Goal: Task Accomplishment & Management: Manage account settings

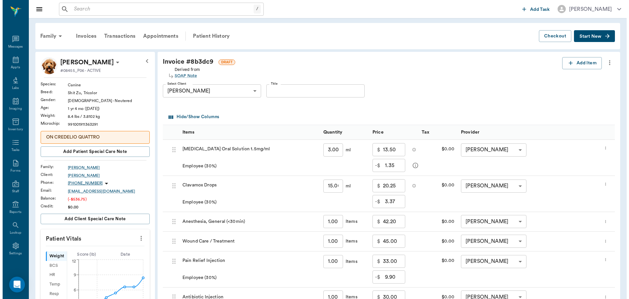
scroll to position [3, 0]
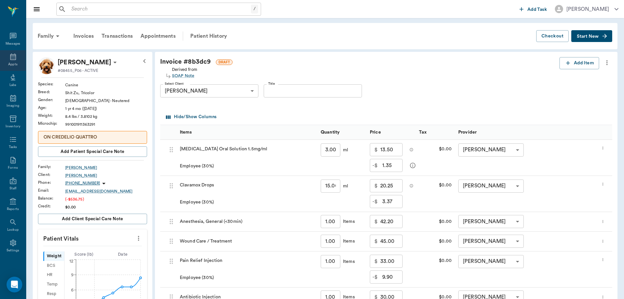
click at [10, 58] on icon at bounding box center [13, 56] width 6 height 7
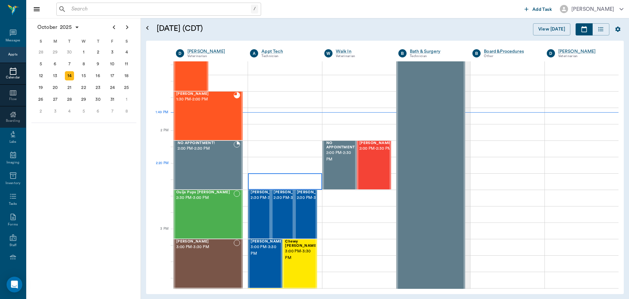
scroll to position [525, 0]
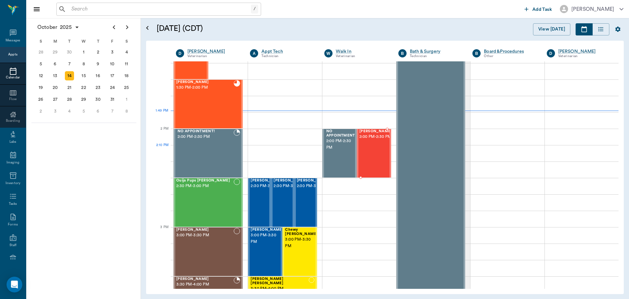
click at [370, 154] on div "Bella Morgan 2:00 PM - 2:30 PM" at bounding box center [376, 153] width 33 height 48
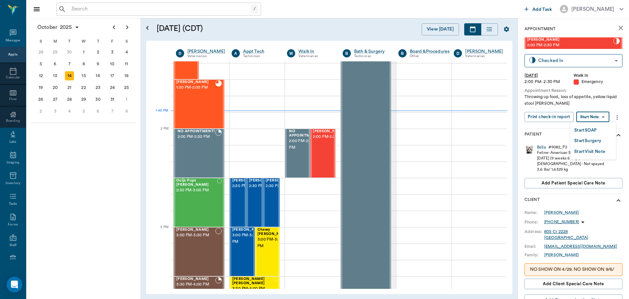
click at [594, 117] on body "/ ​ Add Task Dr. Bert Ellsworth Nectar Messages Appts Calendar Flow Boarding La…" at bounding box center [314, 149] width 629 height 299
click at [590, 127] on button "Start SOAP" at bounding box center [585, 131] width 22 height 8
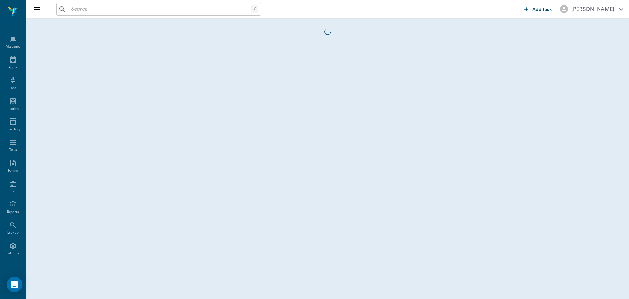
scroll to position [3, 0]
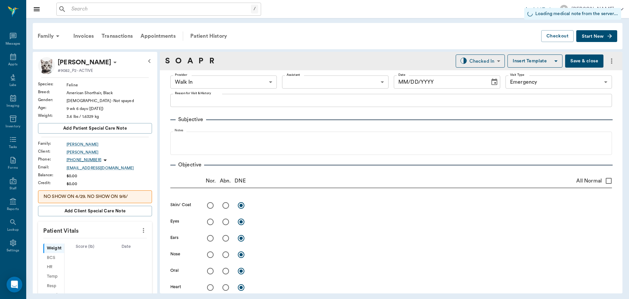
type input "63ee68728bdb516679580557"
type input "65d2be4f46e3a538d89b8c1c"
type input "[DATE]"
type textarea "Throwing up food, loss of appetite, yellow liquid stool Christy"
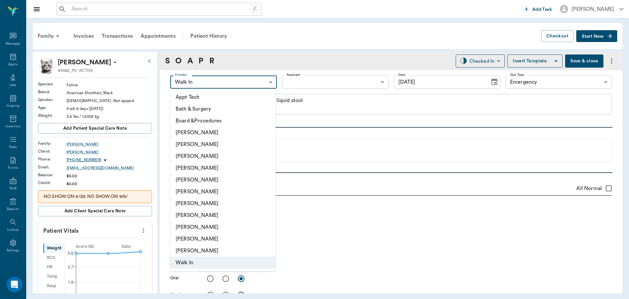
click at [218, 82] on body "/ ​ Add Task Dr. Bert Ellsworth Nectar Messages Appts Labs Imaging Inventory Ta…" at bounding box center [314, 149] width 629 height 299
click at [217, 169] on li "[PERSON_NAME]" at bounding box center [222, 168] width 105 height 12
type input "63ec2f075fda476ae8351a4d"
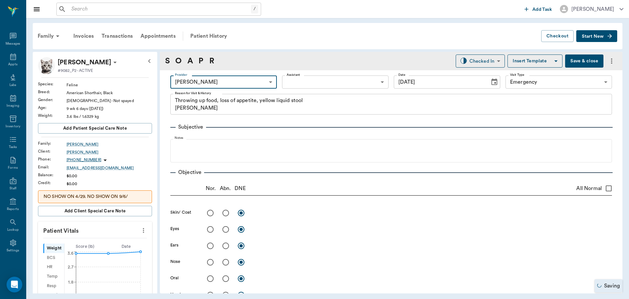
click at [322, 80] on body "/ ​ Add Task Dr. Bert Ellsworth Nectar Messages Appts Labs Imaging Inventory Ta…" at bounding box center [314, 149] width 629 height 299
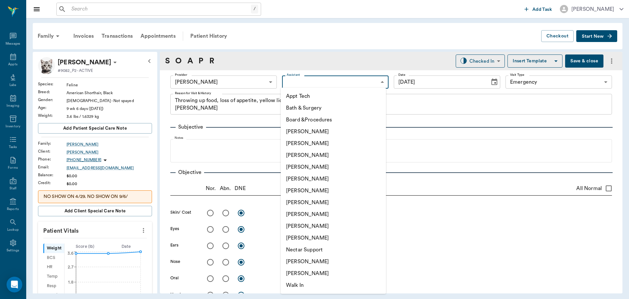
click at [344, 260] on li "[PERSON_NAME]" at bounding box center [333, 261] width 105 height 12
type input "6740bf97de10e07744acf1eb"
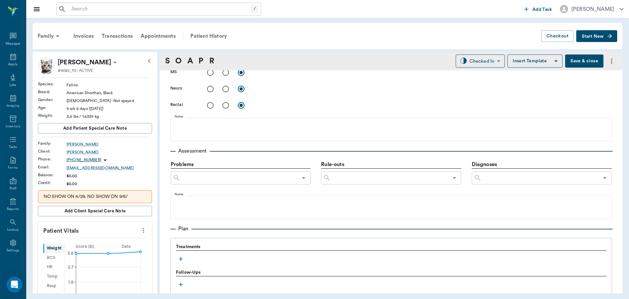
scroll to position [328, 0]
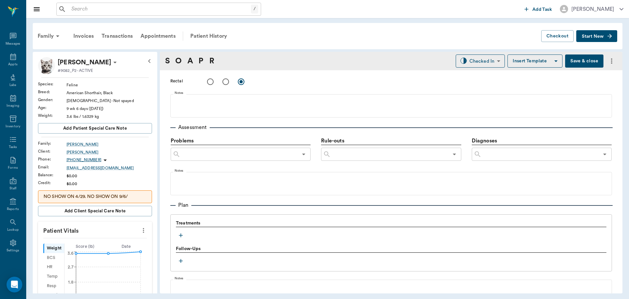
click at [140, 232] on icon "more" at bounding box center [143, 230] width 7 height 8
click at [127, 241] on span "Enter Vitals" at bounding box center [111, 241] width 55 height 7
click at [113, 247] on input "text" at bounding box center [94, 249] width 57 height 13
type input "3"
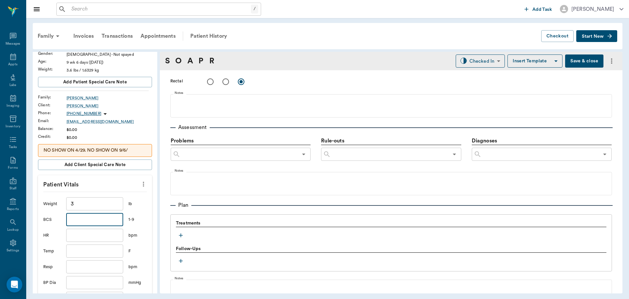
scroll to position [66, 0]
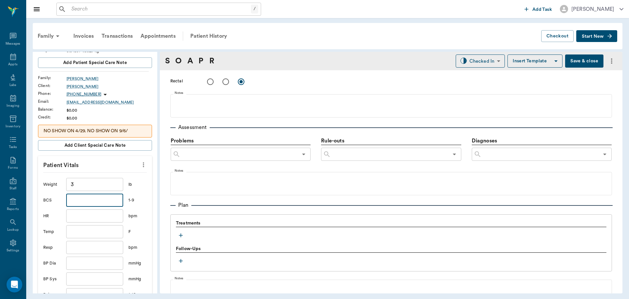
click at [81, 231] on input "text" at bounding box center [94, 231] width 57 height 13
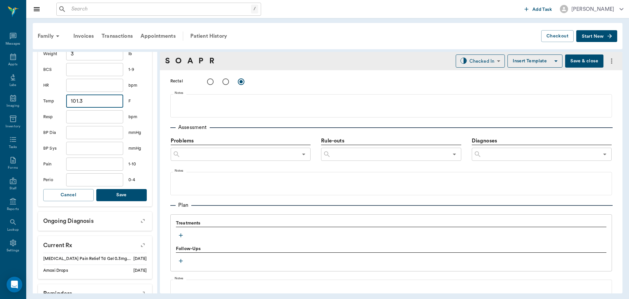
scroll to position [197, 0]
type input "101.3"
click at [121, 193] on button "Save" at bounding box center [121, 194] width 50 height 12
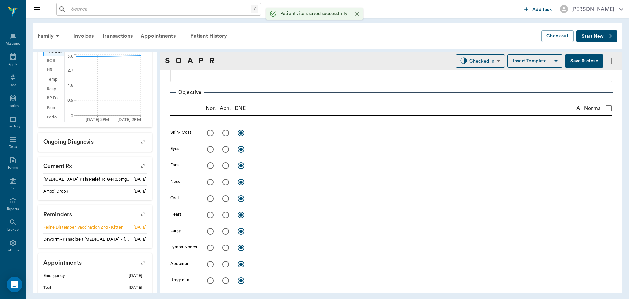
scroll to position [0, 0]
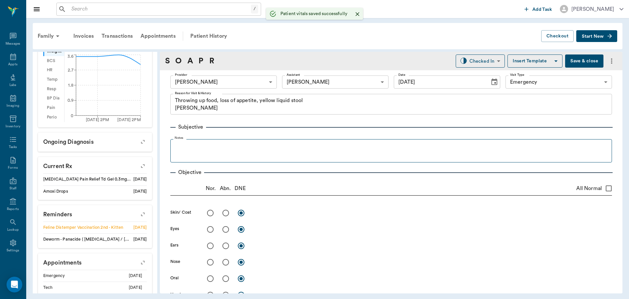
click at [220, 141] on fieldset "Notes" at bounding box center [391, 149] width 442 height 26
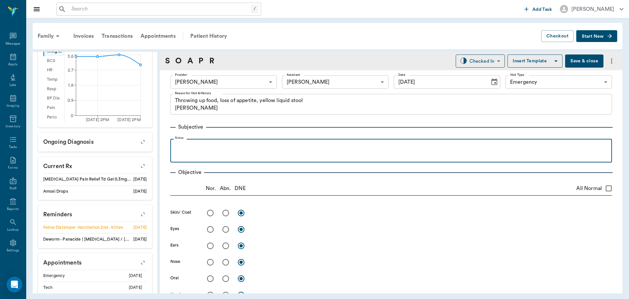
click at [221, 148] on p at bounding box center [391, 146] width 435 height 8
click at [271, 144] on p "acting normal besides sleeping alot" at bounding box center [395, 146] width 427 height 8
click at [181, 145] on ul "acting normal besides sleeping a lot more than normal - playful, purring and ha…" at bounding box center [391, 146] width 435 height 8
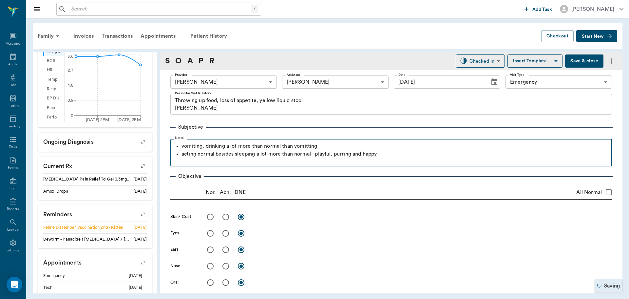
click at [310, 148] on p "vomiting, drinking a lot more than normal than vomitting" at bounding box center [395, 146] width 427 height 8
click at [329, 147] on p "vomiting, drinking a lot more than normal than vomiting" at bounding box center [395, 146] width 427 height 8
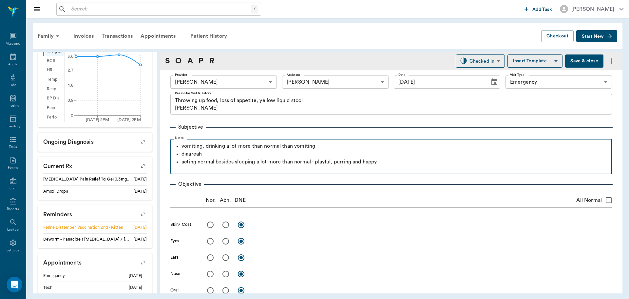
click at [192, 154] on p "diaareah" at bounding box center [395, 154] width 427 height 8
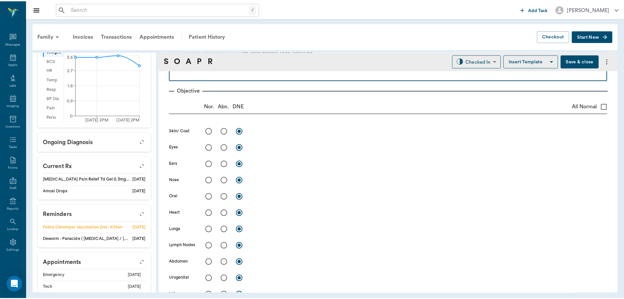
scroll to position [98, 0]
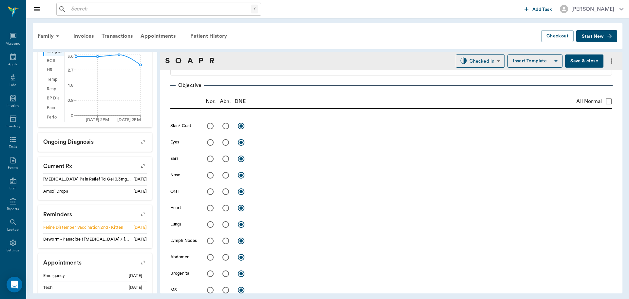
click at [575, 60] on button "Save & close" at bounding box center [584, 60] width 38 height 13
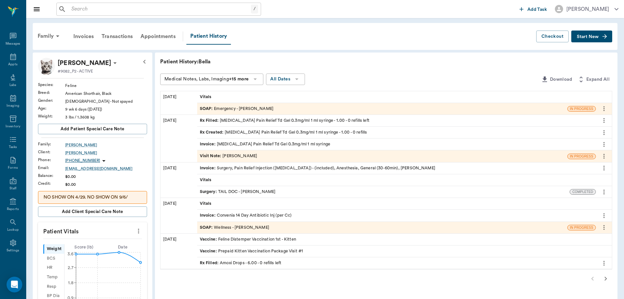
drag, startPoint x: 27, startPoint y: 141, endPoint x: 27, endPoint y: 147, distance: 6.6
drag, startPoint x: 27, startPoint y: 147, endPoint x: 141, endPoint y: 158, distance: 114.6
click at [141, 158] on div "(903) 846-5025" at bounding box center [106, 161] width 82 height 8
drag, startPoint x: 238, startPoint y: 229, endPoint x: 373, endPoint y: 45, distance: 228.1
click at [373, 45] on div "Family Invoices Transactions Appointments Patient History Checkout Start New" at bounding box center [325, 36] width 585 height 27
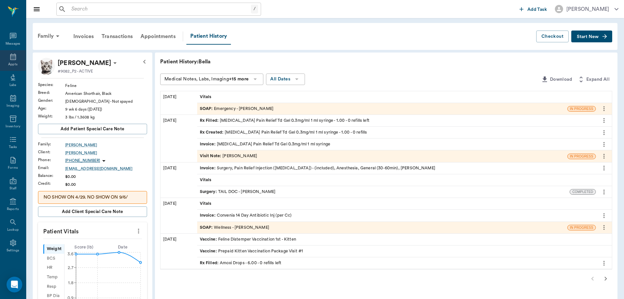
click at [10, 57] on icon at bounding box center [13, 56] width 6 height 7
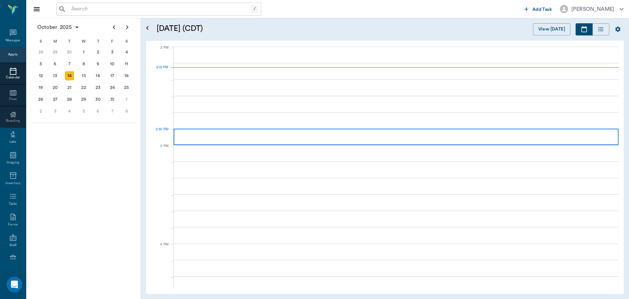
scroll to position [591, 0]
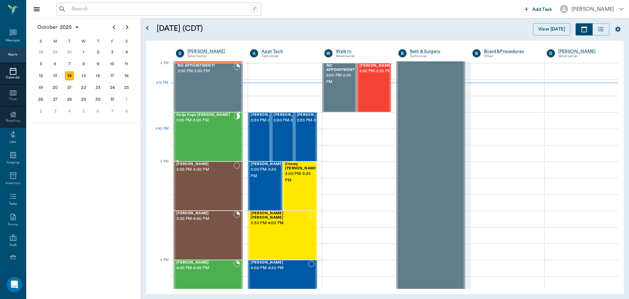
click at [216, 139] on div "Ouija Pups Pate 2:30 PM - 3:00 PM" at bounding box center [204, 137] width 57 height 48
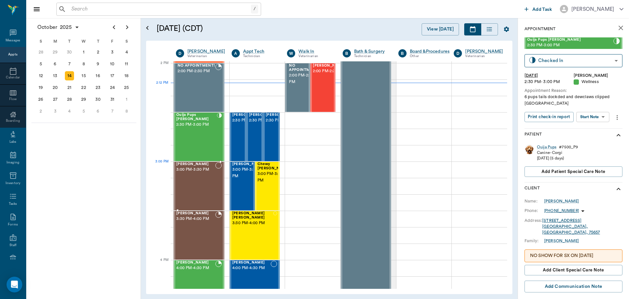
click at [202, 178] on div "[PERSON_NAME] 3:00 PM - 3:30 PM" at bounding box center [195, 186] width 39 height 48
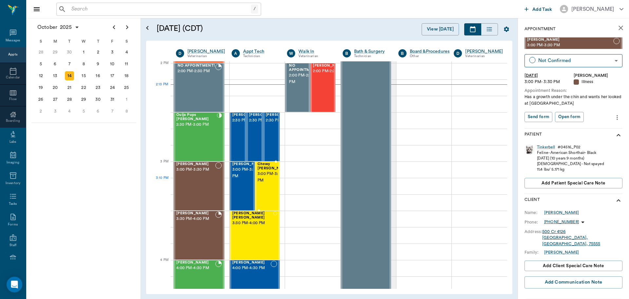
click at [268, 182] on span "3:00 PM - 3:30 PM" at bounding box center [274, 176] width 33 height 13
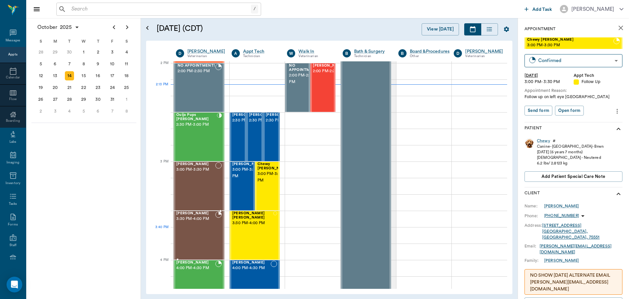
click at [191, 232] on div "Molley Aguirre 3:30 PM - 4:00 PM" at bounding box center [195, 235] width 39 height 48
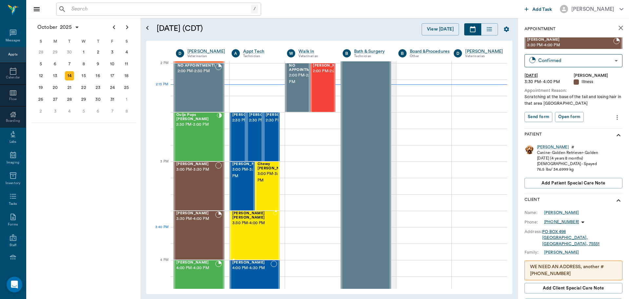
click at [243, 229] on div "Shivers Brown 3:30 PM - 4:00 PM" at bounding box center [252, 235] width 41 height 48
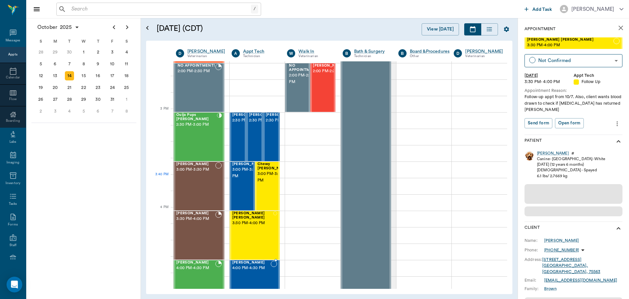
scroll to position [656, 0]
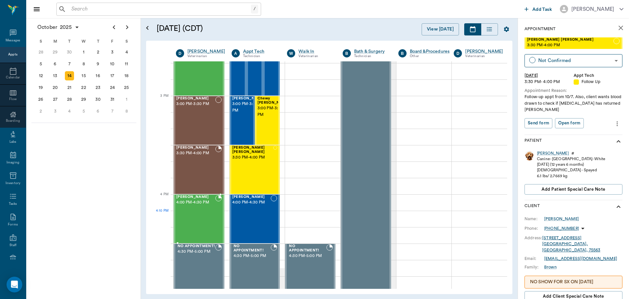
click at [208, 222] on div "Winston Leverett 4:00 PM - 4:30 PM" at bounding box center [195, 219] width 39 height 48
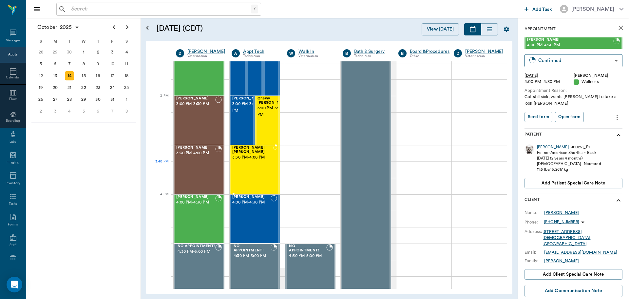
click at [252, 169] on div "Shivers Brown 3:30 PM - 4:00 PM" at bounding box center [252, 170] width 41 height 48
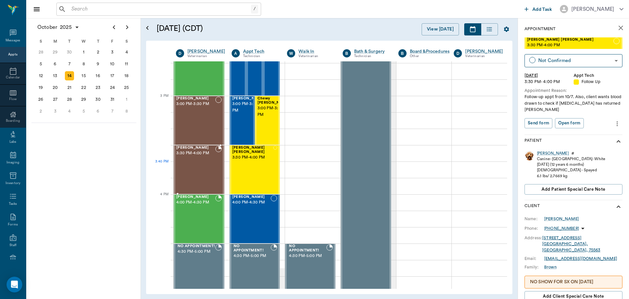
click at [186, 163] on div "Molley Aguirre 3:30 PM - 4:00 PM" at bounding box center [195, 170] width 39 height 48
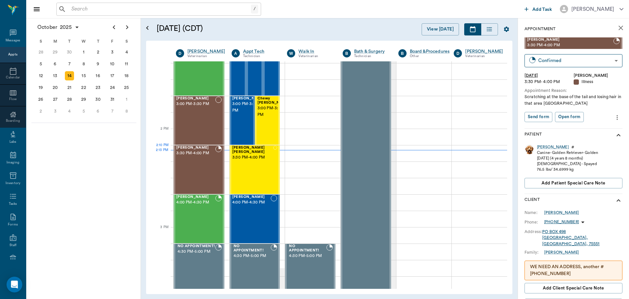
scroll to position [525, 0]
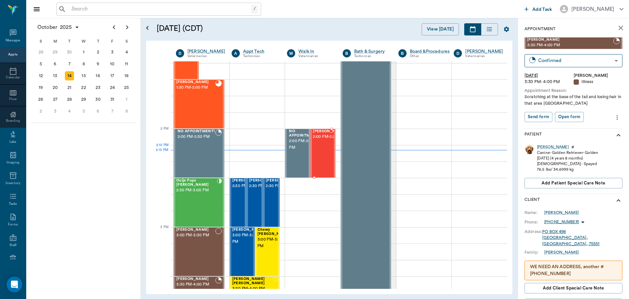
click at [316, 140] on span "2:00 PM - 2:30 PM" at bounding box center [329, 136] width 33 height 7
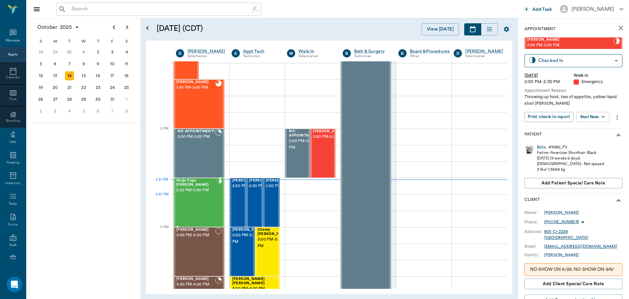
click at [202, 204] on div "Ouija Pups Pate 2:30 PM - 3:00 PM" at bounding box center [196, 202] width 41 height 48
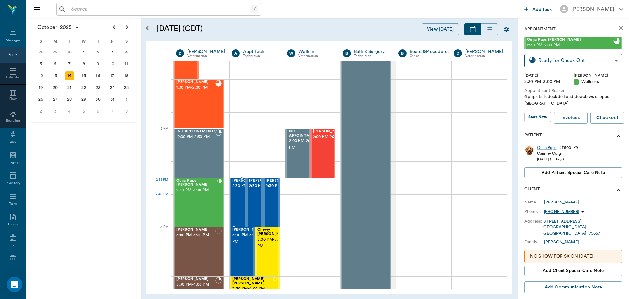
click at [237, 189] on span "2:30 PM - 3:00 PM" at bounding box center [248, 186] width 33 height 7
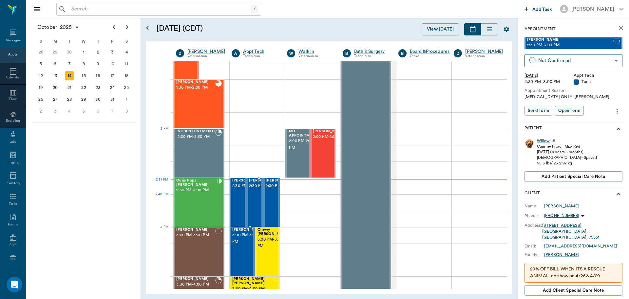
click at [254, 189] on span "2:30 PM - 3:00 PM" at bounding box center [265, 186] width 33 height 7
click at [271, 189] on span "2:30 PM - 3:00 PM" at bounding box center [282, 186] width 33 height 7
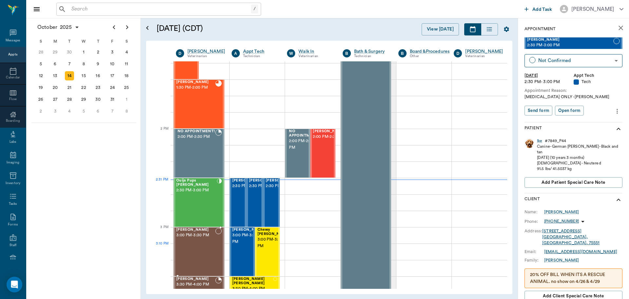
click at [196, 254] on div "[PERSON_NAME] 3:00 PM - 3:30 PM" at bounding box center [195, 251] width 39 height 48
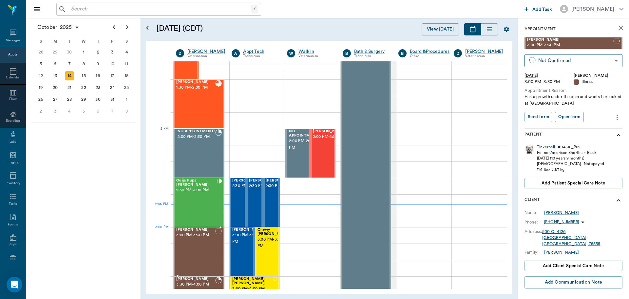
click at [200, 243] on div "[PERSON_NAME] 3:00 PM - 3:30 PM" at bounding box center [195, 251] width 39 height 48
click at [201, 254] on div "[PERSON_NAME] 3:00 PM - 3:30 PM" at bounding box center [195, 251] width 39 height 48
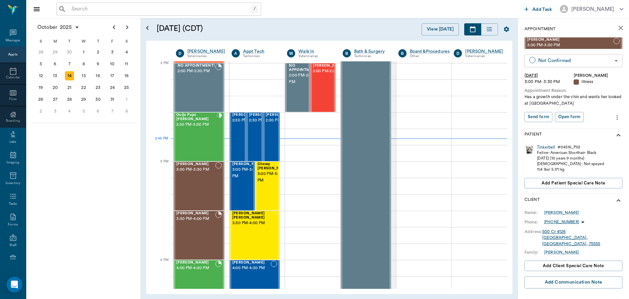
click at [608, 63] on body "/ ​ Add Task Dr. Bert Ellsworth Nectar Messages Appts Calendar Flow Boarding La…" at bounding box center [314, 149] width 629 height 299
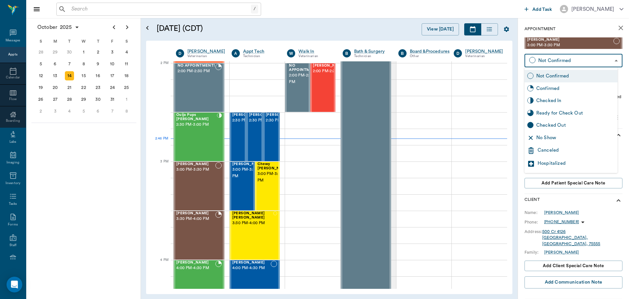
click at [557, 100] on div "Checked In" at bounding box center [575, 100] width 79 height 7
type input "CHECKED_IN"
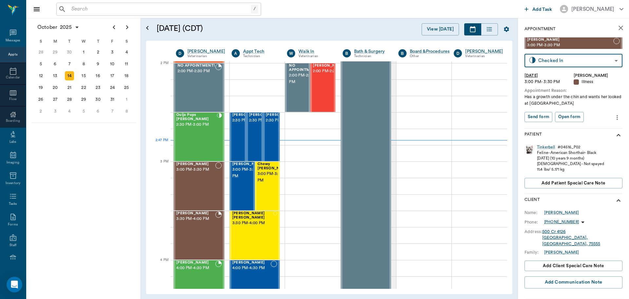
click at [617, 119] on icon "more" at bounding box center [617, 117] width 1 height 5
click at [612, 119] on div at bounding box center [314, 149] width 629 height 299
click at [608, 107] on body "/ ​ Add Task Dr. Bert Ellsworth Nectar Messages Appts Calendar Flow Boarding La…" at bounding box center [314, 149] width 629 height 299
click at [199, 186] on div "[PERSON_NAME] 3:00 PM - 3:30 PM" at bounding box center [195, 186] width 39 height 48
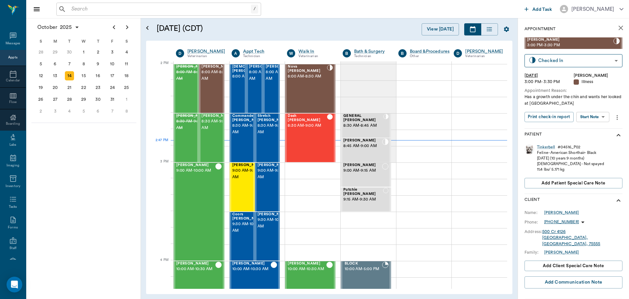
scroll to position [591, 0]
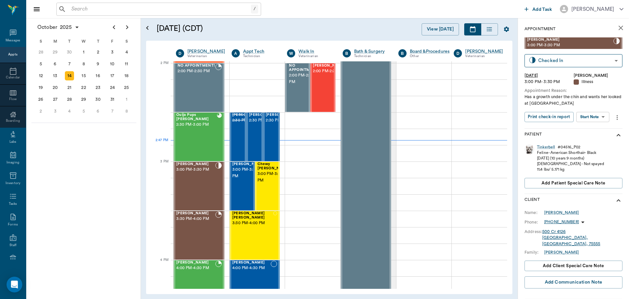
click at [605, 118] on body "/ ​ Add Task [PERSON_NAME] Nectar Messages Appts Calendar Flow Boarding Labs Im…" at bounding box center [314, 149] width 629 height 299
click at [604, 130] on li "Start SOAP" at bounding box center [594, 130] width 46 height 11
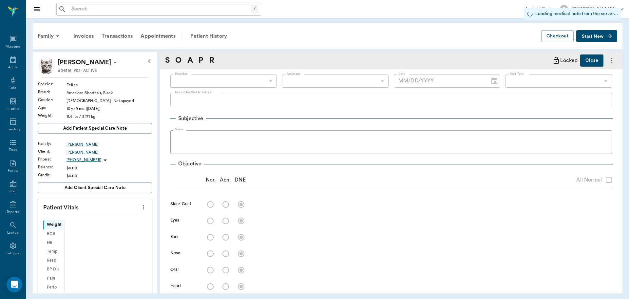
scroll to position [3, 0]
type input "63ec2f075fda476ae8351a4d"
type input "65d2be4f46e3a538d89b8c15"
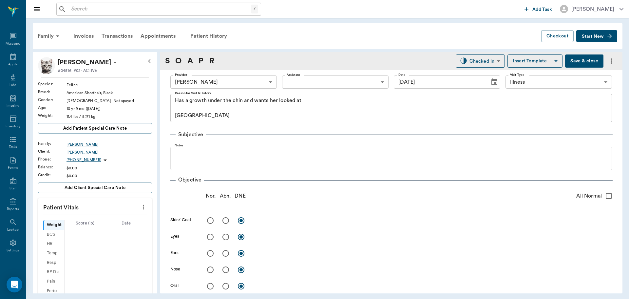
type input "[DATE]"
type textarea "Has a growth under the chin and wants her looked at [GEOGRAPHIC_DATA]"
click at [140, 204] on icon "more" at bounding box center [143, 207] width 7 height 8
click at [131, 218] on span "Enter Vitals" at bounding box center [111, 218] width 55 height 7
click at [113, 227] on input "text" at bounding box center [94, 226] width 57 height 13
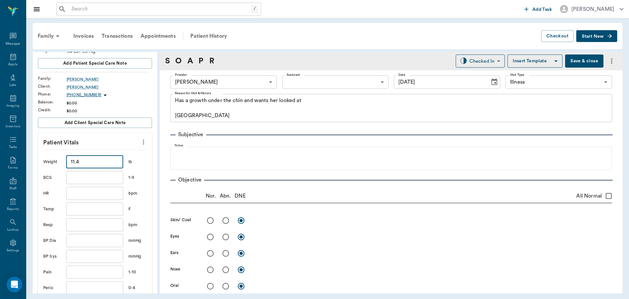
scroll to position [66, 0]
type input "11.4"
click at [98, 205] on input "text" at bounding box center [94, 208] width 57 height 13
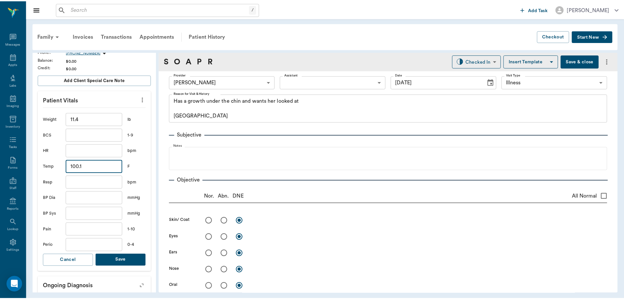
scroll to position [164, 0]
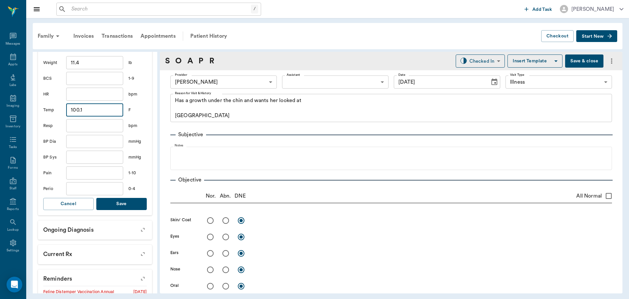
type input "100.1"
click at [105, 204] on button "Save" at bounding box center [121, 204] width 50 height 12
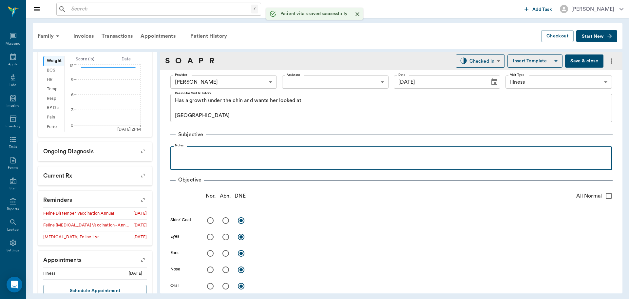
click at [229, 161] on div at bounding box center [391, 157] width 435 height 16
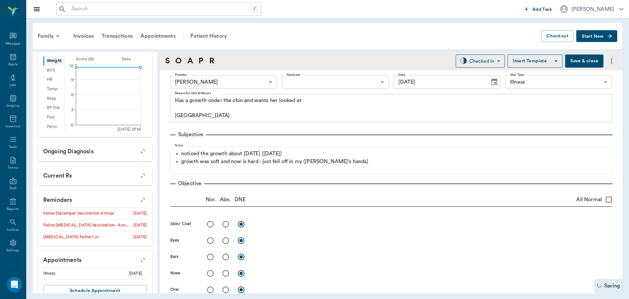
click at [307, 81] on body "/ ​ Add Task [PERSON_NAME] Nectar Messages Appts Labs Imaging Inventory Tasks F…" at bounding box center [314, 149] width 629 height 299
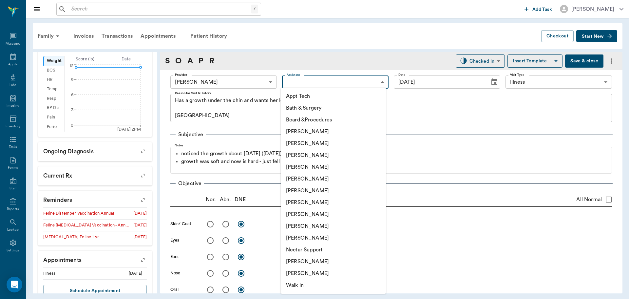
click at [335, 262] on li "[PERSON_NAME]" at bounding box center [333, 261] width 105 height 12
type input "6740bf97de10e07744acf1eb"
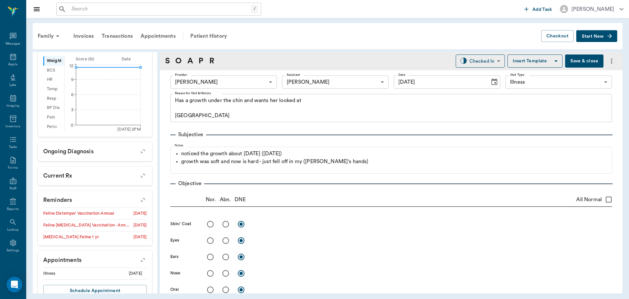
click at [576, 62] on button "Save & close" at bounding box center [584, 60] width 38 height 13
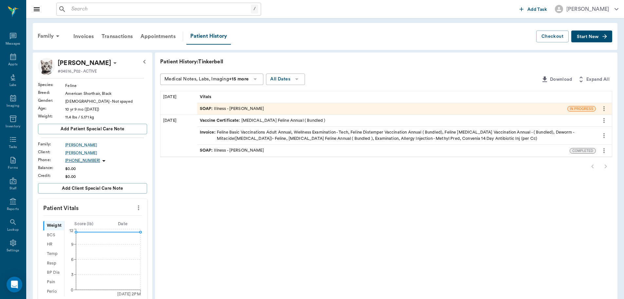
click at [244, 107] on div "SOAP : Illness - [PERSON_NAME]" at bounding box center [232, 109] width 64 height 6
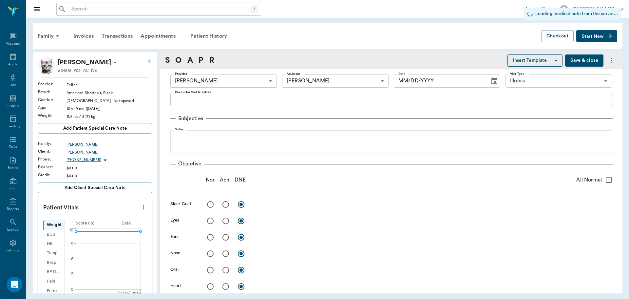
type input "63ec2f075fda476ae8351a4d"
type input "6740bf97de10e07744acf1eb"
type input "65d2be4f46e3a538d89b8c15"
type input "[DATE]"
type textarea "Has a growth under the chin and wants her looked at [GEOGRAPHIC_DATA]"
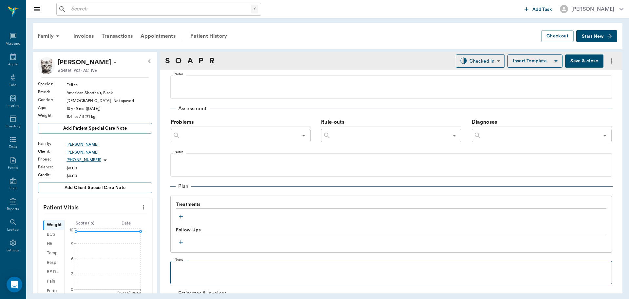
scroll to position [360, 0]
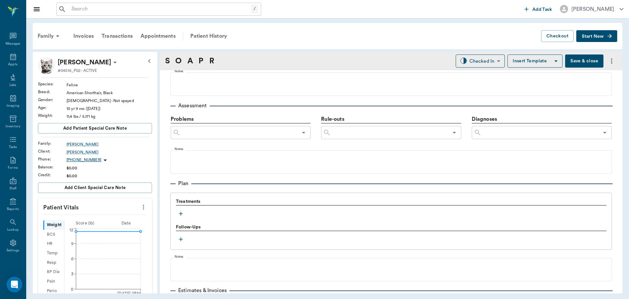
click at [178, 213] on icon "button" at bounding box center [181, 213] width 7 height 7
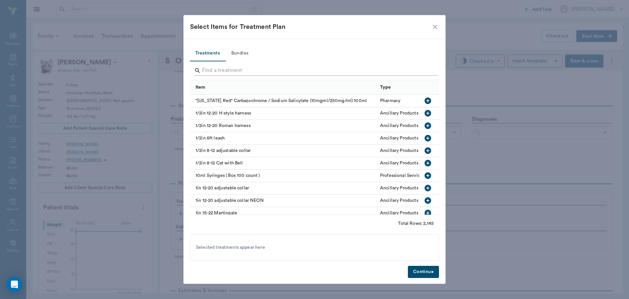
click at [217, 70] on input "Search" at bounding box center [315, 70] width 226 height 10
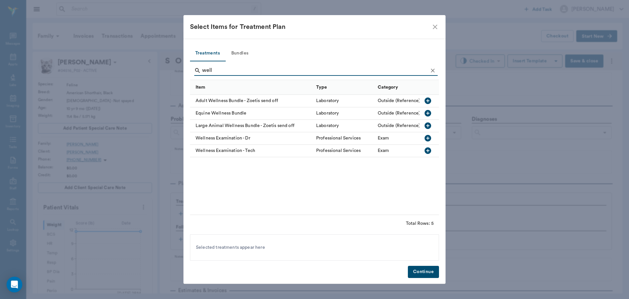
type input "well"
click at [428, 137] on icon "button" at bounding box center [428, 138] width 7 height 7
drag, startPoint x: 225, startPoint y: 69, endPoint x: 143, endPoint y: 67, distance: 82.3
click at [143, 67] on div "Select Items for Treatment Plan Treatments Bundles well Item Type Category Adul…" at bounding box center [314, 149] width 629 height 299
click at [244, 54] on button "Bundles" at bounding box center [239, 54] width 29 height 16
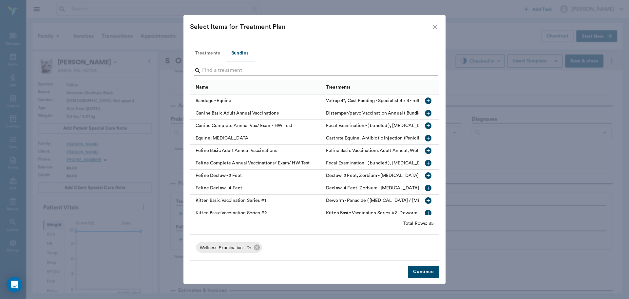
click at [213, 69] on input "Search" at bounding box center [315, 70] width 226 height 10
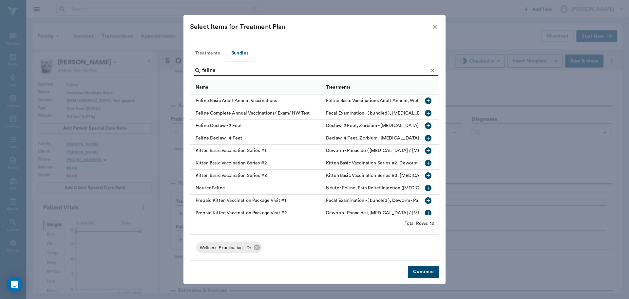
type input "feline"
click at [425, 100] on icon "button" at bounding box center [428, 100] width 7 height 7
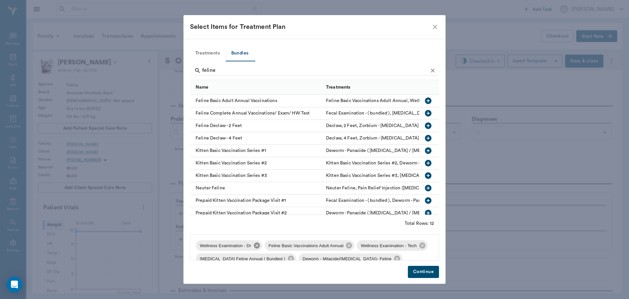
click at [255, 245] on icon at bounding box center [256, 245] width 7 height 7
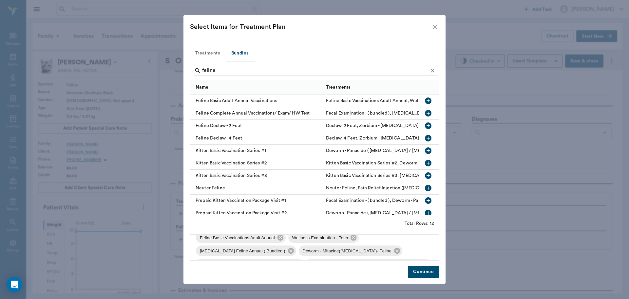
scroll to position [0, 0]
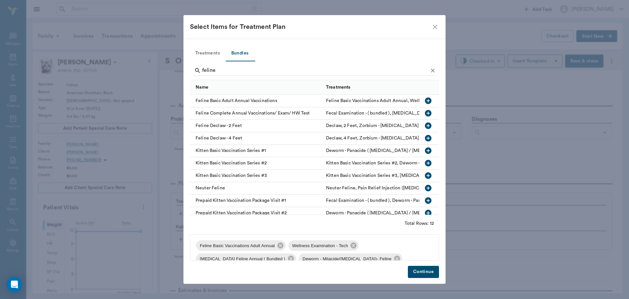
click at [426, 272] on button "Continue" at bounding box center [423, 271] width 31 height 12
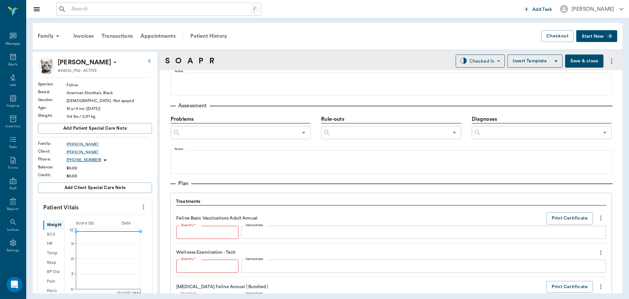
type input "1"
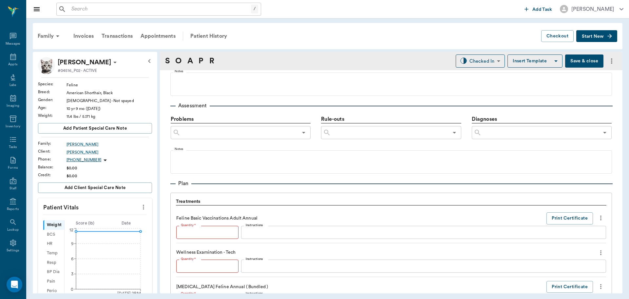
type input "1"
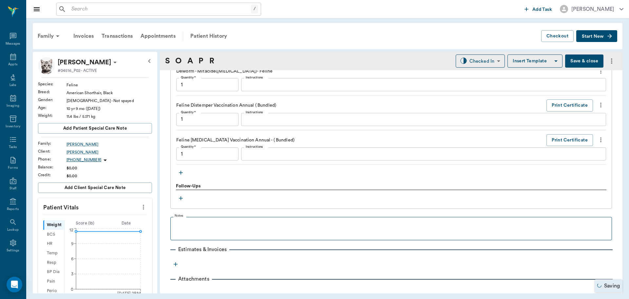
type input "1.00"
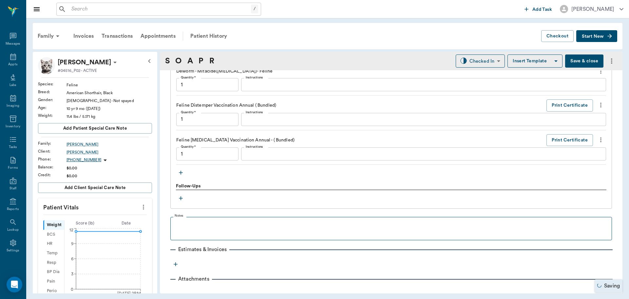
type input "1.00"
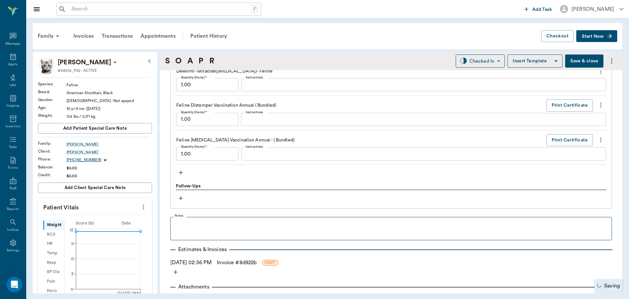
scroll to position [626, 0]
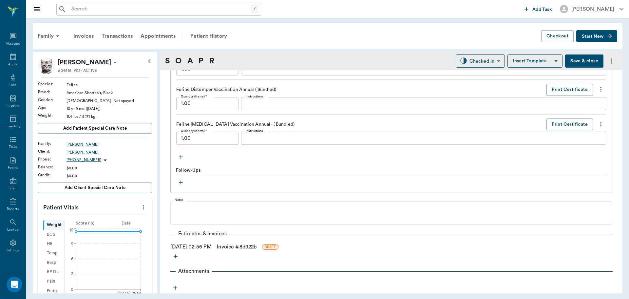
click at [244, 245] on link "Invoice # 8d922b" at bounding box center [237, 247] width 40 height 8
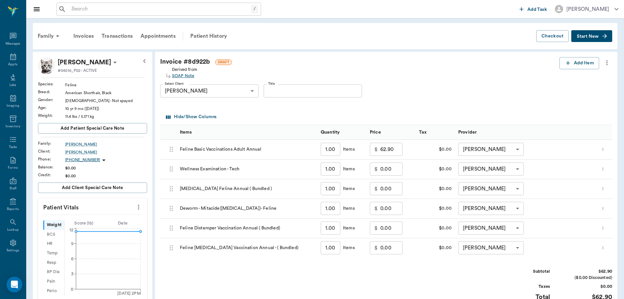
click at [185, 75] on div "SOAP Note" at bounding box center [184, 76] width 25 height 6
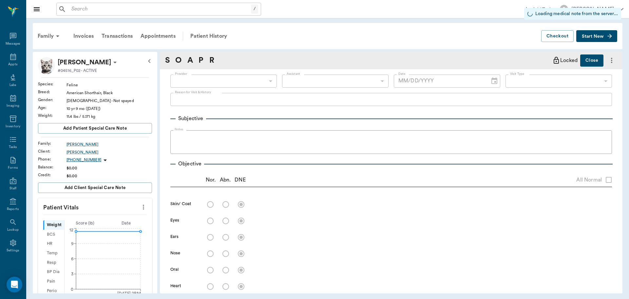
type input "63ec2f075fda476ae8351a4d"
type input "6740bf97de10e07744acf1eb"
type input "65d2be4f46e3a538d89b8c15"
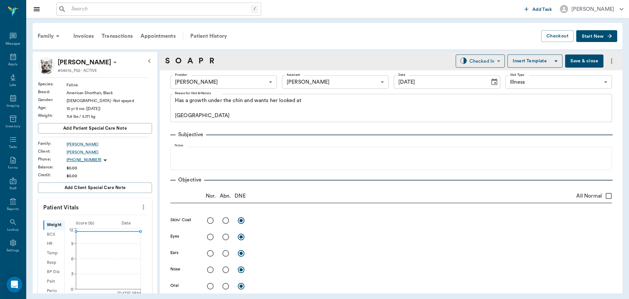
type input "[DATE]"
type textarea "Has a growth under the chin and wants her looked at [GEOGRAPHIC_DATA]"
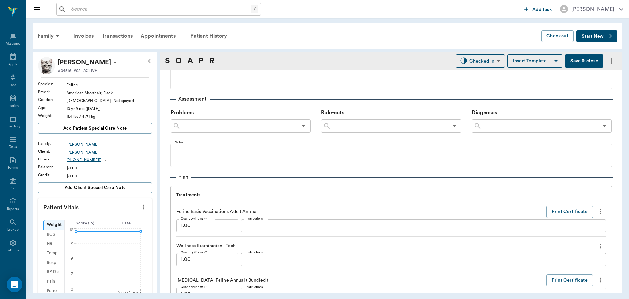
scroll to position [360, 0]
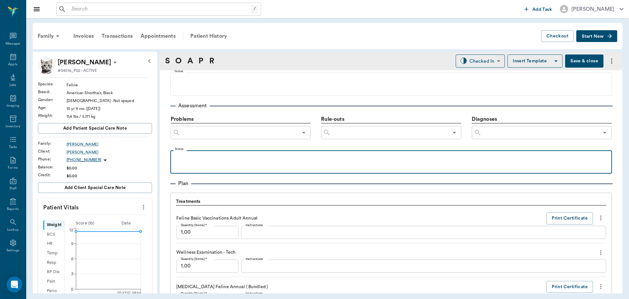
click at [194, 163] on div at bounding box center [391, 161] width 435 height 16
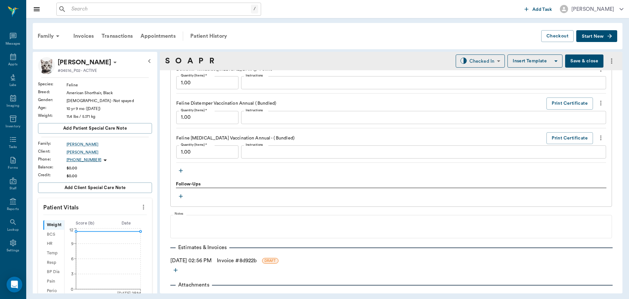
scroll to position [623, 0]
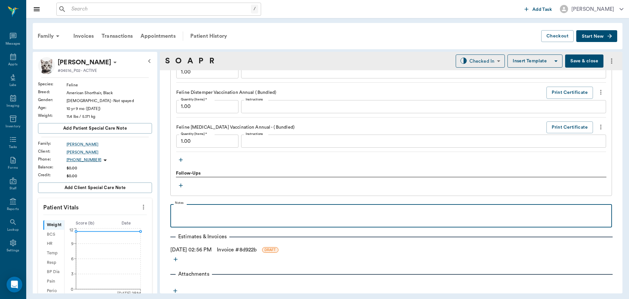
click at [191, 219] on div at bounding box center [391, 215] width 435 height 16
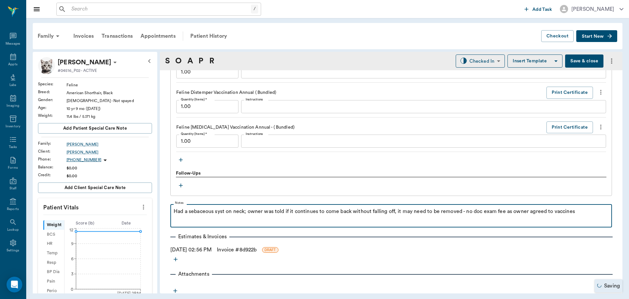
click at [555, 212] on p "Had a sebaceous syst on neck; owner was told if it continues to come back witho…" at bounding box center [391, 211] width 435 height 8
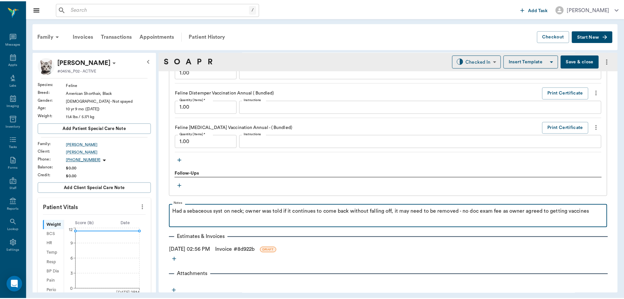
scroll to position [626, 0]
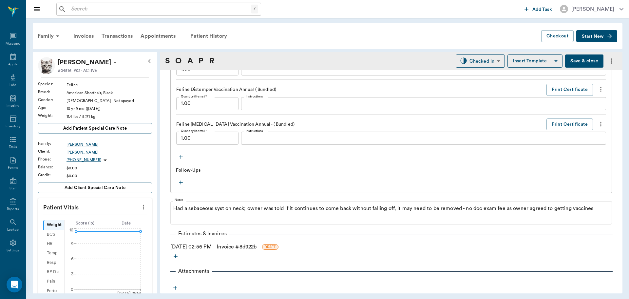
click at [236, 246] on link "Invoice # 8d922b" at bounding box center [237, 247] width 40 height 8
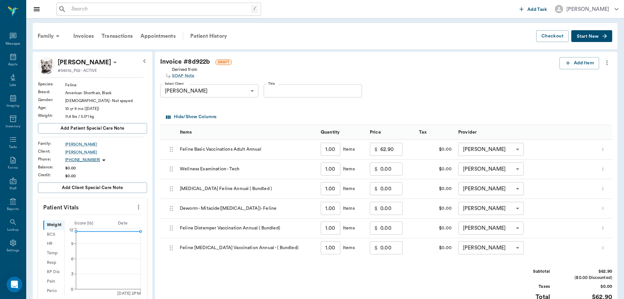
scroll to position [131, 0]
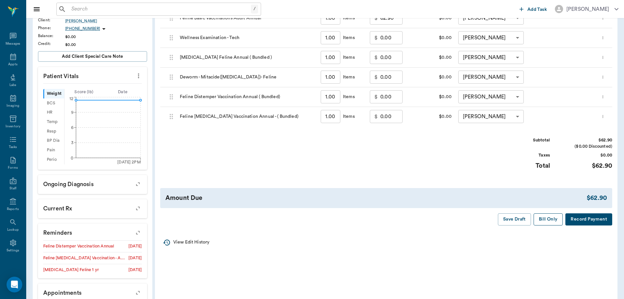
click at [554, 218] on button "Bill Only" at bounding box center [548, 219] width 29 height 12
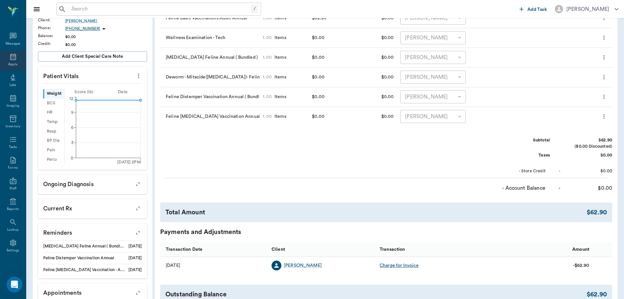
click at [11, 60] on icon at bounding box center [13, 57] width 8 height 8
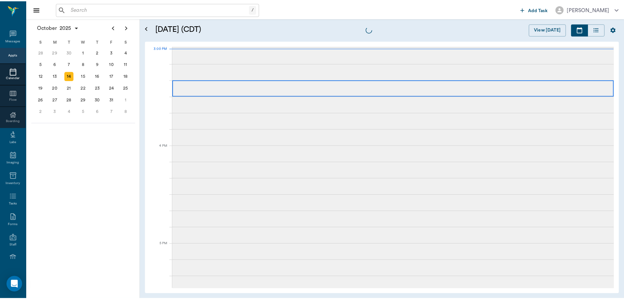
scroll to position [689, 0]
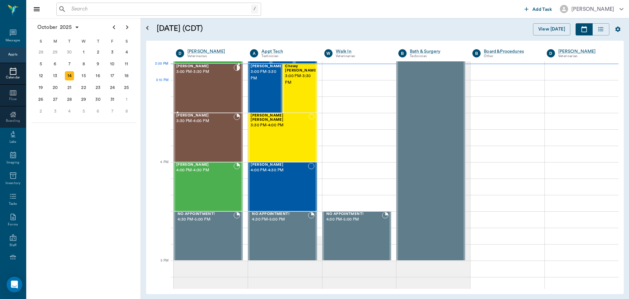
click at [197, 95] on div "[PERSON_NAME] 3:00 PM - 3:30 PM" at bounding box center [204, 88] width 57 height 48
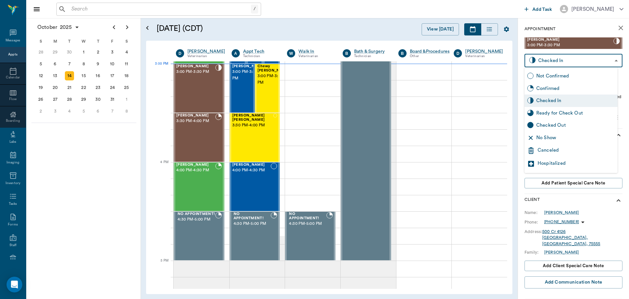
click at [563, 59] on body "/ ​ Add Task [PERSON_NAME] Nectar Messages Appts Calendar Flow Boarding Labs Im…" at bounding box center [314, 149] width 629 height 299
click at [568, 113] on div "Ready for Check Out" at bounding box center [575, 112] width 79 height 7
type input "READY_TO_CHECKOUT"
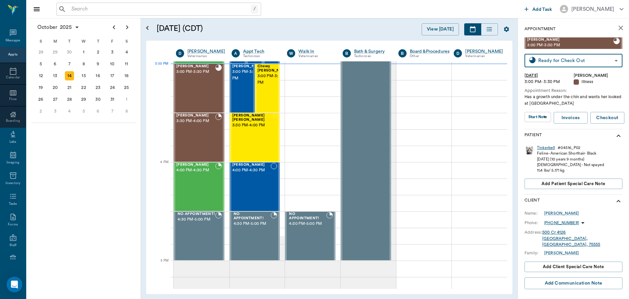
click at [549, 150] on div "Tinkerbell" at bounding box center [546, 148] width 18 height 6
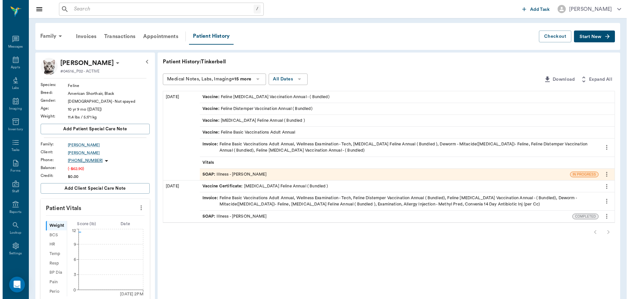
scroll to position [3, 0]
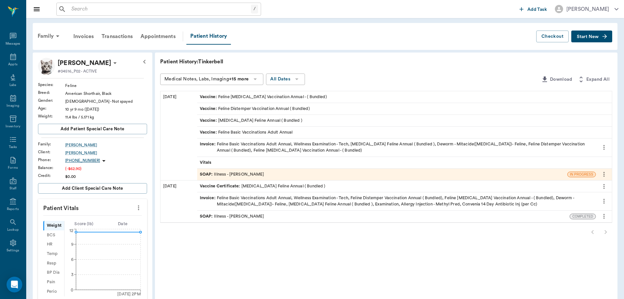
click at [605, 175] on icon "more" at bounding box center [604, 174] width 7 height 8
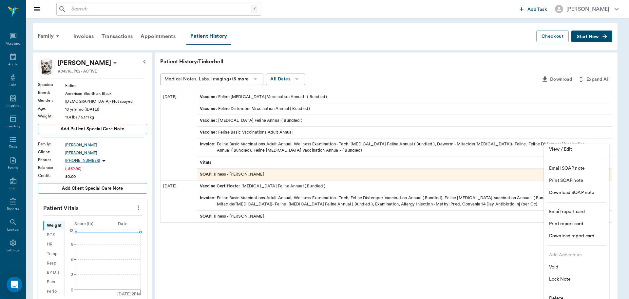
click at [476, 239] on div at bounding box center [314, 149] width 629 height 299
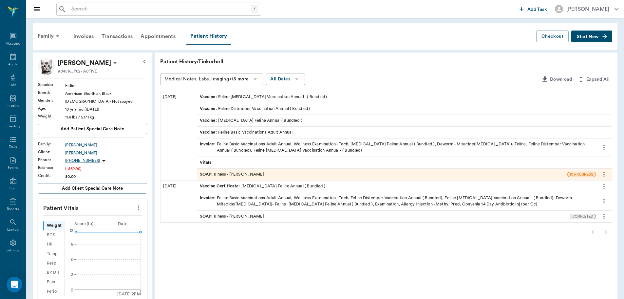
click at [310, 173] on div "SOAP : Illness - [PERSON_NAME]" at bounding box center [382, 173] width 370 height 11
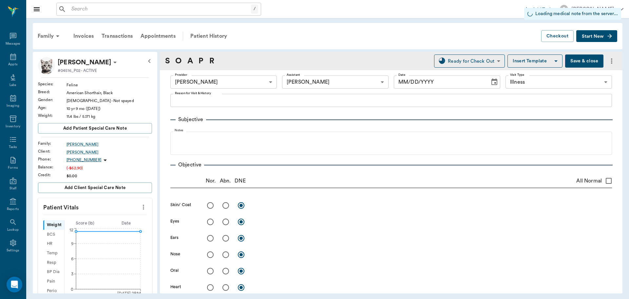
type input "63ec2f075fda476ae8351a4d"
type input "6740bf97de10e07744acf1eb"
type input "65d2be4f46e3a538d89b8c15"
type input "[DATE]"
type textarea "Has a growth under the chin and wants her looked at [GEOGRAPHIC_DATA]"
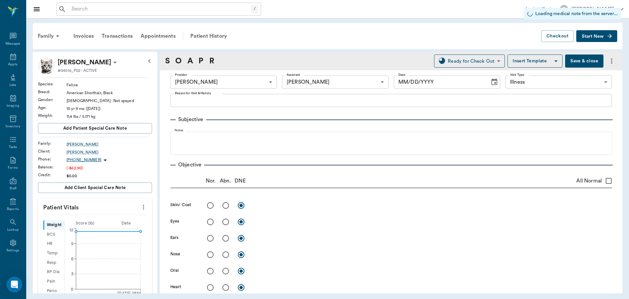
type input "1.00"
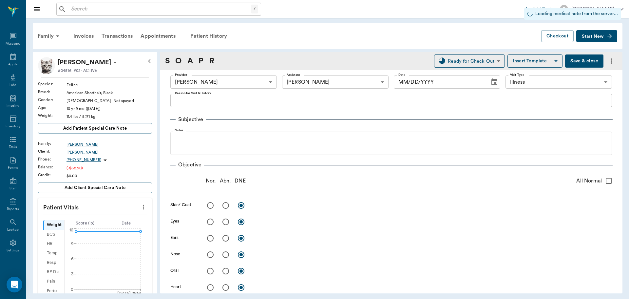
type input "1.00"
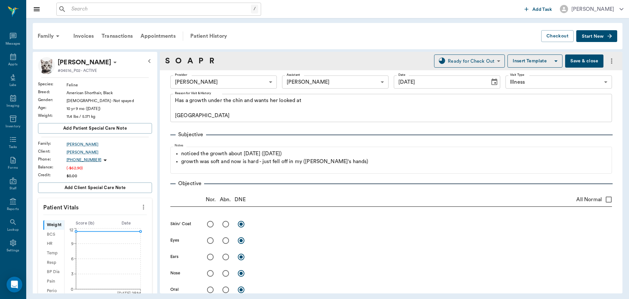
click at [609, 63] on icon "more" at bounding box center [612, 61] width 8 height 8
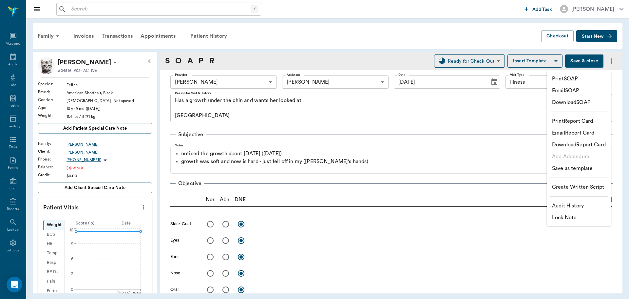
click at [453, 220] on div at bounding box center [314, 149] width 629 height 299
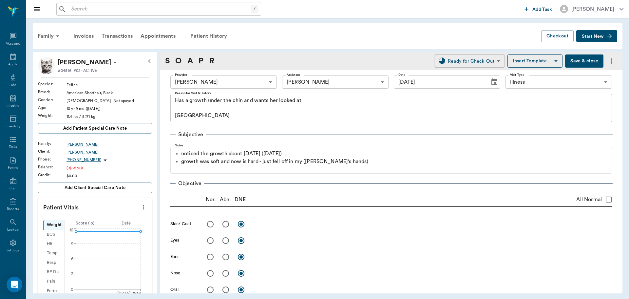
click at [479, 60] on body "/ ​ Add Task [PERSON_NAME] Nectar Messages Appts Labs Imaging Inventory Tasks F…" at bounding box center [314, 149] width 629 height 299
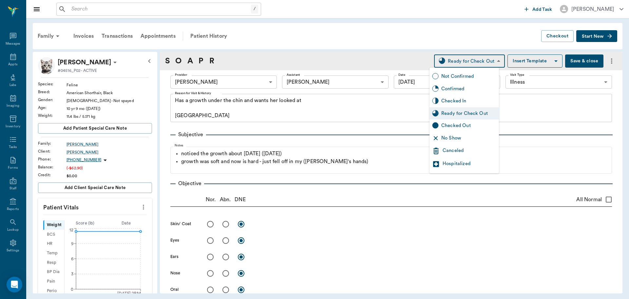
click at [479, 60] on div at bounding box center [314, 149] width 629 height 299
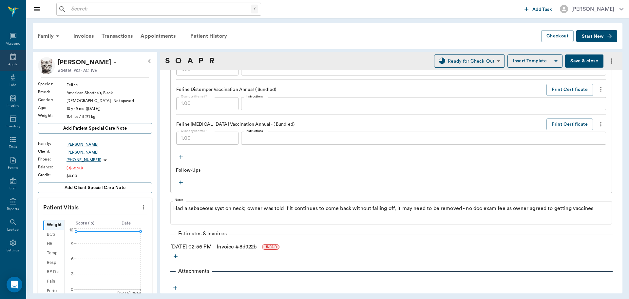
click at [9, 59] on icon at bounding box center [13, 57] width 8 height 8
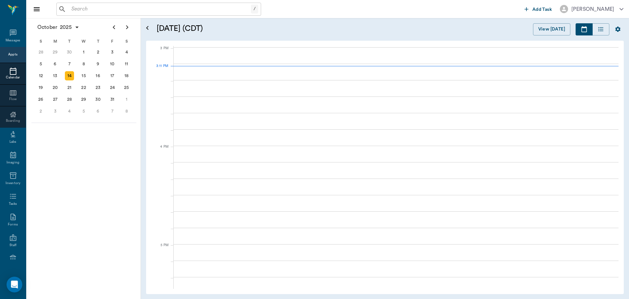
scroll to position [689, 0]
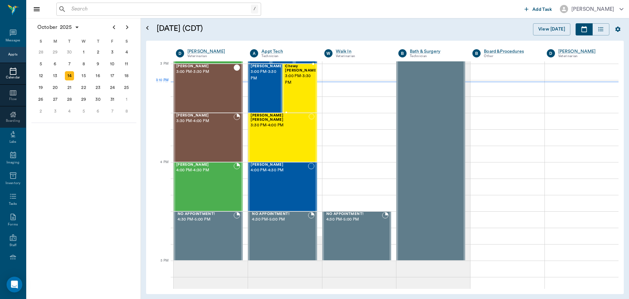
click at [296, 83] on span "3:00 PM - 3:30 PM" at bounding box center [301, 79] width 33 height 13
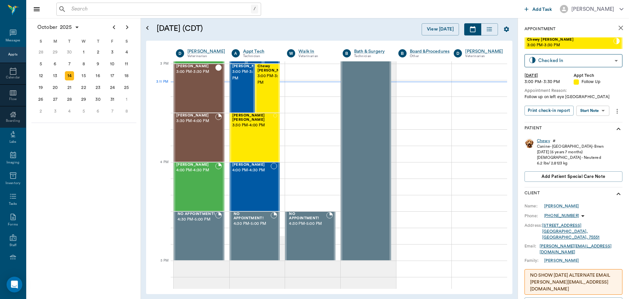
click at [540, 140] on div "Chewy" at bounding box center [543, 141] width 13 height 6
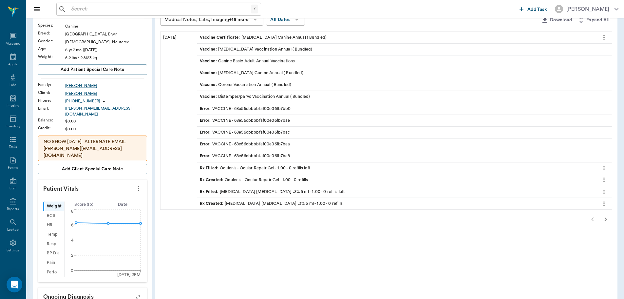
scroll to position [131, 0]
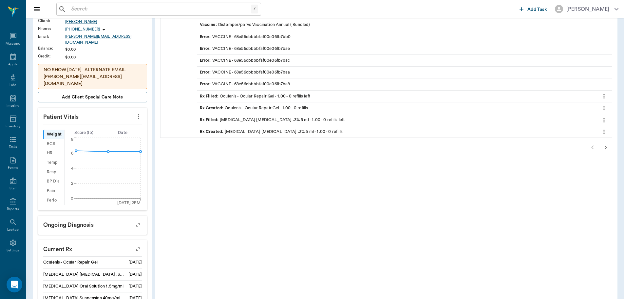
click at [607, 147] on icon "button" at bounding box center [606, 147] width 2 height 4
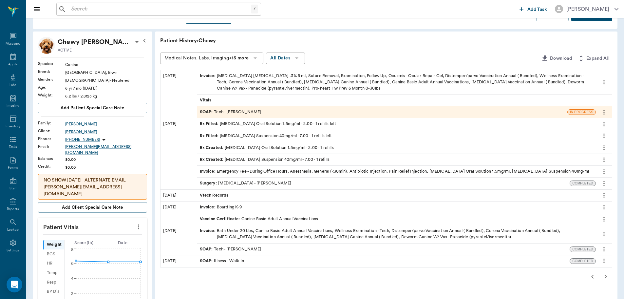
scroll to position [33, 0]
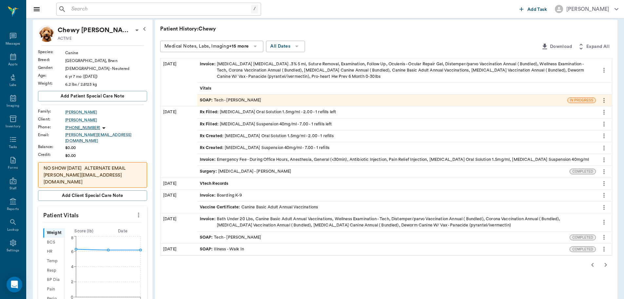
click at [240, 98] on div "SOAP : Tech - [PERSON_NAME]" at bounding box center [231, 100] width 62 height 6
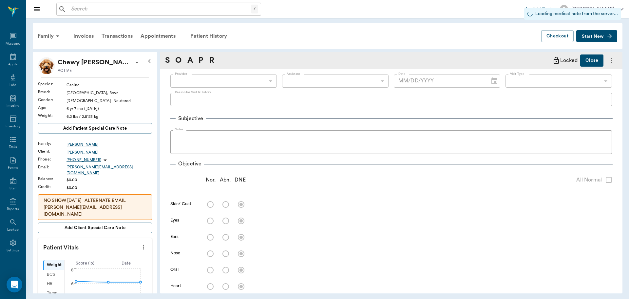
type input "682b670d8bdc6f7f8feef3db"
type input "63ec2f075fda476ae8351a4c"
type input "65d2be4f46e3a538d89b8c1a"
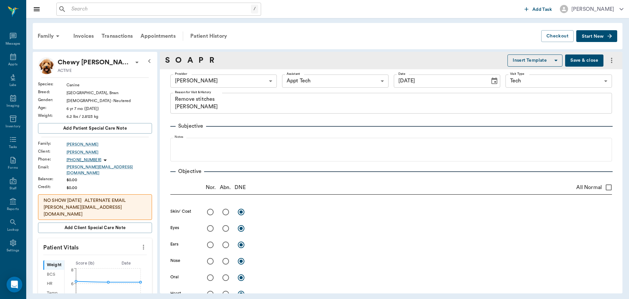
type input "[DATE]"
type textarea "Remove stitches [PERSON_NAME]"
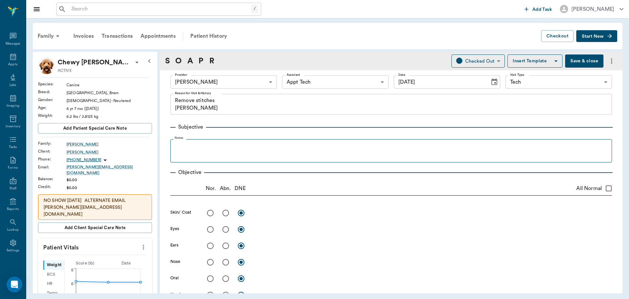
click at [267, 160] on fieldset "Notes" at bounding box center [391, 149] width 442 height 26
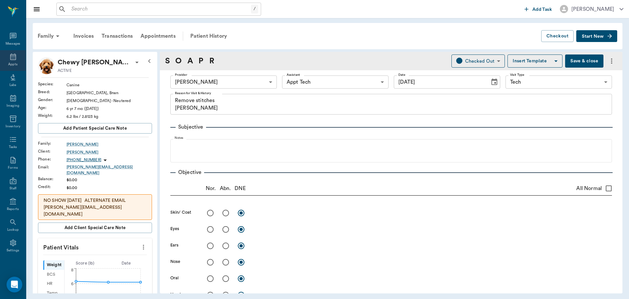
click at [12, 61] on div "Appts" at bounding box center [13, 60] width 26 height 21
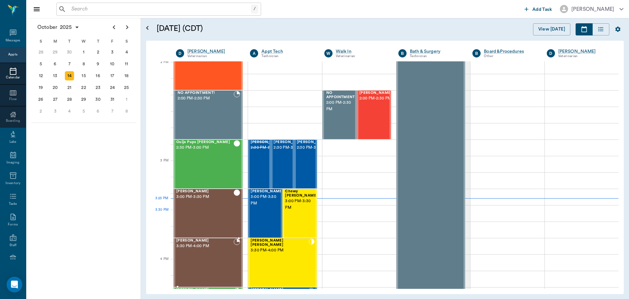
scroll to position [557, 0]
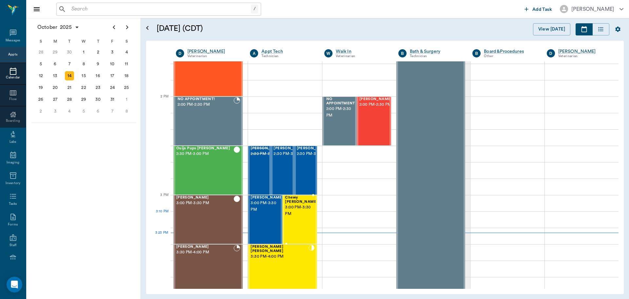
click at [294, 218] on div "Chewy [PERSON_NAME] 3:00 PM - 3:30 PM" at bounding box center [301, 219] width 33 height 48
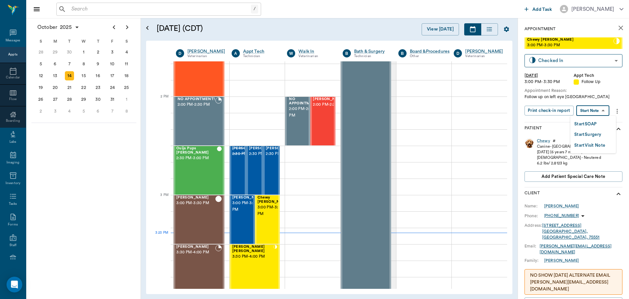
click at [595, 111] on body "/ ​ Add Task [PERSON_NAME] Nectar Messages Appts Calendar Flow Boarding Labs Im…" at bounding box center [314, 149] width 629 height 299
click at [596, 123] on button "Start SOAP" at bounding box center [585, 124] width 22 height 8
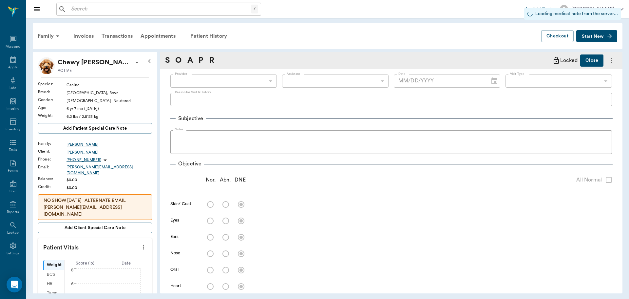
type input "63ec2f075fda476ae8351a4c"
type input "65d2be4f46e3a538d89b8c16"
type input "[DATE]"
type textarea "Follow up on left eye [GEOGRAPHIC_DATA]"
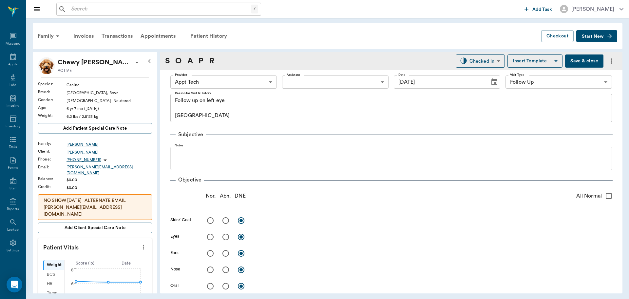
click at [141, 243] on icon "more" at bounding box center [143, 247] width 7 height 8
click at [121, 254] on span "Enter Vitals" at bounding box center [111, 254] width 55 height 7
click at [106, 260] on input "text" at bounding box center [94, 266] width 57 height 13
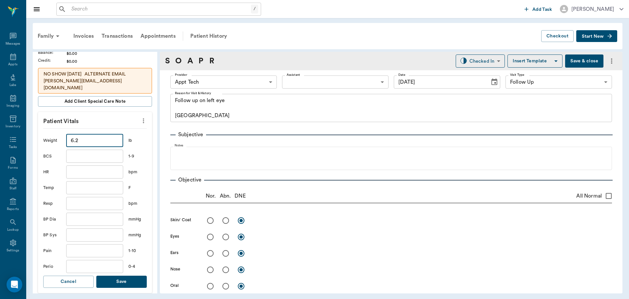
scroll to position [131, 0]
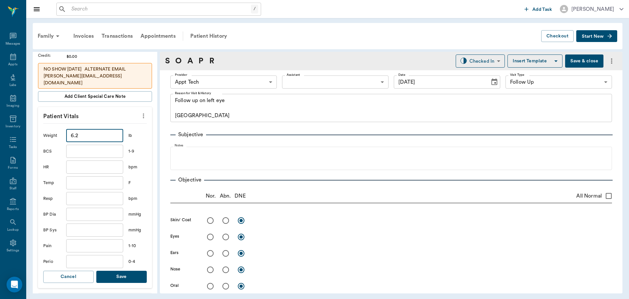
type input "6.2"
click at [113, 275] on button "Save" at bounding box center [121, 276] width 50 height 12
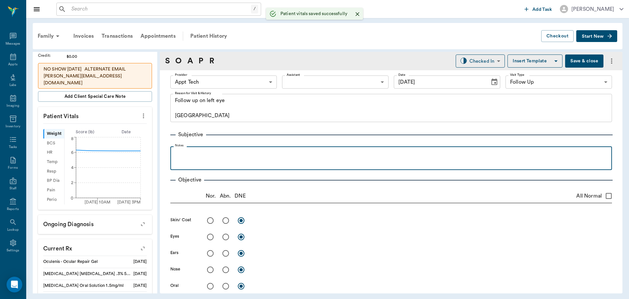
click at [218, 161] on div at bounding box center [391, 157] width 435 height 16
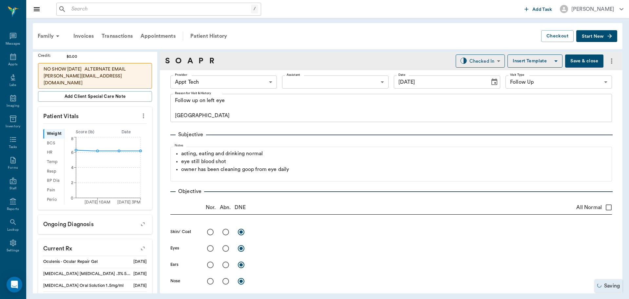
click at [256, 83] on body "/ ​ Add Task [PERSON_NAME] Nectar Messages Appts Labs Imaging Inventory Tasks F…" at bounding box center [314, 149] width 629 height 299
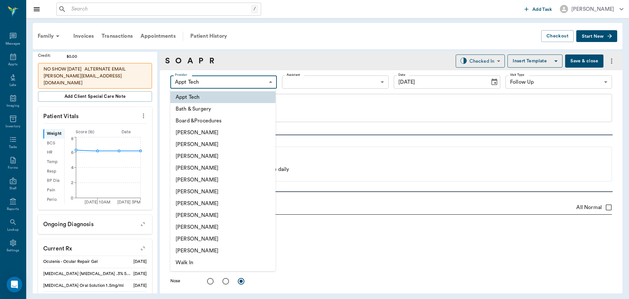
click at [252, 170] on li "[PERSON_NAME]" at bounding box center [222, 168] width 105 height 12
type input "63ec2f075fda476ae8351a4d"
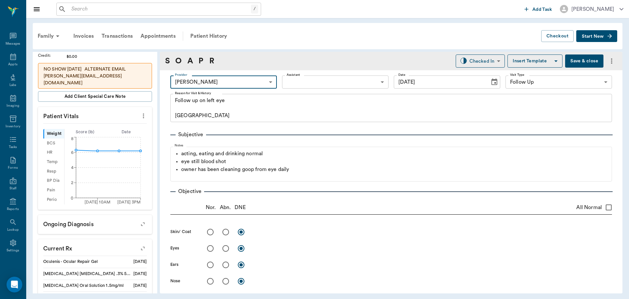
click at [311, 84] on body "/ ​ Add Task [PERSON_NAME] Nectar Messages Appts Labs Imaging Inventory Tasks F…" at bounding box center [314, 149] width 629 height 299
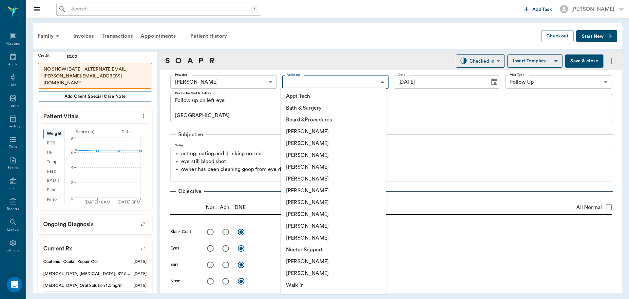
click at [319, 261] on li "[PERSON_NAME]" at bounding box center [333, 261] width 105 height 12
type input "6740bf97de10e07744acf1eb"
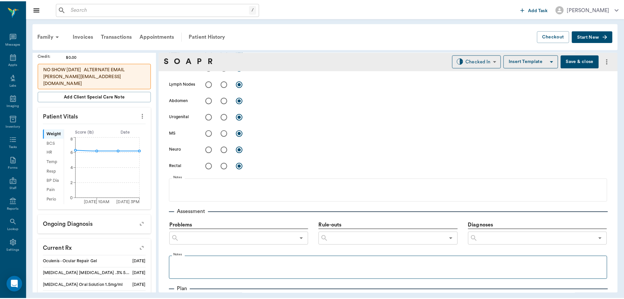
scroll to position [393, 0]
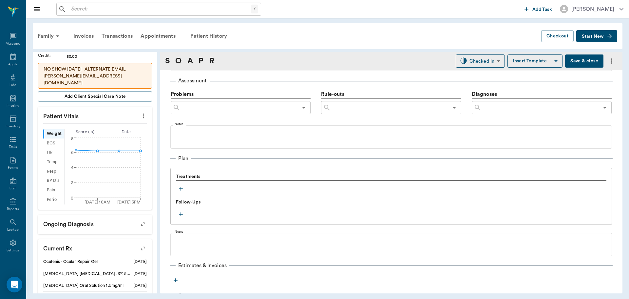
click at [589, 60] on button "Save & close" at bounding box center [584, 60] width 38 height 13
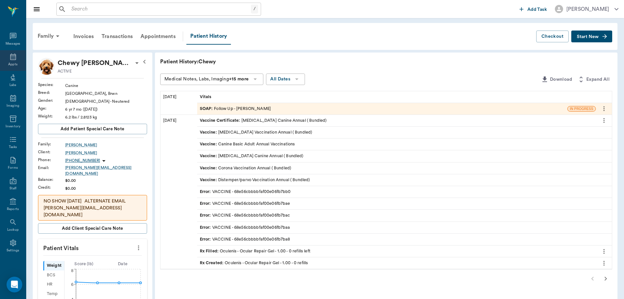
click at [9, 60] on icon at bounding box center [13, 57] width 8 height 8
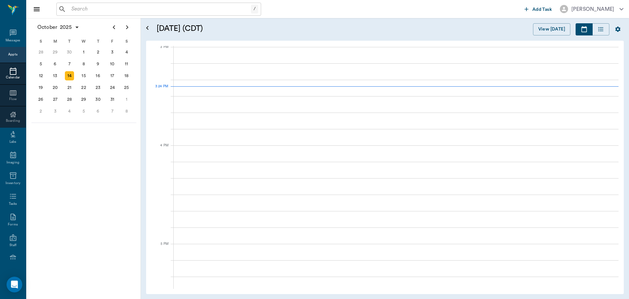
scroll to position [690, 0]
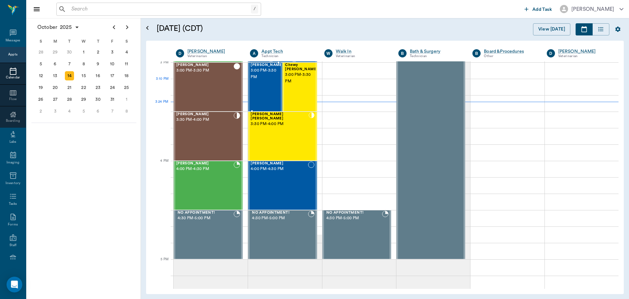
click at [266, 91] on div "[PERSON_NAME] 3:00 PM - 3:30 PM" at bounding box center [267, 87] width 33 height 48
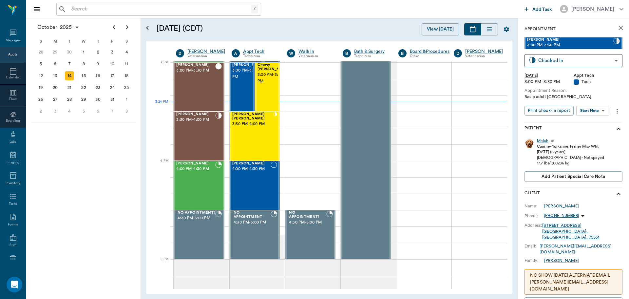
click at [598, 112] on body "/ ​ Add Task [PERSON_NAME] Nectar Messages Appts Calendar Flow Boarding Labs Im…" at bounding box center [314, 149] width 629 height 299
click at [597, 123] on button "Start SOAP" at bounding box center [585, 124] width 22 height 8
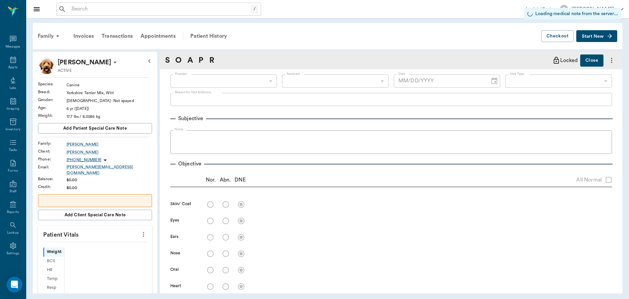
scroll to position [3, 0]
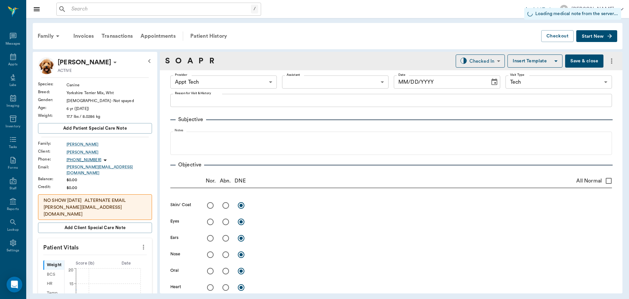
type input "63ec2f075fda476ae8351a4c"
type input "65d2be4f46e3a538d89b8c1a"
type input "[DATE]"
type textarea "Basic adult [GEOGRAPHIC_DATA]"
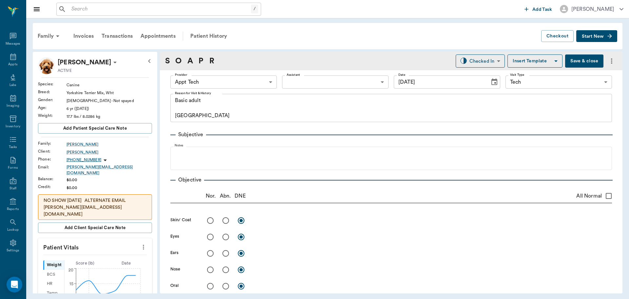
click at [139, 247] on button "more" at bounding box center [143, 246] width 10 height 11
click at [133, 255] on span "Enter Vitals" at bounding box center [111, 254] width 55 height 7
click at [100, 262] on input "text" at bounding box center [94, 266] width 57 height 13
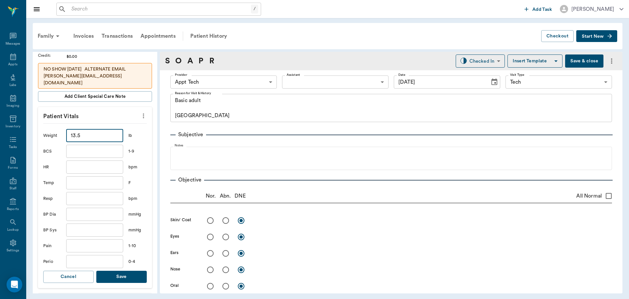
type input "13.5"
click at [106, 272] on button "Save" at bounding box center [121, 276] width 50 height 12
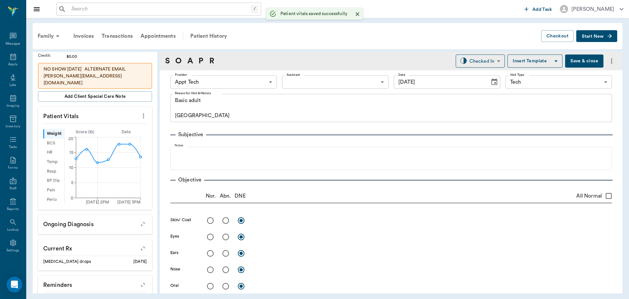
click at [328, 82] on body "/ ​ Add Task [PERSON_NAME] Nectar Messages Appts Labs Imaging Inventory Tasks F…" at bounding box center [314, 149] width 629 height 299
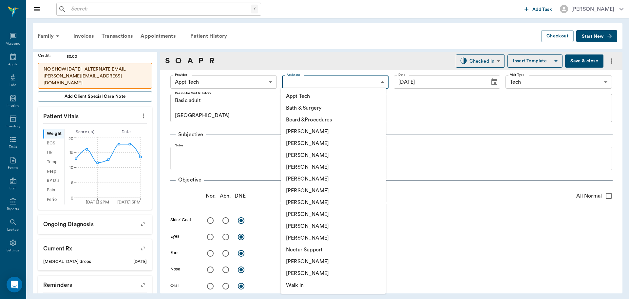
click at [330, 262] on li "[PERSON_NAME]" at bounding box center [333, 261] width 105 height 12
type input "6740bf97de10e07744acf1eb"
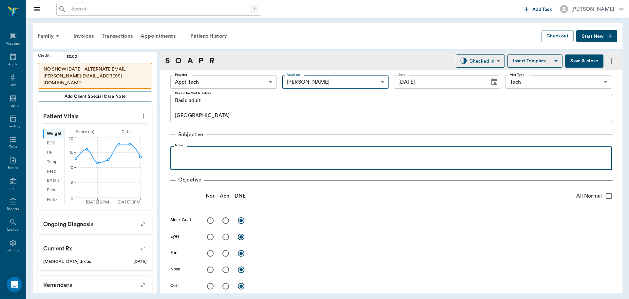
click at [245, 164] on div at bounding box center [391, 157] width 435 height 16
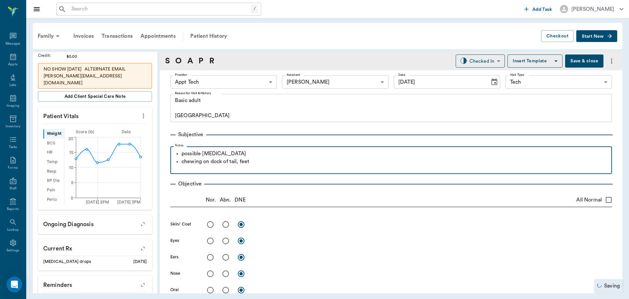
click at [240, 160] on p "chewing on dock of tail, feet" at bounding box center [395, 161] width 427 height 8
click at [266, 162] on p "chewing on dock of tail & feet" at bounding box center [395, 161] width 427 height 8
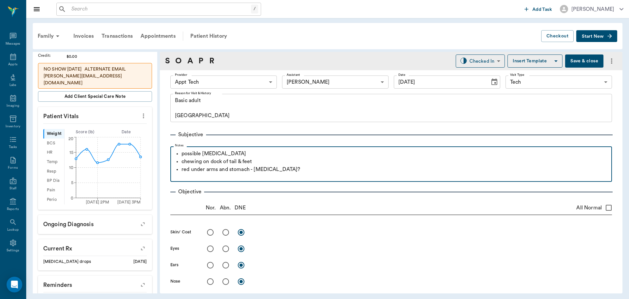
click at [260, 165] on p "chewing on dock of tail & feet" at bounding box center [395, 161] width 427 height 8
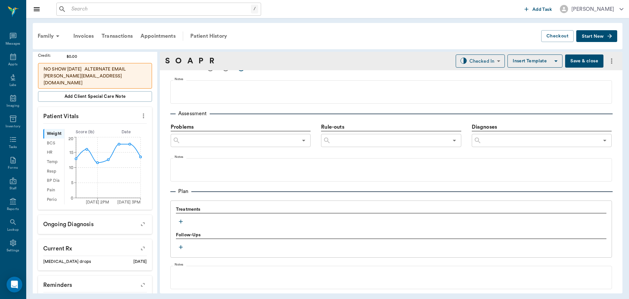
scroll to position [360, 0]
click at [183, 222] on icon "button" at bounding box center [181, 222] width 4 height 4
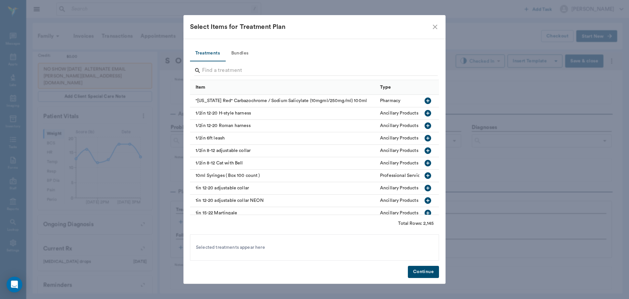
click at [236, 51] on button "Bundles" at bounding box center [239, 54] width 29 height 16
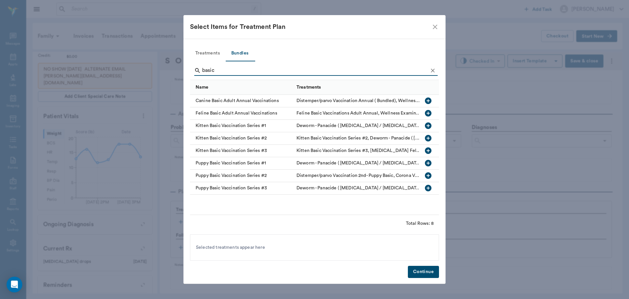
click at [430, 100] on icon "button" at bounding box center [428, 100] width 7 height 7
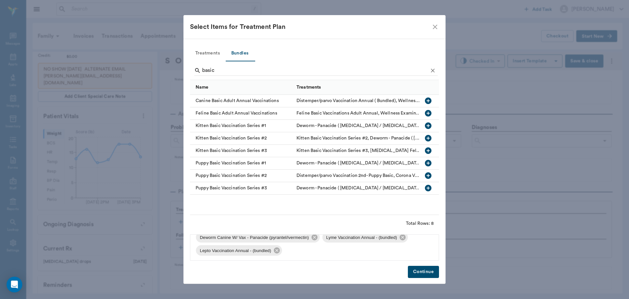
scroll to position [49, 0]
click at [278, 249] on icon at bounding box center [276, 248] width 7 height 7
click at [401, 247] on icon at bounding box center [403, 249] width 6 height 6
drag, startPoint x: 225, startPoint y: 70, endPoint x: 154, endPoint y: 61, distance: 71.7
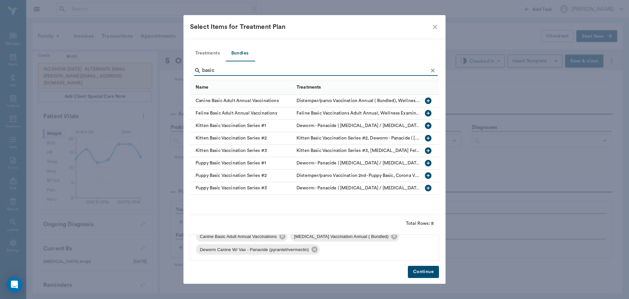
click at [154, 61] on div "Select Items for Treatment Plan Treatments Bundles basic Name Treatments Canine…" at bounding box center [314, 149] width 629 height 299
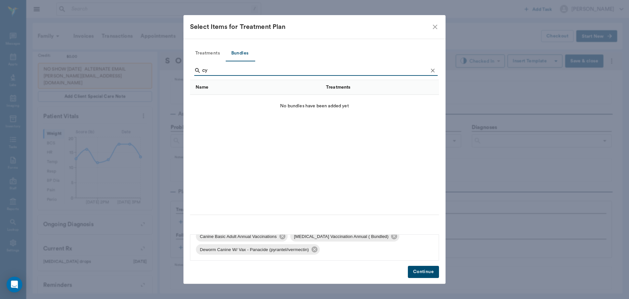
type input "c"
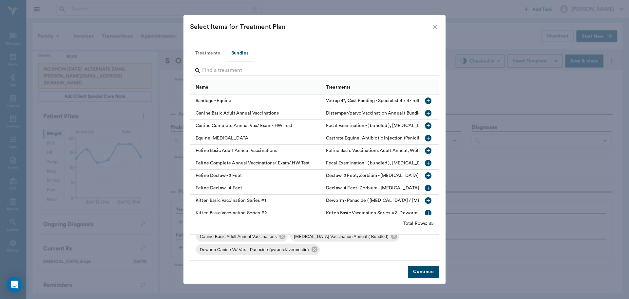
click at [209, 53] on button "Treatments" at bounding box center [207, 54] width 35 height 16
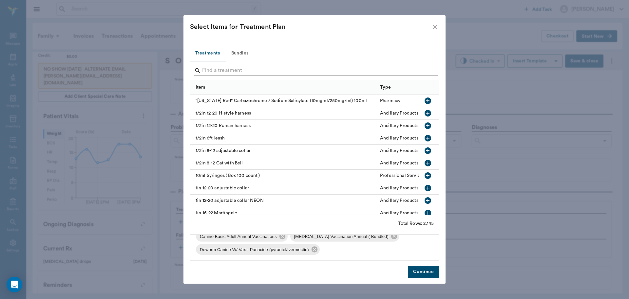
click at [219, 68] on input "Search" at bounding box center [315, 70] width 226 height 10
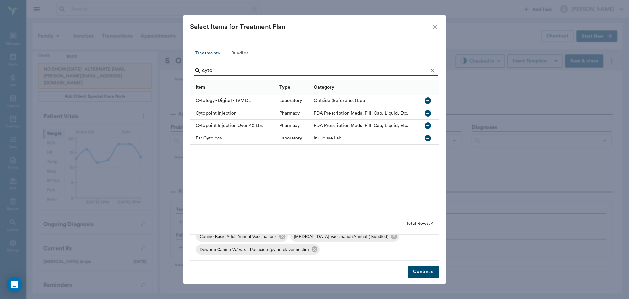
type input "cyto"
click at [429, 113] on icon "button" at bounding box center [428, 113] width 7 height 7
click at [423, 271] on button "Continue" at bounding box center [423, 271] width 31 height 12
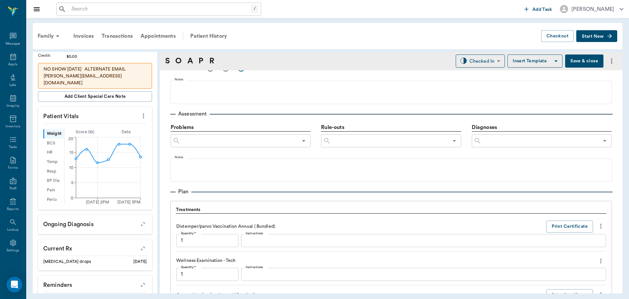
scroll to position [728, 0]
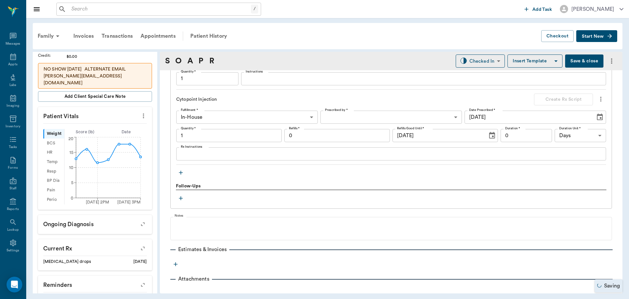
type input "1.00"
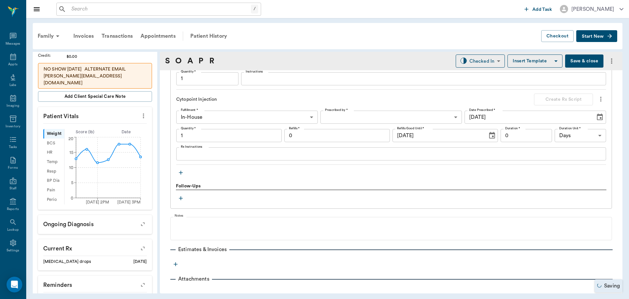
type input "1.00"
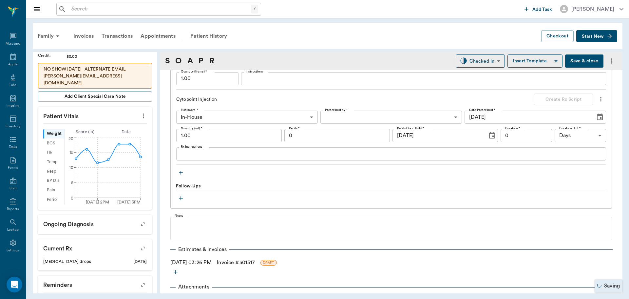
click at [214, 140] on input "1.00" at bounding box center [229, 135] width 106 height 13
type input "0.40"
click at [338, 116] on body "/ ​ Add Task [PERSON_NAME] Nectar Messages Appts Labs Imaging Inventory Tasks F…" at bounding box center [314, 149] width 629 height 299
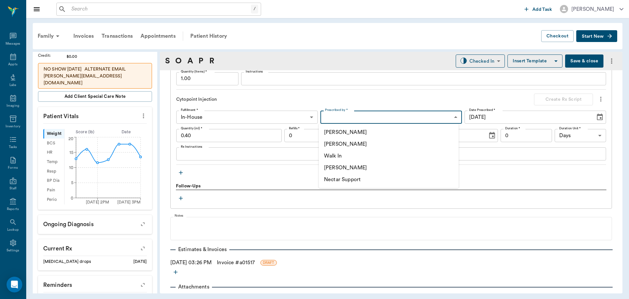
click at [355, 146] on li "[PERSON_NAME]" at bounding box center [389, 144] width 140 height 12
type input "63ec2f075fda476ae8351a4d"
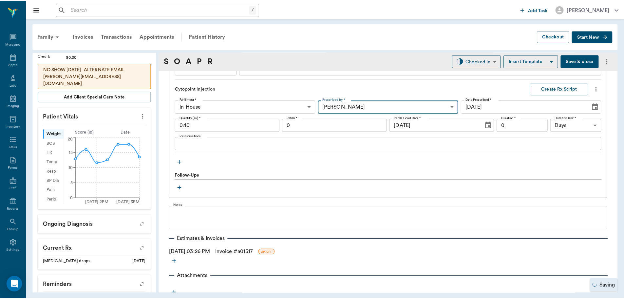
scroll to position [743, 0]
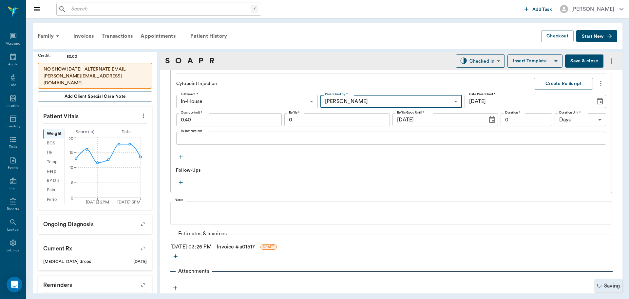
click at [255, 247] on link "Invoice # a01517" at bounding box center [236, 247] width 38 height 8
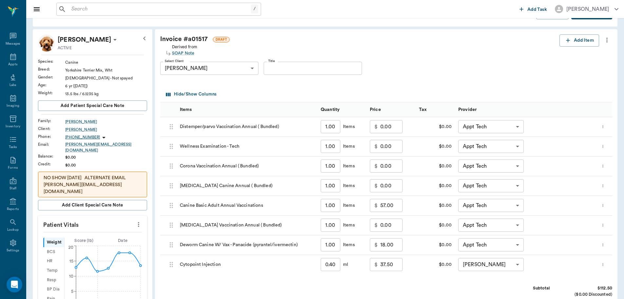
scroll to position [33, 0]
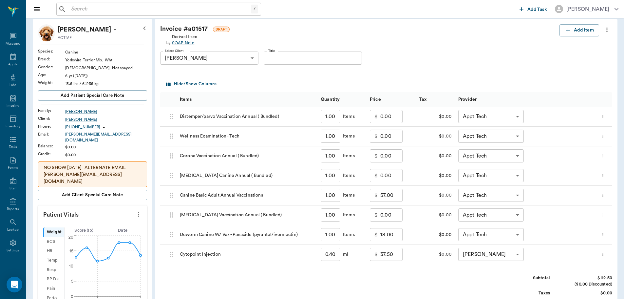
click at [190, 43] on div "SOAP Note" at bounding box center [184, 43] width 25 height 6
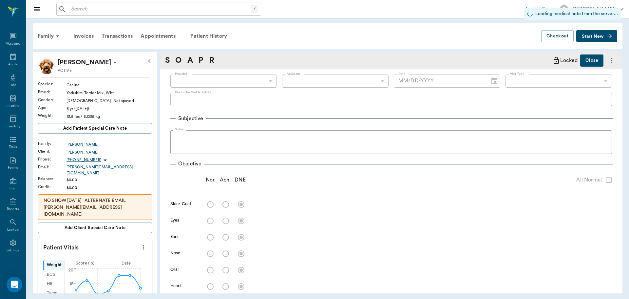
type input "63ec2f075fda476ae8351a4c"
type input "6740bf97de10e07744acf1eb"
type input "65d2be4f46e3a538d89b8c1a"
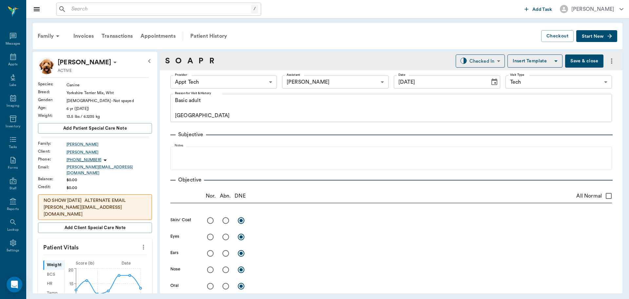
type input "[DATE]"
type textarea "Basic adult [GEOGRAPHIC_DATA]"
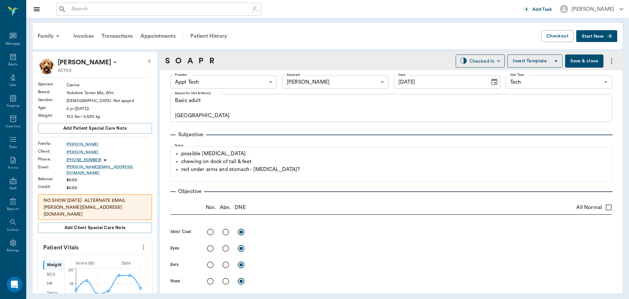
click at [251, 83] on body "/ ​ Add Task [PERSON_NAME] Nectar Messages Appts Labs Imaging Inventory Tasks F…" at bounding box center [314, 149] width 629 height 299
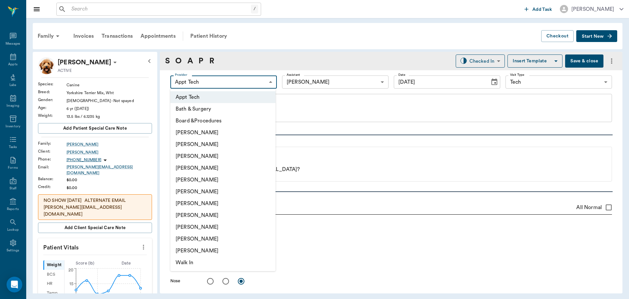
click at [212, 170] on li "[PERSON_NAME]" at bounding box center [222, 168] width 105 height 12
type input "63ec2f075fda476ae8351a4d"
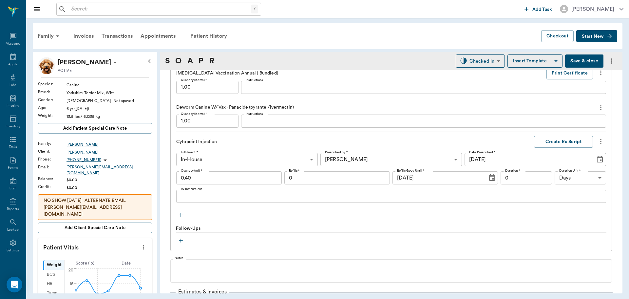
scroll to position [688, 0]
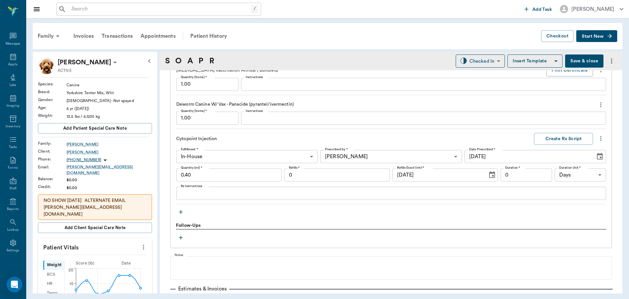
click at [180, 215] on icon "button" at bounding box center [181, 211] width 7 height 7
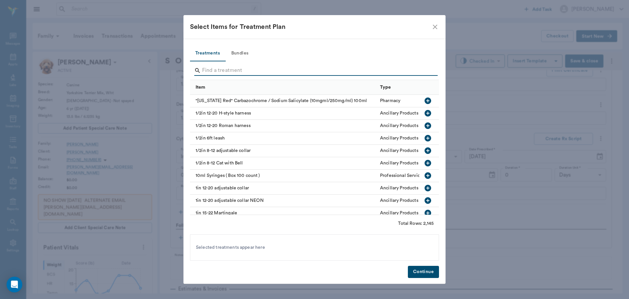
click at [238, 72] on input "Search" at bounding box center [315, 70] width 226 height 10
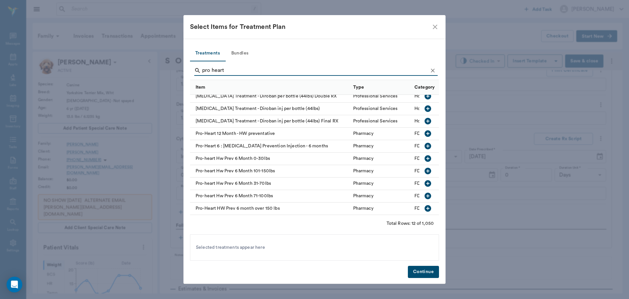
scroll to position [34, 0]
type input "pro heart"
click at [425, 155] on icon "button" at bounding box center [428, 158] width 7 height 7
click at [422, 274] on button "Continue" at bounding box center [423, 271] width 31 height 12
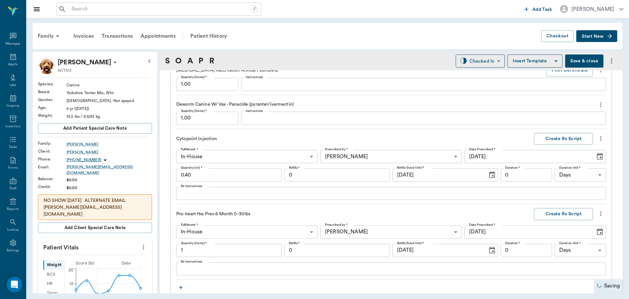
type input "1.00"
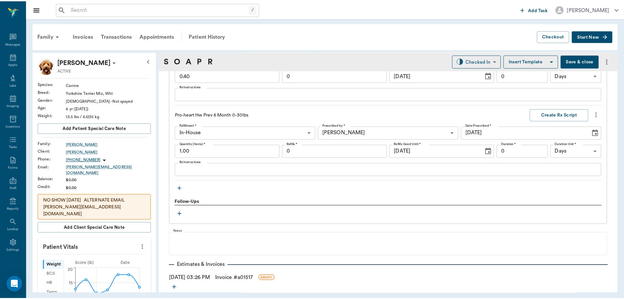
scroll to position [819, 0]
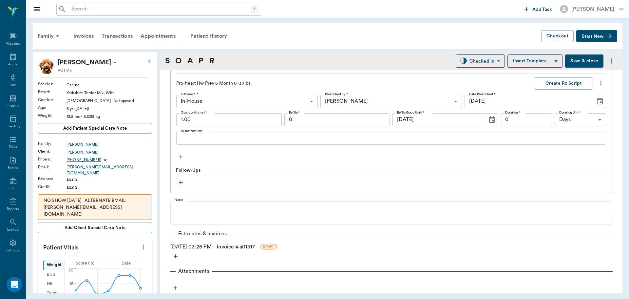
click at [253, 245] on link "Invoice # a01517" at bounding box center [236, 247] width 38 height 8
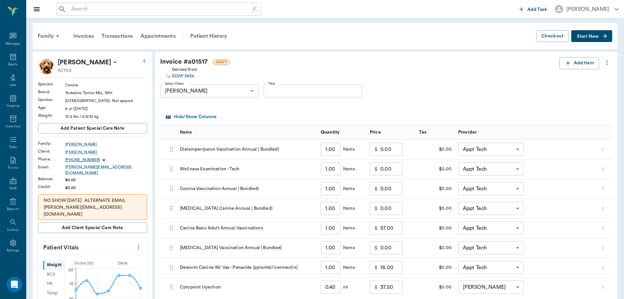
type input "none-63ec2f075fda476ae8351a4d"
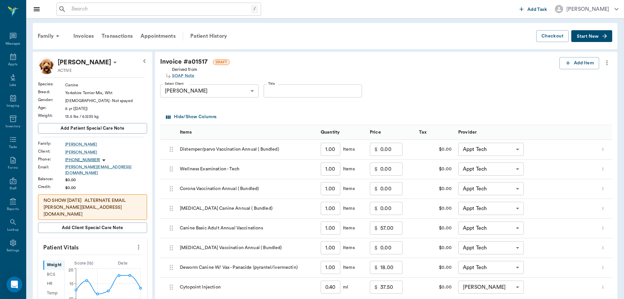
type input "none-63ec2f075fda476ae8351a4d"
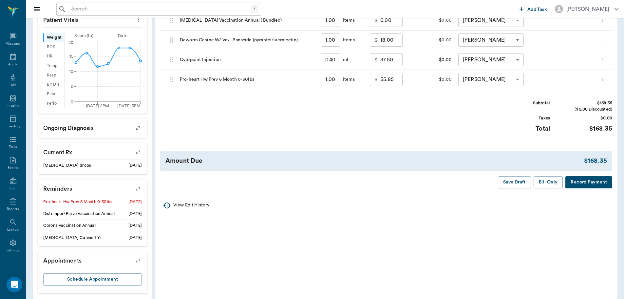
scroll to position [229, 0]
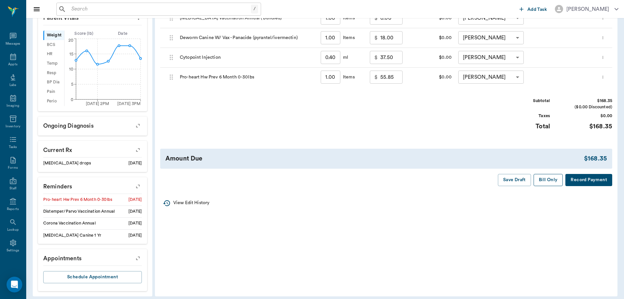
click at [550, 177] on button "Bill Only" at bounding box center [548, 180] width 29 height 12
click at [546, 178] on button "Bill Only" at bounding box center [548, 180] width 29 height 12
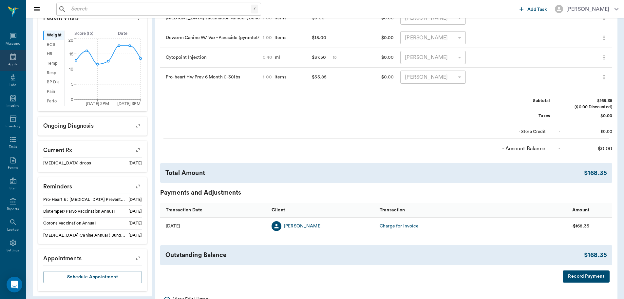
click at [10, 58] on icon at bounding box center [13, 56] width 6 height 7
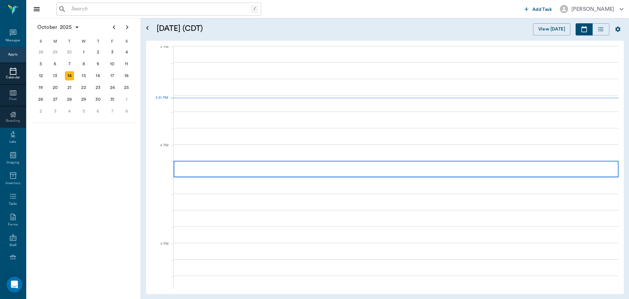
scroll to position [690, 0]
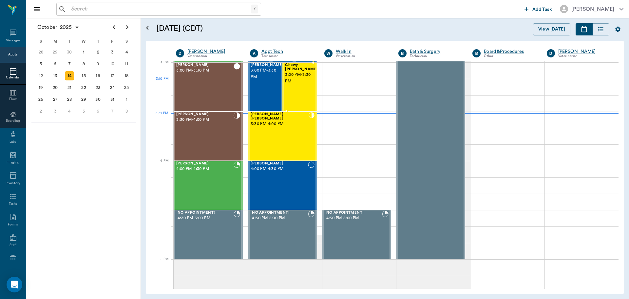
click at [296, 86] on div "Chewy [PERSON_NAME] 3:00 PM - 3:30 PM" at bounding box center [301, 87] width 33 height 48
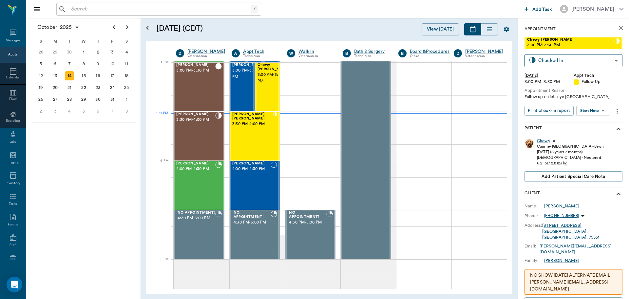
click at [601, 108] on body "/ ​ Add Task [PERSON_NAME] Nectar Messages Appts Calendar Flow Boarding Labs Im…" at bounding box center [314, 149] width 629 height 299
click at [597, 127] on button "View SOAP" at bounding box center [585, 124] width 22 height 8
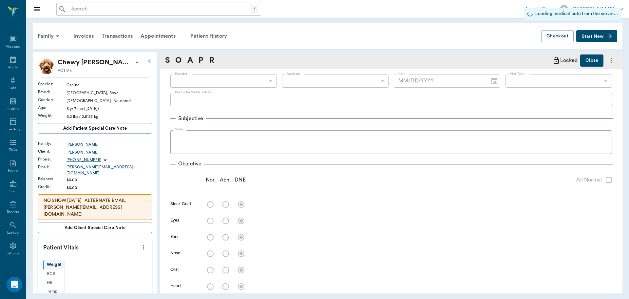
scroll to position [3, 0]
type input "63ec2f075fda476ae8351a4d"
type input "6740bf97de10e07744acf1eb"
type input "65d2be4f46e3a538d89b8c16"
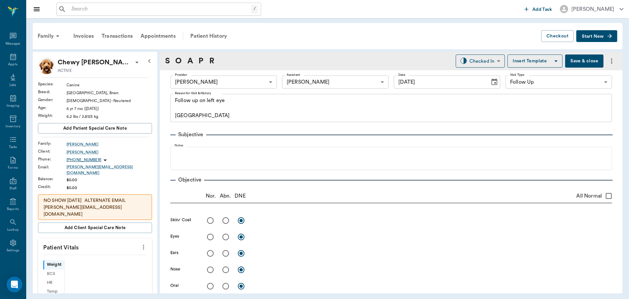
type input "[DATE]"
type textarea "Follow up on left eye [GEOGRAPHIC_DATA]"
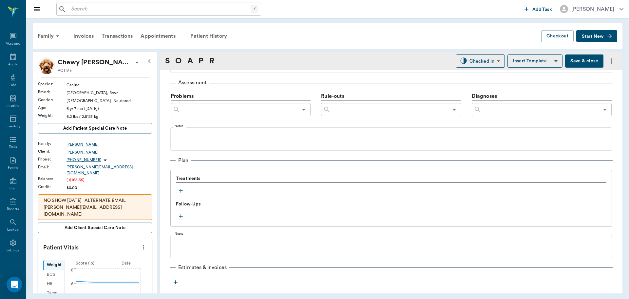
scroll to position [393, 0]
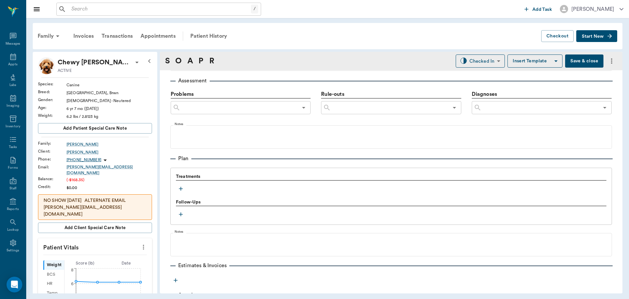
click at [181, 189] on icon "button" at bounding box center [181, 189] width 4 height 4
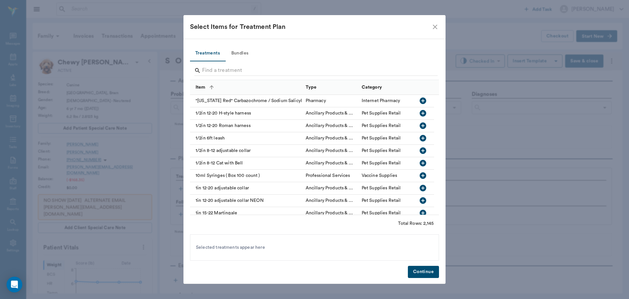
click at [242, 68] on input "Search" at bounding box center [315, 70] width 226 height 10
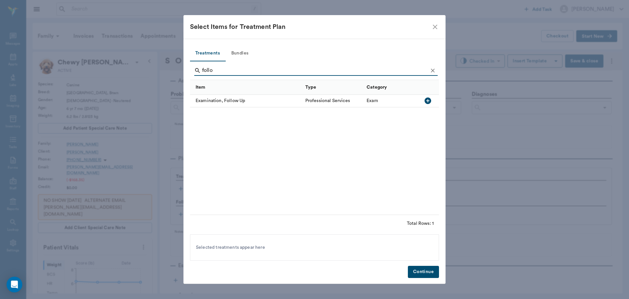
type input "follow"
click at [430, 101] on icon "button" at bounding box center [428, 100] width 7 height 7
click at [427, 271] on button "Continue" at bounding box center [423, 271] width 31 height 12
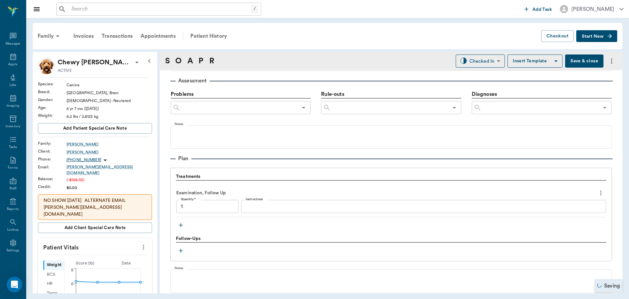
type input "1.00"
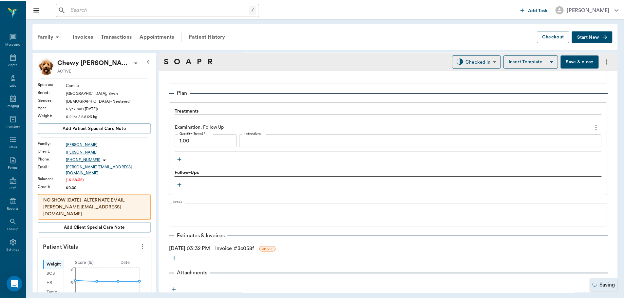
scroll to position [461, 0]
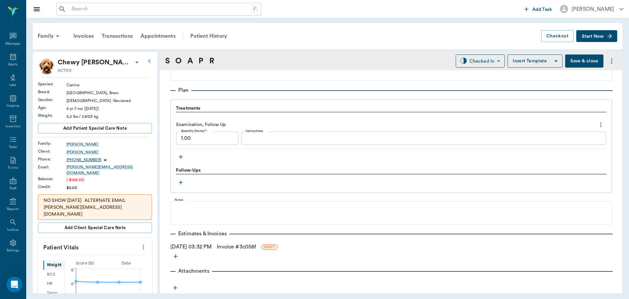
click at [211, 246] on div "10/14/2025 03:32 PM Invoice # 3c058f DRAFT" at bounding box center [391, 247] width 442 height 8
click at [243, 245] on link "Invoice # 3c058f" at bounding box center [236, 247] width 39 height 8
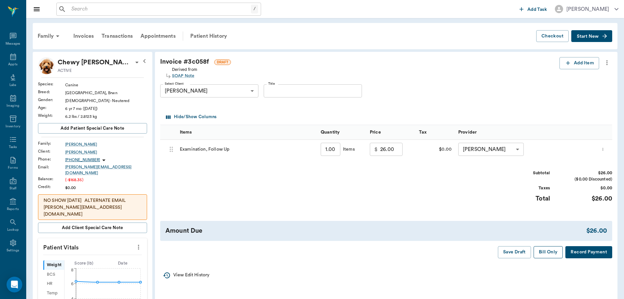
click at [550, 252] on button "Bill Only" at bounding box center [548, 252] width 29 height 12
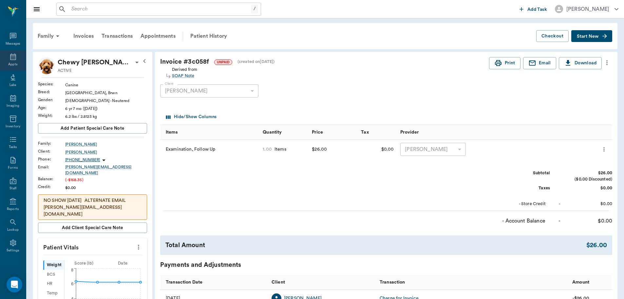
click at [6, 59] on div "Appts" at bounding box center [13, 60] width 26 height 21
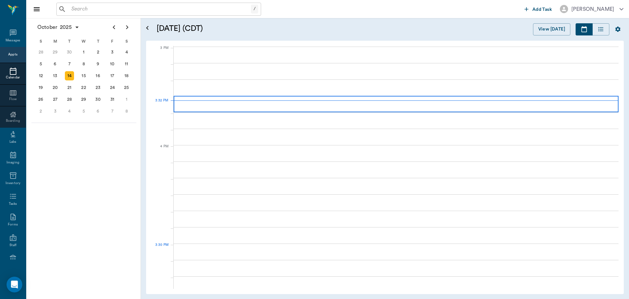
scroll to position [689, 0]
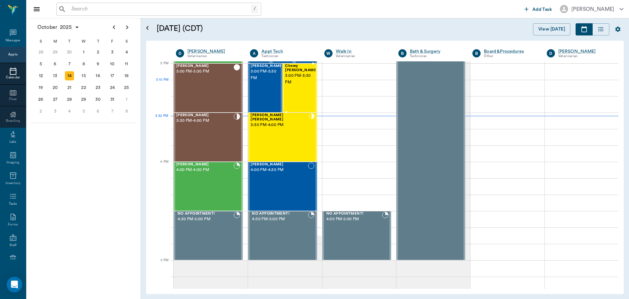
click at [298, 80] on span "3:00 PM - 3:30 PM" at bounding box center [301, 78] width 33 height 13
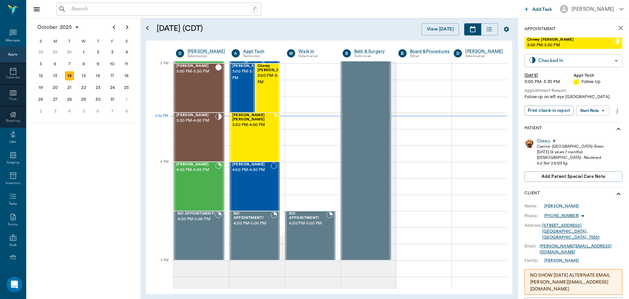
click at [583, 63] on body "/ ​ Add Task Dr. Bert Ellsworth Nectar Messages Appts Calendar Flow Boarding La…" at bounding box center [314, 149] width 629 height 299
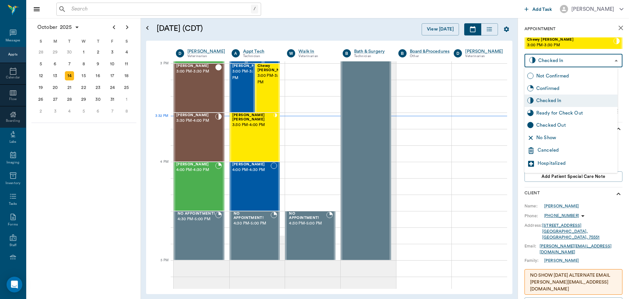
click at [563, 115] on div "Ready for Check Out" at bounding box center [575, 112] width 79 height 7
type input "READY_TO_CHECKOUT"
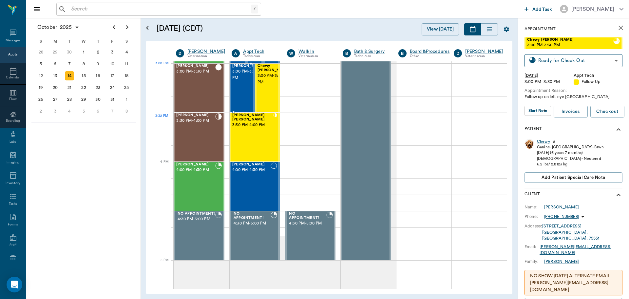
click at [246, 80] on span "3:00 PM - 3:30 PM" at bounding box center [248, 74] width 33 height 13
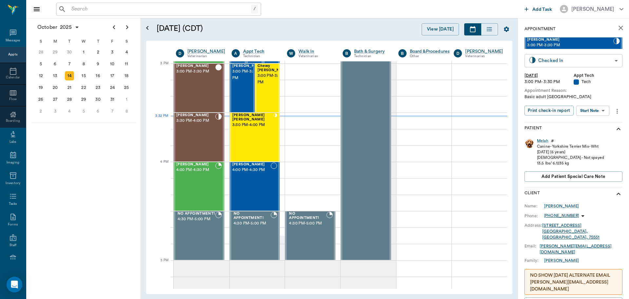
click at [592, 60] on body "/ ​ Add Task Dr. Bert Ellsworth Nectar Messages Appts Calendar Flow Boarding La…" at bounding box center [314, 149] width 629 height 299
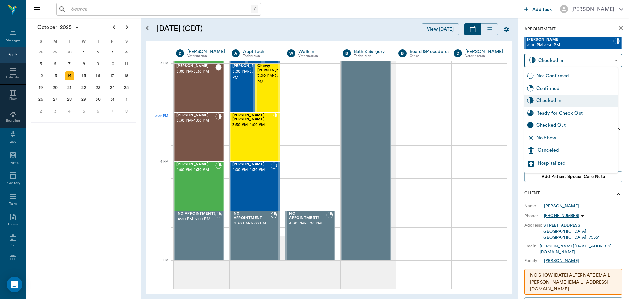
click at [582, 114] on div "Ready for Check Out" at bounding box center [575, 112] width 79 height 7
type input "READY_TO_CHECKOUT"
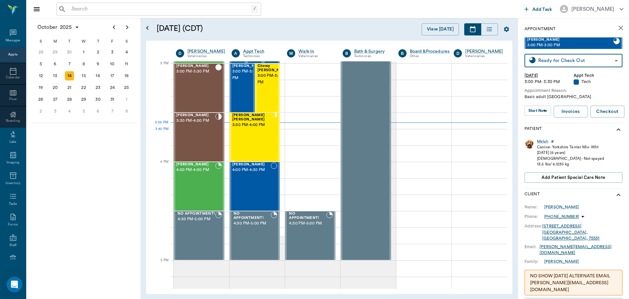
drag, startPoint x: 265, startPoint y: 129, endPoint x: 316, endPoint y: 120, distance: 52.0
click at [265, 129] on div "Shivers Brown 3:30 PM - 4:00 PM" at bounding box center [252, 137] width 41 height 48
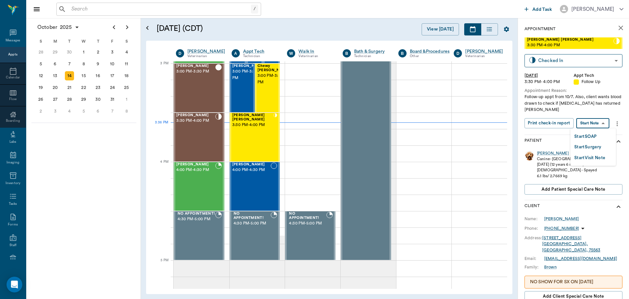
click at [599, 122] on body "/ ​ Add Task Dr. Bert Ellsworth Nectar Messages Appts Calendar Flow Boarding La…" at bounding box center [314, 149] width 629 height 299
click at [602, 136] on li "Start SOAP" at bounding box center [594, 136] width 46 height 11
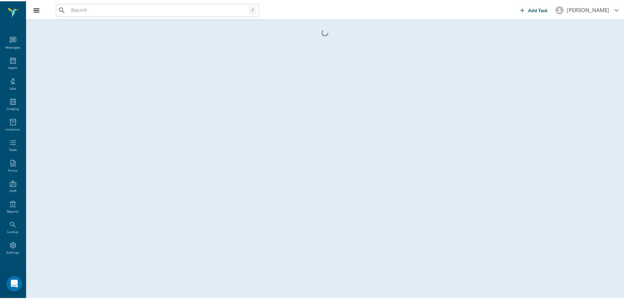
scroll to position [3, 0]
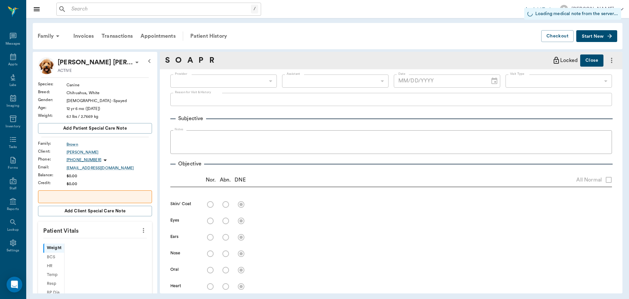
type input "63ec2f075fda476ae8351a4c"
type input "65d2be4f46e3a538d89b8c16"
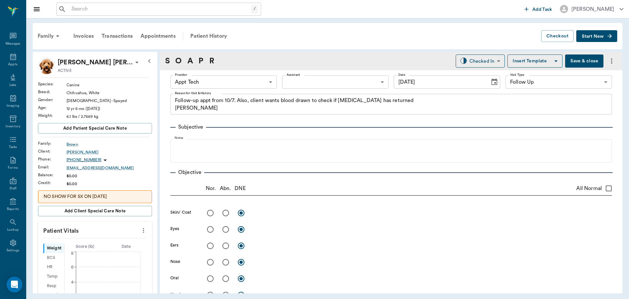
type input "[DATE]"
type textarea "Follow-up appt from 10/7. Also, client wants blood drawn to check if cancer has…"
click at [268, 85] on body "/ ​ Add Task Dr. Bert Ellsworth Nectar Messages Appts Labs Imaging Inventory Ta…" at bounding box center [314, 149] width 629 height 299
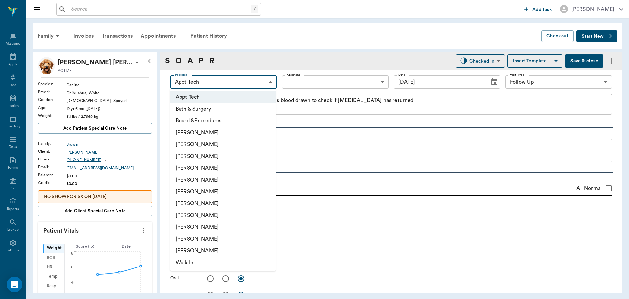
click at [233, 168] on li "[PERSON_NAME]" at bounding box center [222, 168] width 105 height 12
type input "63ec2f075fda476ae8351a4d"
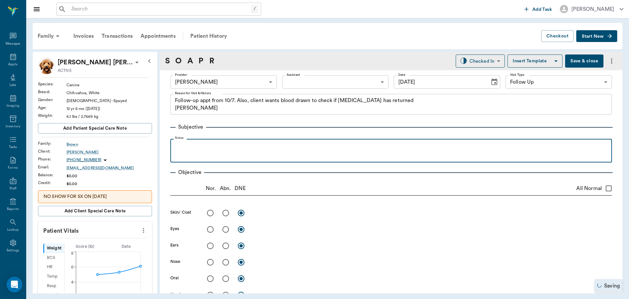
click at [244, 147] on p at bounding box center [391, 146] width 435 height 8
click at [392, 145] on p "Ate after appointment on 10-7. Drinking good. No diarrhea, vomiting, or urinary…" at bounding box center [391, 146] width 435 height 8
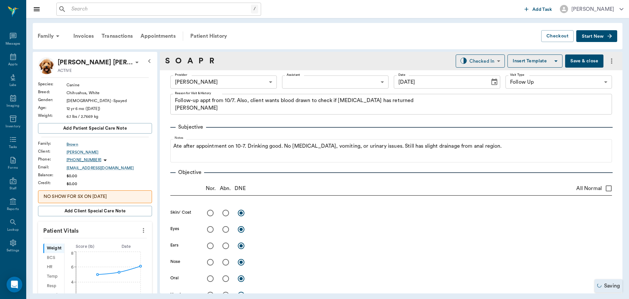
click at [586, 58] on button "Save & close" at bounding box center [584, 60] width 38 height 13
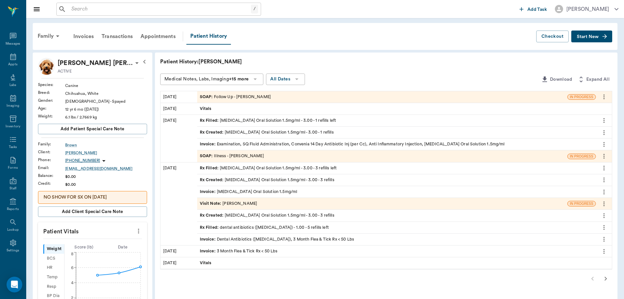
click at [143, 233] on button "more" at bounding box center [138, 230] width 10 height 11
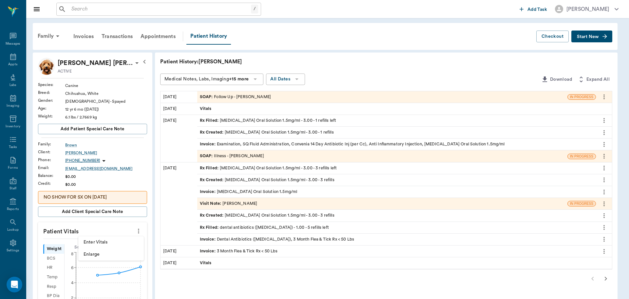
click at [121, 240] on span "Enter Vitals" at bounding box center [111, 242] width 55 height 7
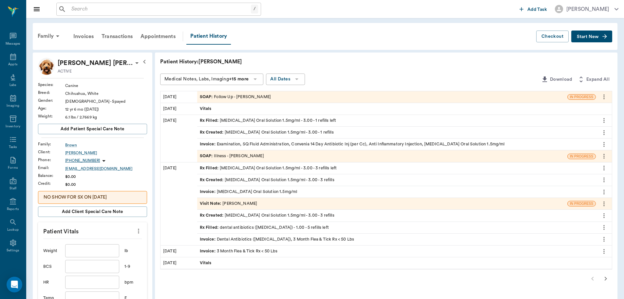
click at [107, 251] on input "text" at bounding box center [92, 250] width 54 height 13
type input "6.2"
click at [106, 293] on input "text" at bounding box center [92, 297] width 54 height 13
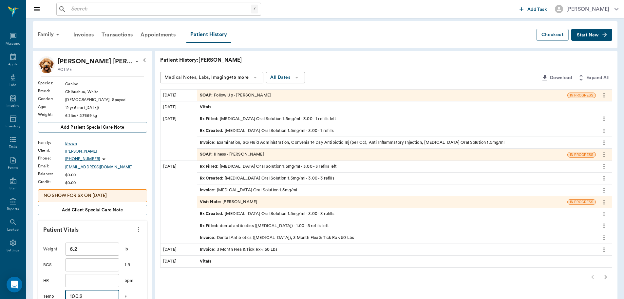
scroll to position [133, 0]
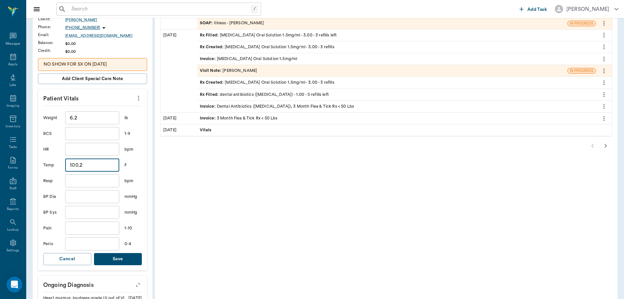
type input "100.2"
click at [134, 257] on button "Save" at bounding box center [118, 259] width 48 height 12
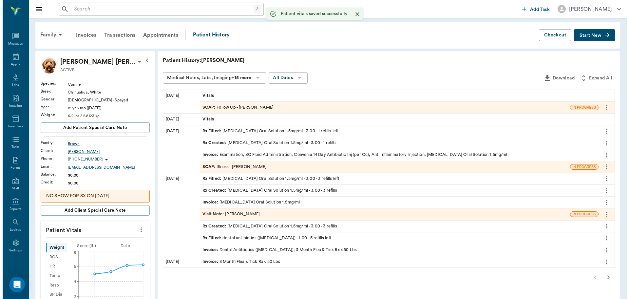
scroll to position [0, 0]
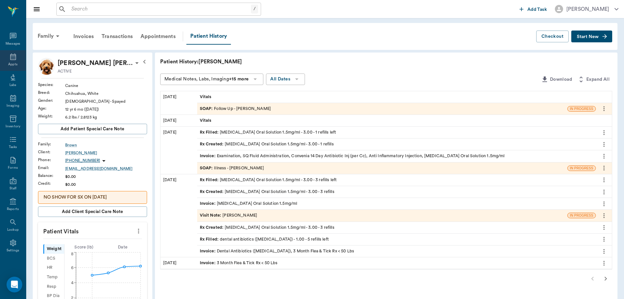
click at [15, 54] on div "Appts" at bounding box center [13, 60] width 26 height 21
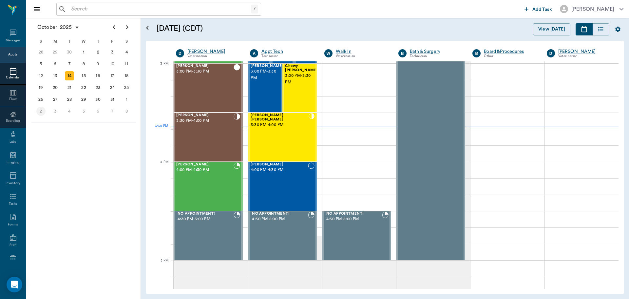
scroll to position [689, 0]
click at [213, 137] on div "Molley Aguirre 3:30 PM - 4:00 PM" at bounding box center [204, 137] width 57 height 48
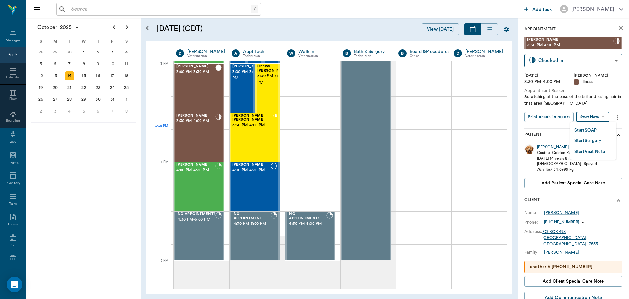
click at [608, 114] on body "/ ​ Add Task Dr. Bert Ellsworth Nectar Messages Appts Calendar Flow Boarding La…" at bounding box center [314, 149] width 629 height 299
click at [592, 130] on button "Start SOAP" at bounding box center [585, 131] width 22 height 8
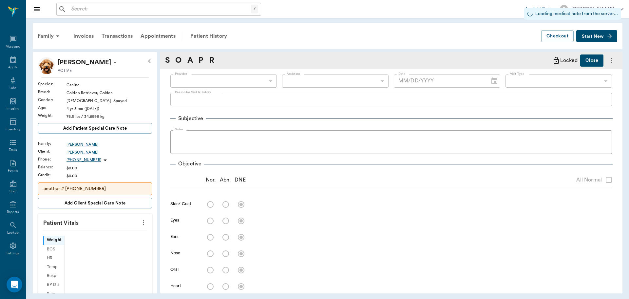
scroll to position [3, 0]
type input "63ec2f075fda476ae8351a4d"
type input "65d2be4f46e3a538d89b8c15"
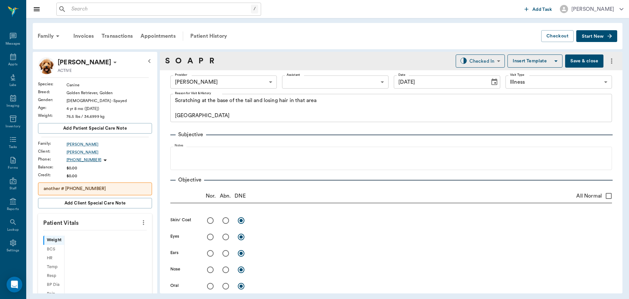
type input "[DATE]"
type textarea "Scratching at the base of the tail and losing hair in that area Caryn"
click at [298, 83] on body "/ ​ Add Task Dr. Bert Ellsworth Nectar Messages Appts Labs Imaging Inventory Ta…" at bounding box center [314, 149] width 629 height 299
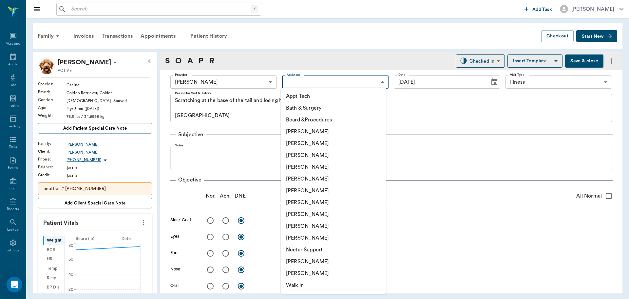
click at [331, 261] on li "[PERSON_NAME]" at bounding box center [333, 261] width 105 height 12
type input "6740bf97de10e07744acf1eb"
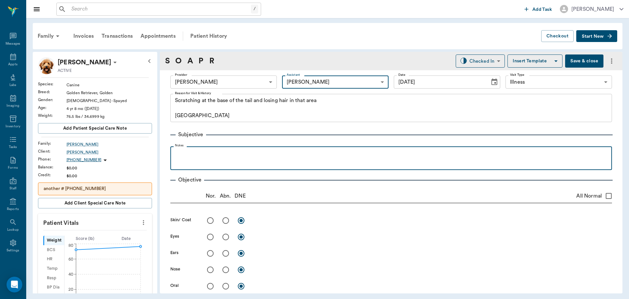
click at [214, 150] on p at bounding box center [391, 153] width 435 height 8
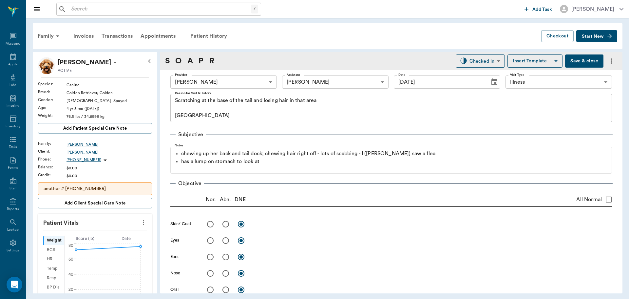
click at [140, 222] on icon "more" at bounding box center [143, 222] width 7 height 8
click at [123, 234] on span "Enter Vitals" at bounding box center [111, 233] width 55 height 7
click at [115, 242] on input "text" at bounding box center [94, 241] width 57 height 13
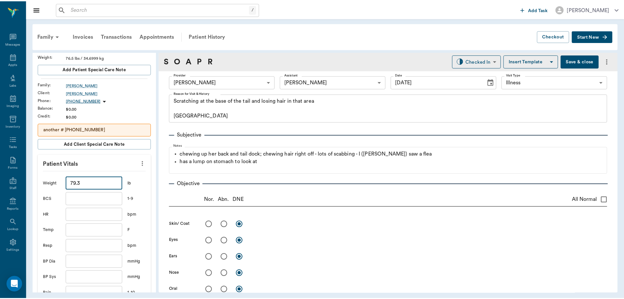
scroll to position [131, 0]
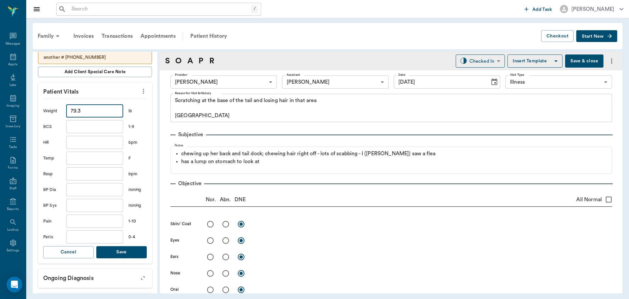
type input "79.3"
click at [115, 252] on button "Save" at bounding box center [121, 252] width 50 height 12
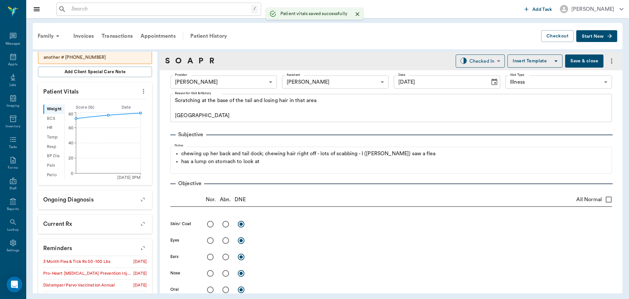
click at [587, 63] on button "Save & close" at bounding box center [584, 60] width 38 height 13
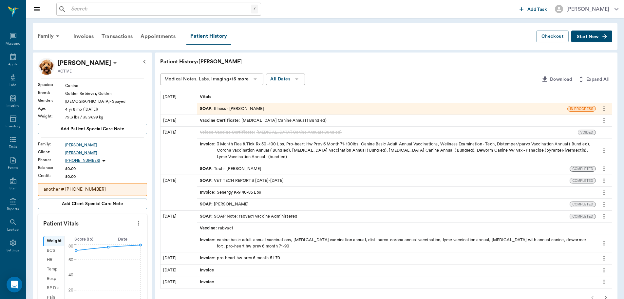
click at [254, 108] on div "SOAP : Illness - [PERSON_NAME]" at bounding box center [232, 109] width 64 height 6
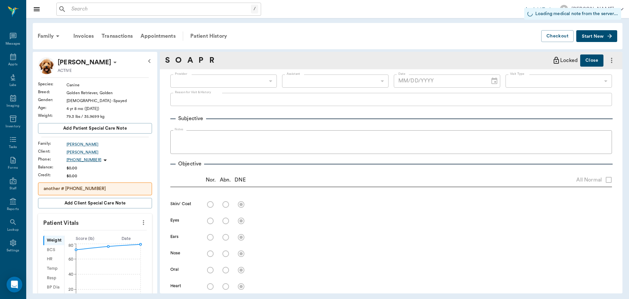
type input "63ec2f075fda476ae8351a4d"
type input "6740bf97de10e07744acf1eb"
type input "65d2be4f46e3a538d89b8c15"
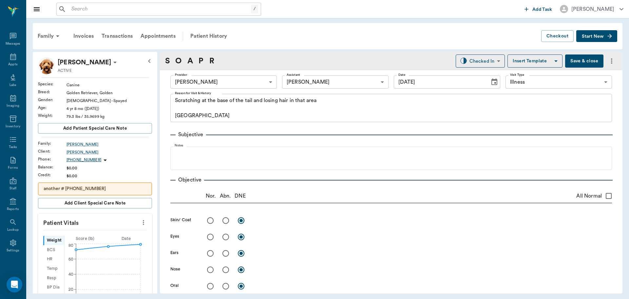
type input "[DATE]"
type textarea "Scratching at the base of the tail and losing hair in that area Caryn"
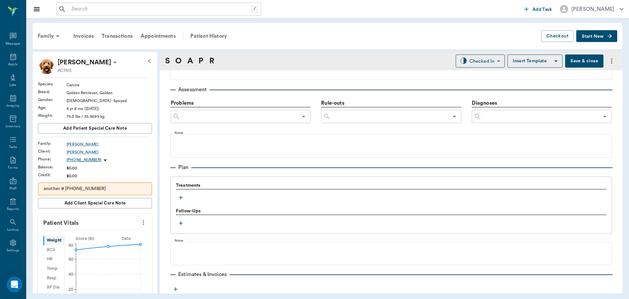
scroll to position [409, 0]
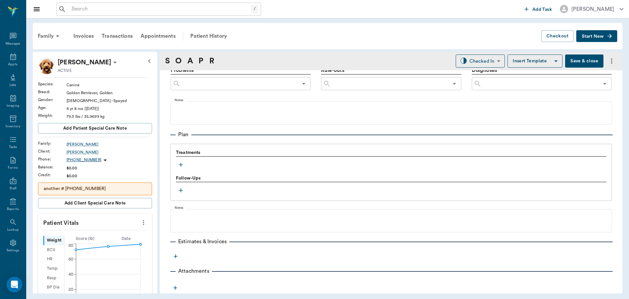
click at [181, 165] on icon "button" at bounding box center [181, 165] width 4 height 4
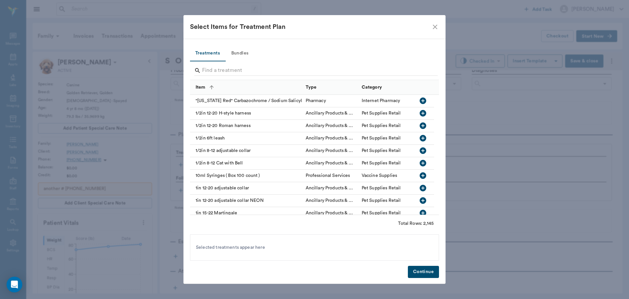
click at [237, 52] on button "Bundles" at bounding box center [239, 54] width 29 height 16
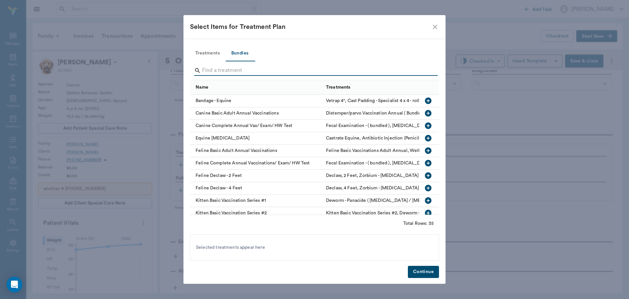
click at [230, 69] on input "Search" at bounding box center [315, 70] width 226 height 10
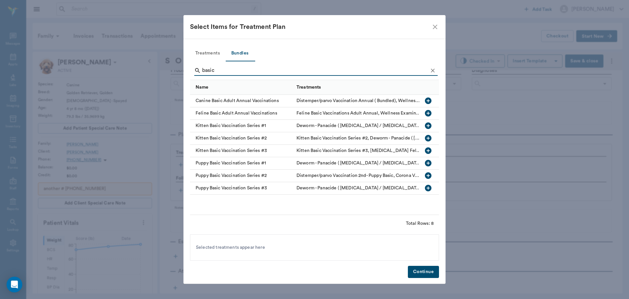
click at [428, 101] on icon "button" at bounding box center [428, 101] width 8 height 8
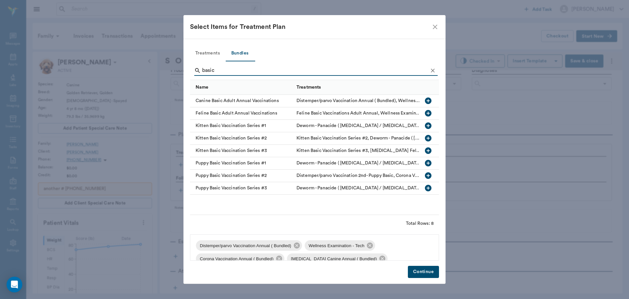
drag, startPoint x: 231, startPoint y: 70, endPoint x: 99, endPoint y: 57, distance: 132.7
click at [96, 58] on div "Select Items for Treatment Plan Treatments Bundles basic Name Treatments Canine…" at bounding box center [314, 149] width 629 height 299
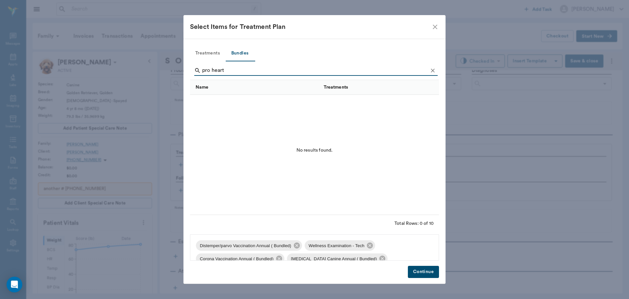
type input "pro heart"
click at [211, 51] on button "Treatments" at bounding box center [207, 54] width 35 height 16
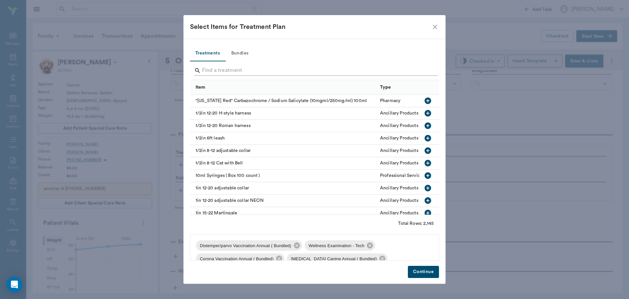
click at [222, 71] on input "Search" at bounding box center [315, 70] width 226 height 10
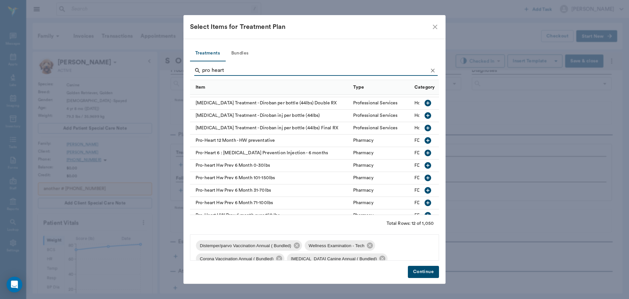
scroll to position [33, 0]
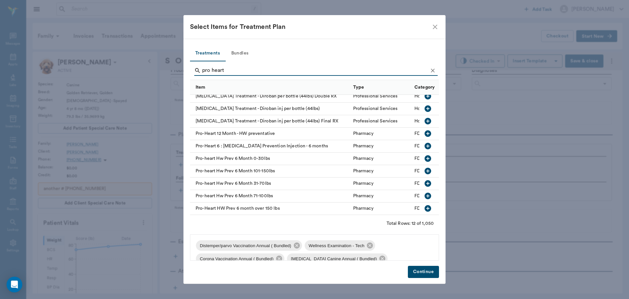
type input "pro heart"
click at [424, 192] on icon "button" at bounding box center [428, 196] width 8 height 8
click at [418, 273] on button "Continue" at bounding box center [423, 271] width 31 height 12
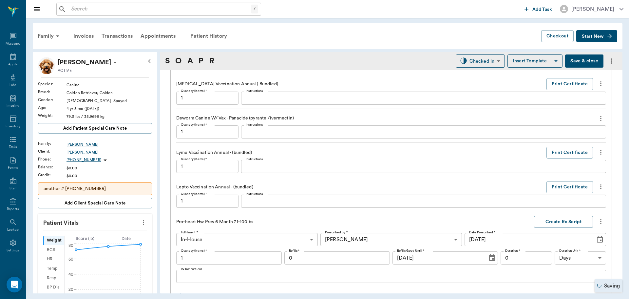
type input "1.00"
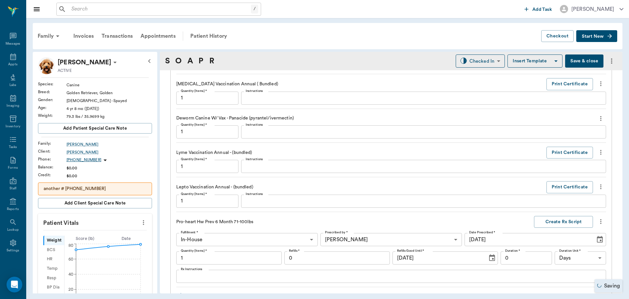
type input "1.00"
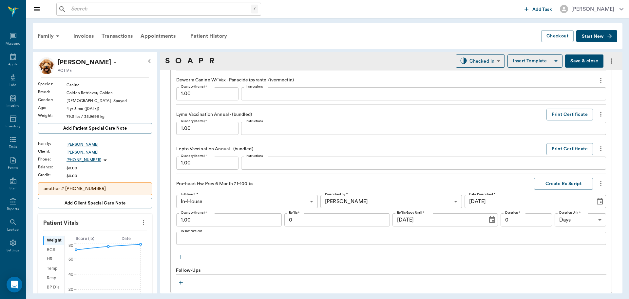
scroll to position [721, 0]
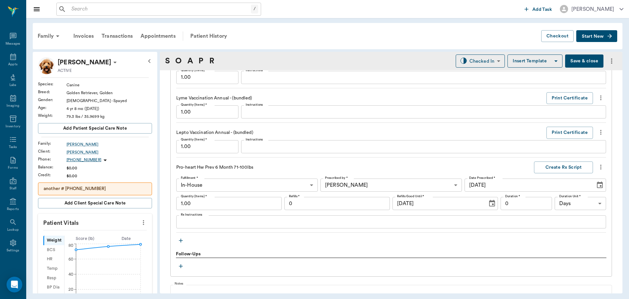
click at [577, 62] on button "Save & close" at bounding box center [584, 60] width 38 height 13
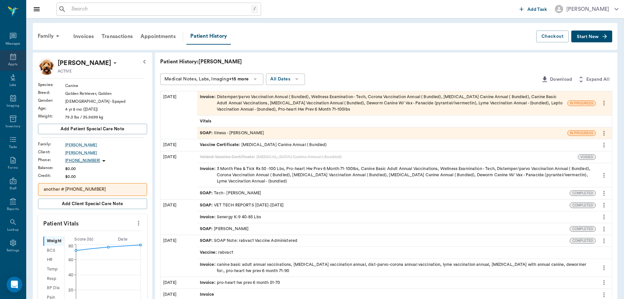
click at [14, 63] on div "Appts" at bounding box center [12, 64] width 9 height 5
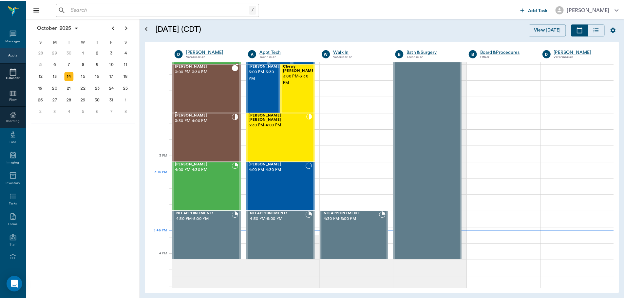
scroll to position [690, 0]
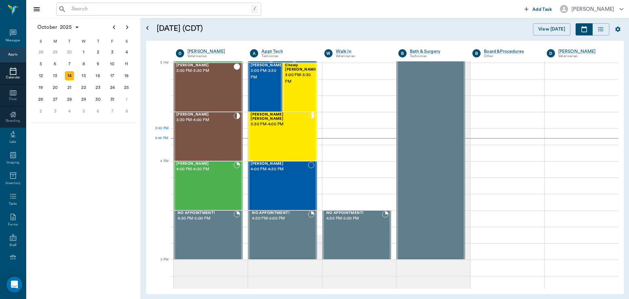
click at [286, 132] on div "Shivers Brown 3:30 PM - 4:00 PM" at bounding box center [280, 136] width 58 height 48
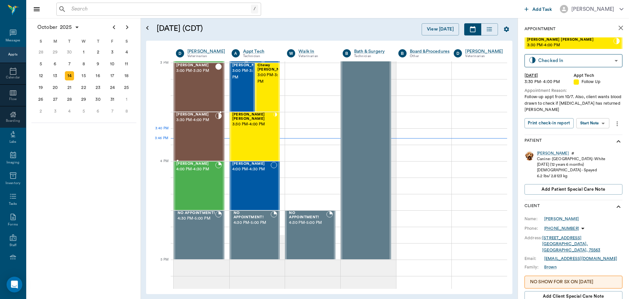
click at [196, 137] on div "Molley Aguirre 3:30 PM - 4:00 PM" at bounding box center [195, 136] width 39 height 48
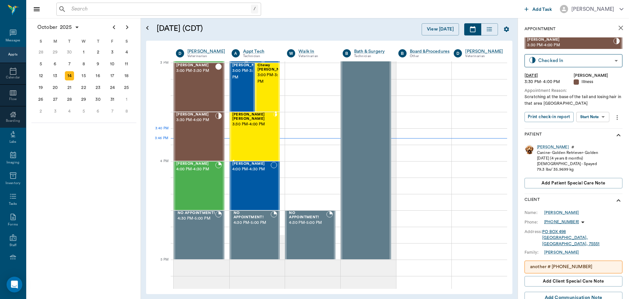
click at [248, 134] on div "Shivers Brown 3:30 PM - 4:00 PM" at bounding box center [252, 136] width 41 height 48
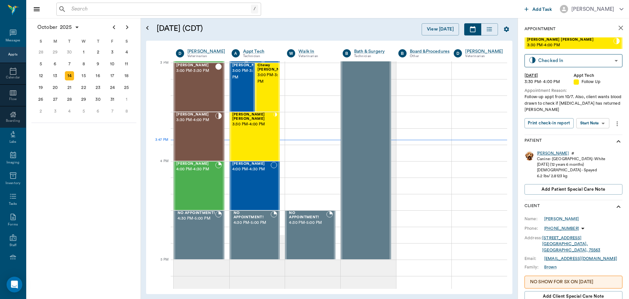
click at [545, 152] on div "Shivers" at bounding box center [553, 153] width 32 height 6
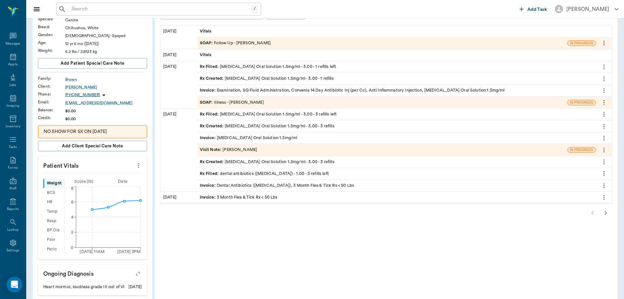
scroll to position [98, 0]
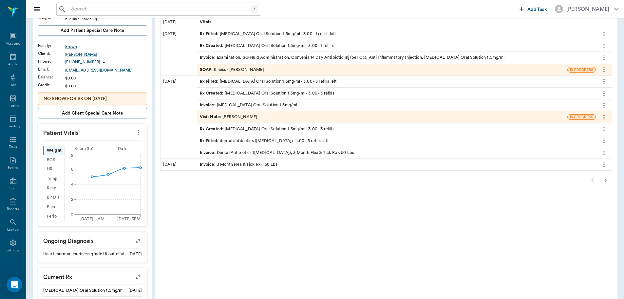
click at [607, 179] on icon "button" at bounding box center [606, 180] width 8 height 8
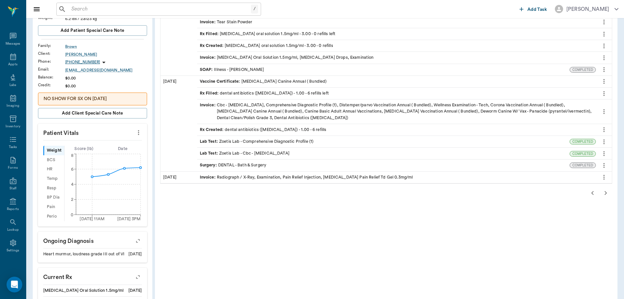
click at [267, 154] on div "Lab Test : Zoetis Lab - Cbc - Complete Blood Count" at bounding box center [245, 153] width 90 height 6
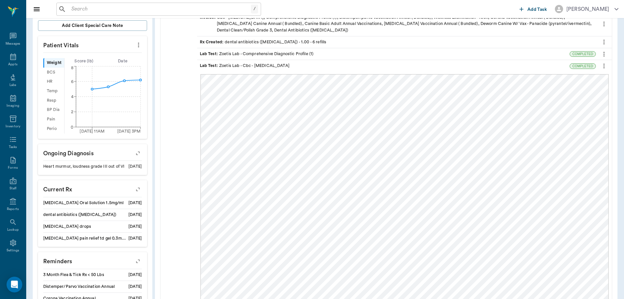
scroll to position [164, 0]
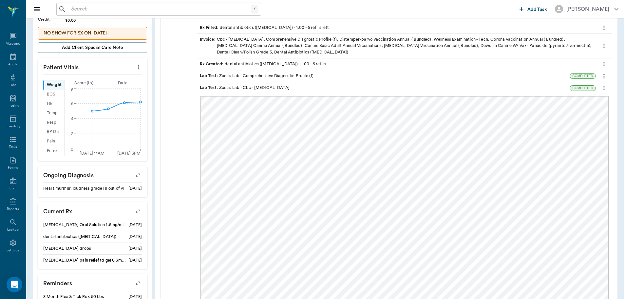
click at [300, 77] on div "Lab Test : Zoetis Lab - Comprehensive Diagnostic Profile (1)" at bounding box center [257, 76] width 114 height 6
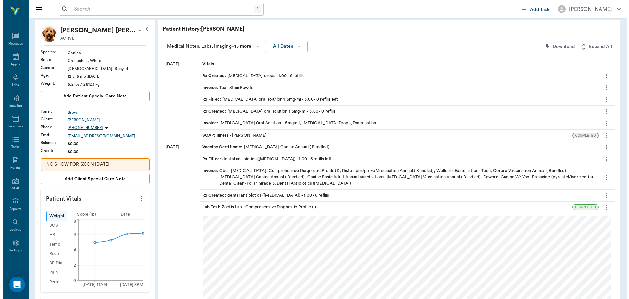
scroll to position [0, 0]
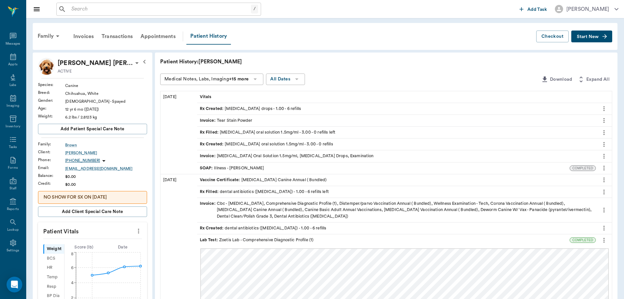
click at [212, 35] on div "Patient History" at bounding box center [208, 36] width 45 height 16
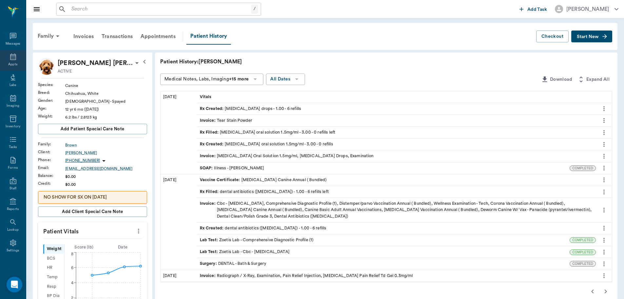
click at [6, 56] on div "Appts" at bounding box center [13, 60] width 26 height 21
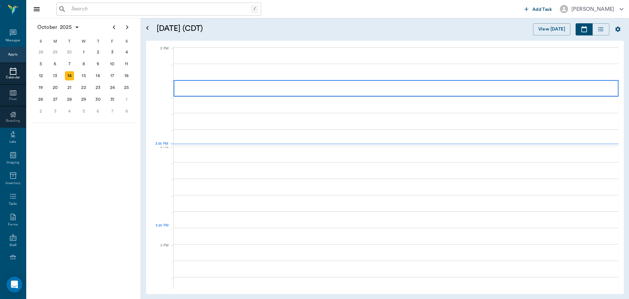
scroll to position [688, 0]
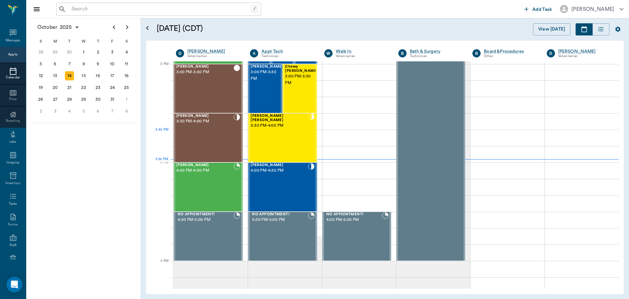
click at [286, 140] on div "Shivers Brown 3:30 PM - 4:00 PM" at bounding box center [280, 138] width 58 height 48
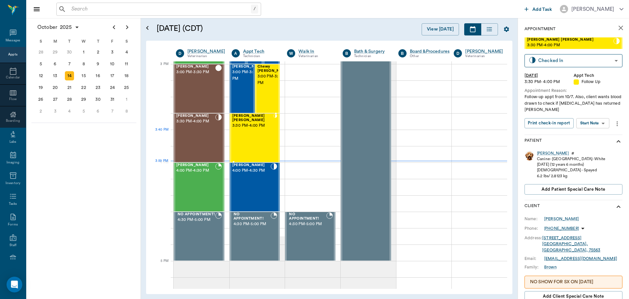
click at [250, 139] on div "Shivers Brown 3:30 PM - 4:00 PM" at bounding box center [252, 138] width 41 height 48
click at [588, 124] on body "/ ​ Add Task Dr. Bert Ellsworth Nectar Messages Appts Calendar Flow Boarding La…" at bounding box center [314, 149] width 629 height 299
click at [588, 139] on button "View SOAP" at bounding box center [585, 137] width 22 height 8
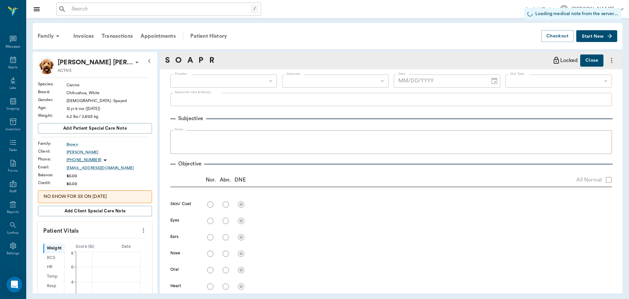
type input "63ec2f075fda476ae8351a4d"
type input "65d2be4f46e3a538d89b8c16"
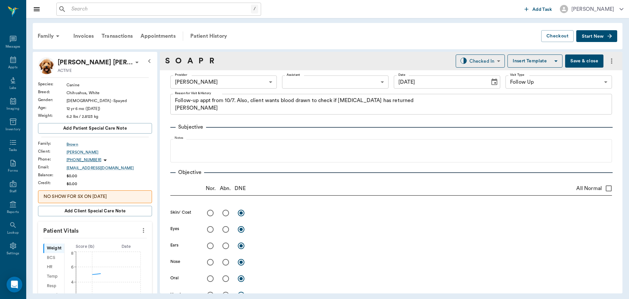
type input "[DATE]"
type textarea "Follow-up appt from 10/7. Also, client wants blood drawn to check if cancer has…"
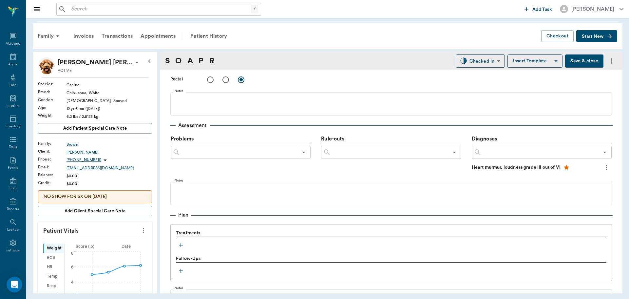
scroll to position [369, 0]
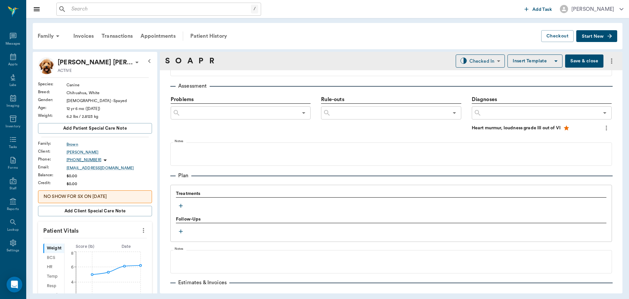
click at [179, 206] on icon "button" at bounding box center [181, 205] width 7 height 7
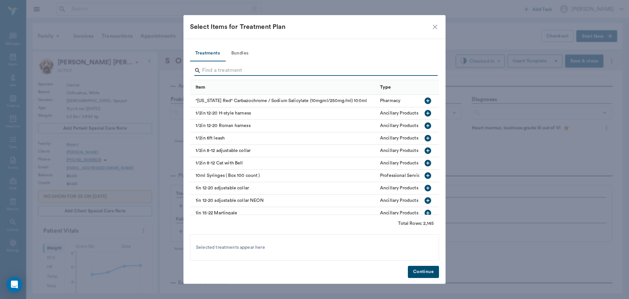
click at [222, 74] on input "Search" at bounding box center [315, 70] width 226 height 10
click at [432, 24] on icon "close" at bounding box center [435, 27] width 8 height 8
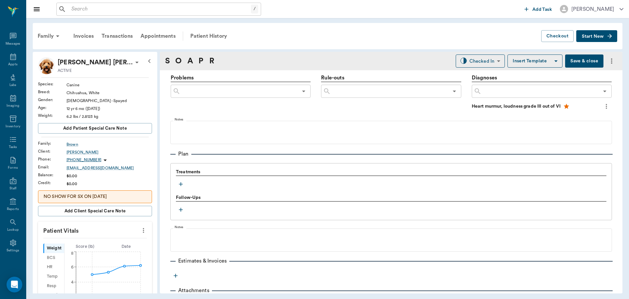
scroll to position [402, 0]
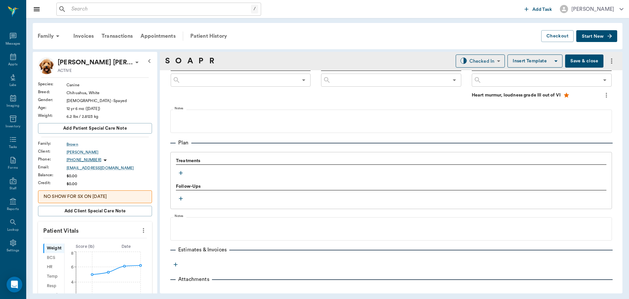
click at [179, 172] on icon "button" at bounding box center [181, 172] width 7 height 7
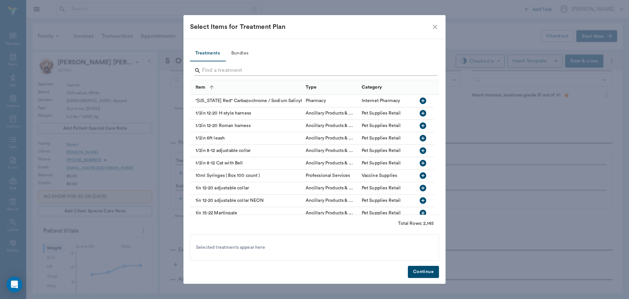
click at [230, 69] on input "Search" at bounding box center [315, 70] width 226 height 10
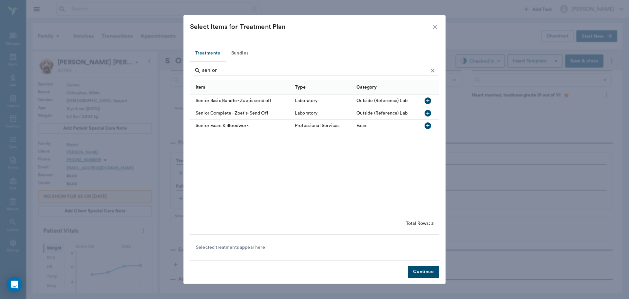
click at [429, 99] on icon "button" at bounding box center [428, 100] width 7 height 7
type input "s"
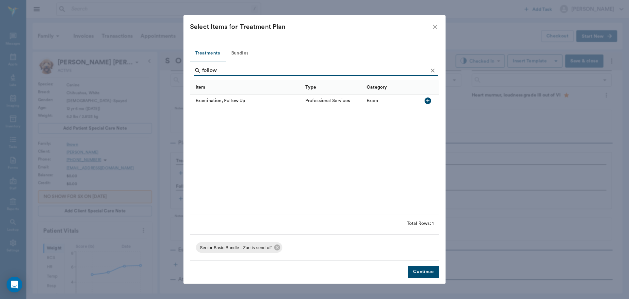
type input "follow"
click at [429, 100] on icon "button" at bounding box center [428, 100] width 7 height 7
click at [422, 274] on button "Continue" at bounding box center [423, 271] width 31 height 12
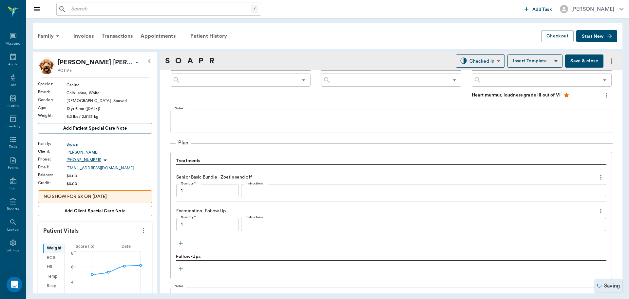
type input "1.00"
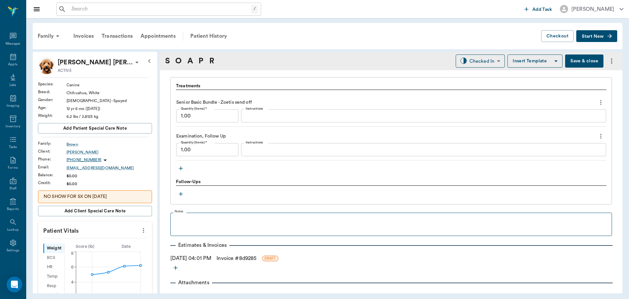
scroll to position [488, 0]
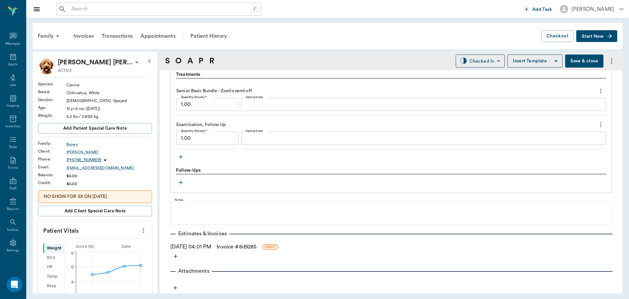
click at [232, 248] on link "Invoice # 8d9285" at bounding box center [237, 247] width 40 height 8
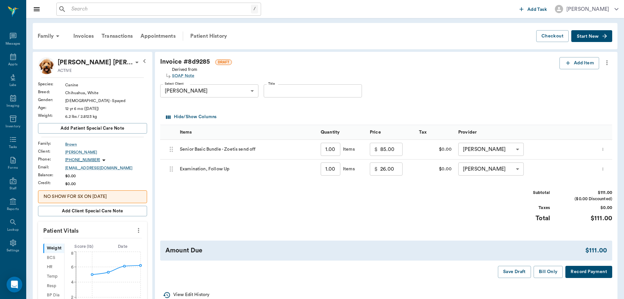
click at [398, 170] on input "26.00" at bounding box center [391, 168] width 22 height 13
type input "20.00"
click at [431, 217] on div "Subtotal $105.00 ($0.00 Discounted) Taxes $0.00 Total $105.00" at bounding box center [386, 209] width 452 height 40
click at [544, 272] on button "Bill Only" at bounding box center [548, 271] width 29 height 12
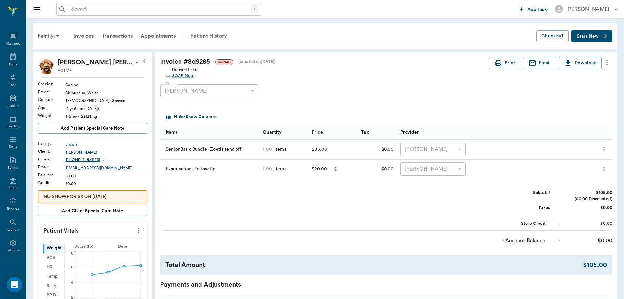
click at [208, 36] on div "Patient History" at bounding box center [208, 36] width 45 height 16
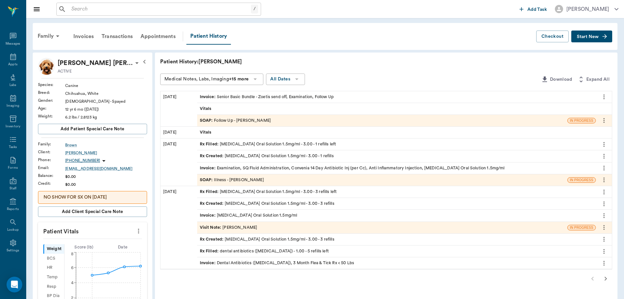
click at [231, 119] on div "SOAP : Follow Up - Dr. Bert Ellsworth" at bounding box center [235, 120] width 71 height 6
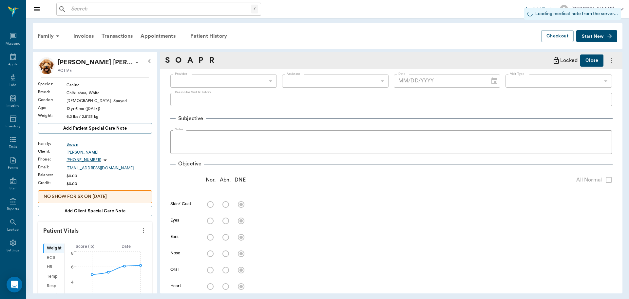
type input "63ec2f075fda476ae8351a4d"
type input "65d2be4f46e3a538d89b8c16"
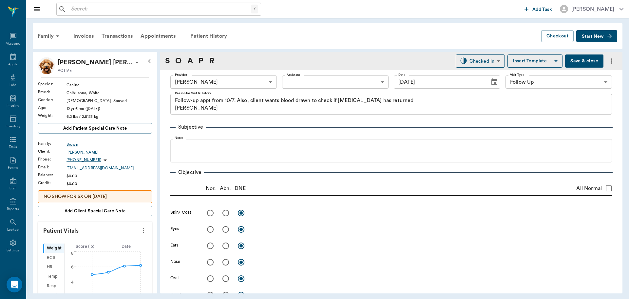
type input "[DATE]"
type textarea "Follow-up appt from 10/7. Also, client wants blood drawn to check if cancer has…"
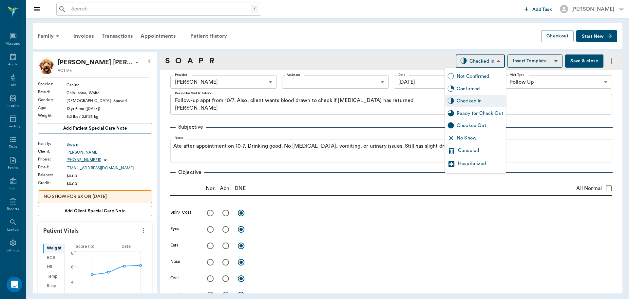
click at [479, 59] on body "/ ​ Add Task Dr. Bert Ellsworth Nectar Messages Appts Labs Imaging Inventory Ta…" at bounding box center [314, 149] width 629 height 299
click at [474, 112] on div "Ready for Check Out" at bounding box center [480, 113] width 47 height 7
type input "READY_TO_CHECKOUT"
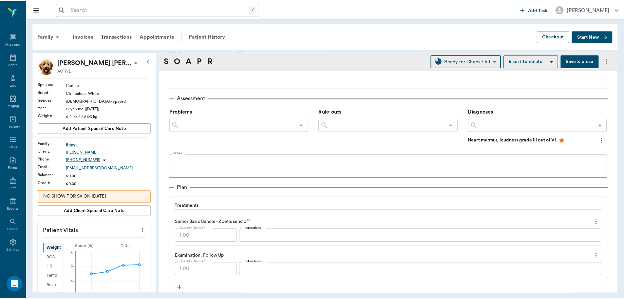
scroll to position [488, 0]
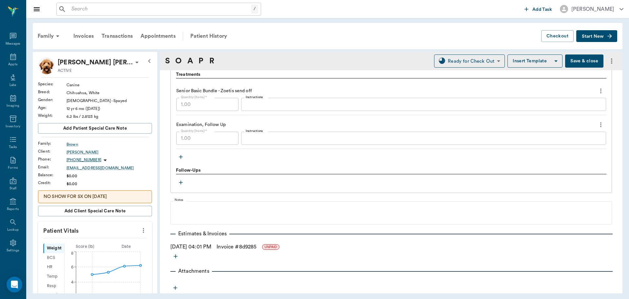
click at [235, 247] on link "Invoice # 8d9285" at bounding box center [237, 247] width 40 height 8
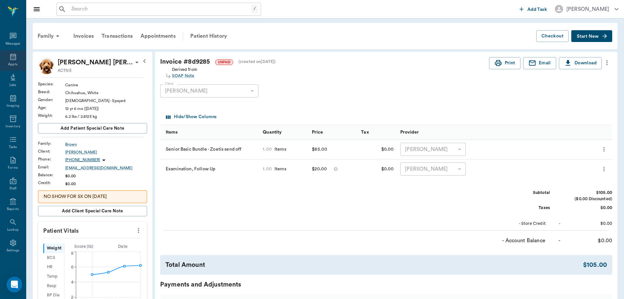
click at [17, 65] on div "Appts" at bounding box center [13, 60] width 26 height 21
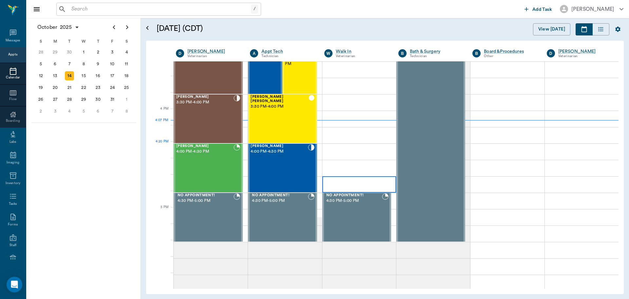
scroll to position [689, 0]
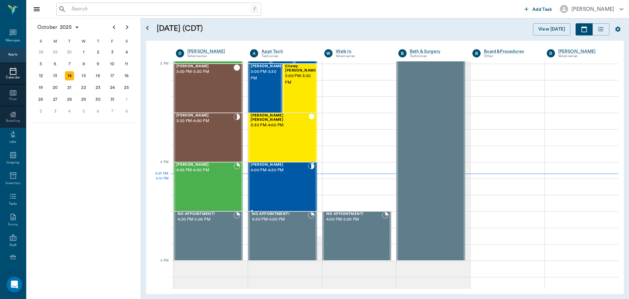
click at [292, 185] on div "Ariel Avalos 4:00 PM - 4:30 PM" at bounding box center [279, 187] width 57 height 48
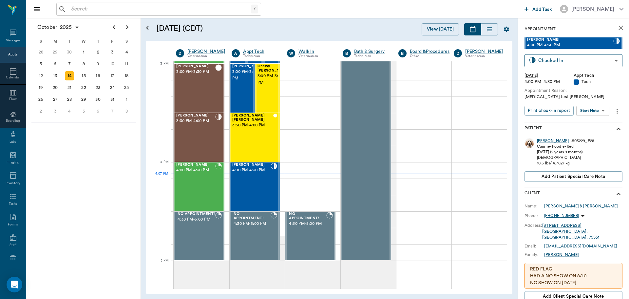
click at [592, 113] on body "/ ​ Add Task Dr. Bert Ellsworth Nectar Messages Appts Calendar Flow Boarding La…" at bounding box center [314, 149] width 629 height 299
click at [590, 122] on button "Start SOAP" at bounding box center [585, 124] width 22 height 8
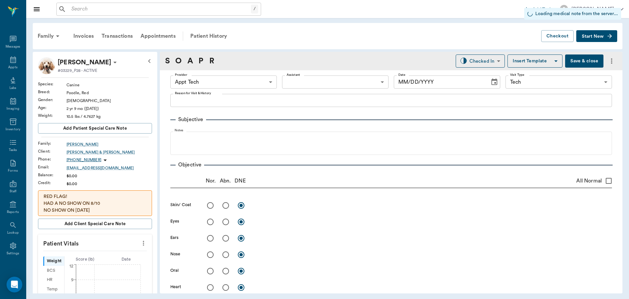
type input "63ec2f075fda476ae8351a4c"
type input "65d2be4f46e3a538d89b8c1a"
type input "[DATE]"
type textarea "progesterone test Christy"
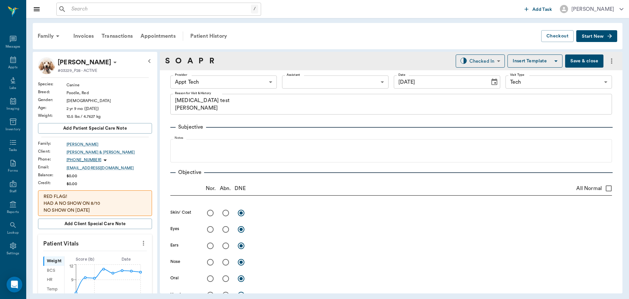
scroll to position [3, 0]
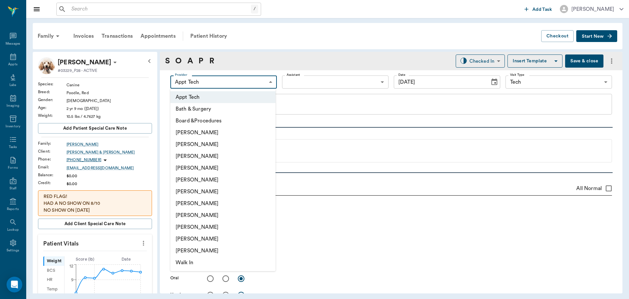
click at [228, 82] on body "/ ​ Add Task Dr. Bert Ellsworth Nectar Messages Appts Labs Imaging Inventory Ta…" at bounding box center [314, 149] width 629 height 299
click at [229, 205] on li "[PERSON_NAME]" at bounding box center [222, 203] width 105 height 12
type input "682b670d8bdc6f7f8feef3db"
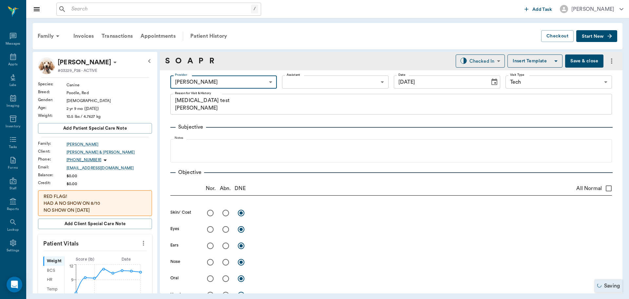
click at [319, 82] on body "/ ​ Add Task Dr. Bert Ellsworth Nectar Messages Appts Labs Imaging Inventory Ta…" at bounding box center [314, 149] width 629 height 299
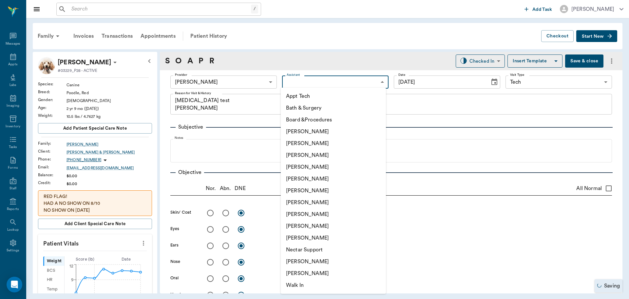
click at [316, 94] on li "Appt Tech" at bounding box center [333, 96] width 105 height 12
type input "63ec2f075fda476ae8351a4c"
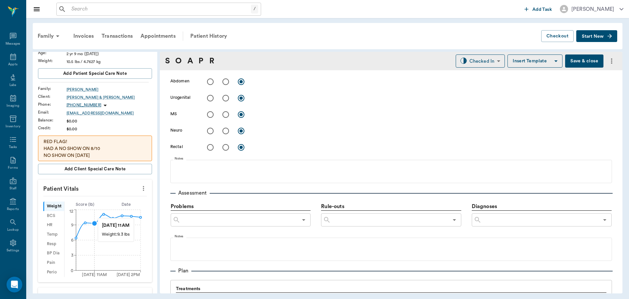
scroll to position [66, 0]
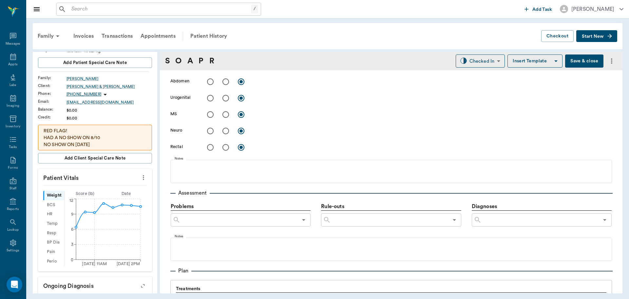
click at [140, 176] on icon "more" at bounding box center [143, 177] width 7 height 8
click at [117, 187] on span "Enter Vitals" at bounding box center [111, 188] width 55 height 7
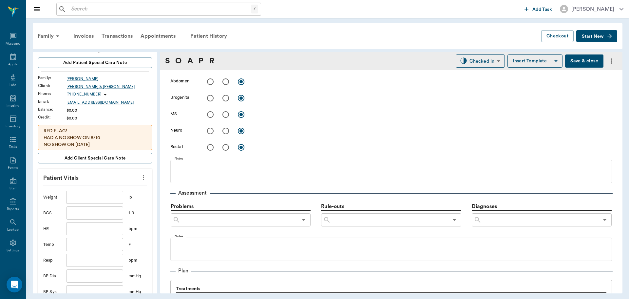
click at [97, 195] on input "text" at bounding box center [94, 196] width 57 height 13
click at [100, 196] on input "text" at bounding box center [94, 196] width 57 height 13
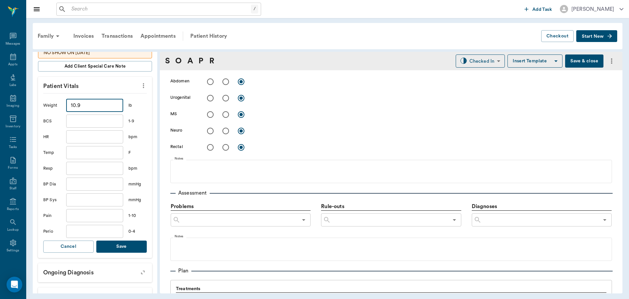
scroll to position [164, 0]
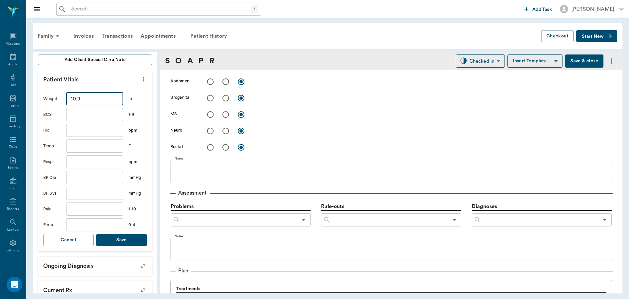
type input "10.9"
click at [120, 243] on button "Save" at bounding box center [121, 240] width 50 height 12
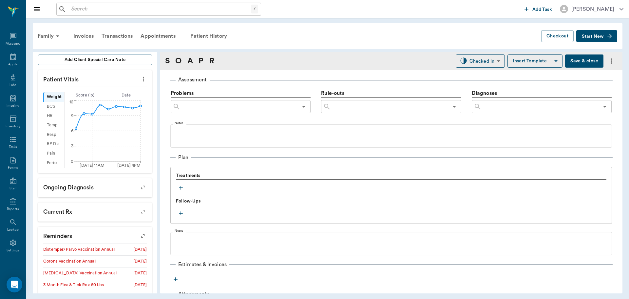
scroll to position [398, 0]
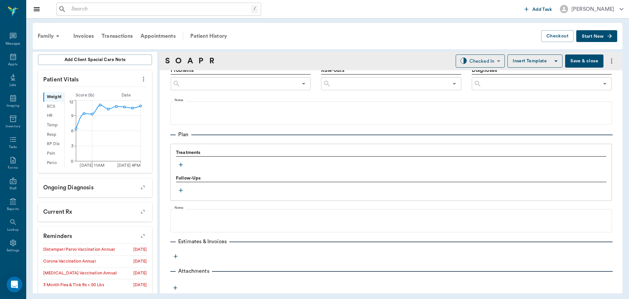
click at [183, 166] on icon "button" at bounding box center [181, 164] width 7 height 7
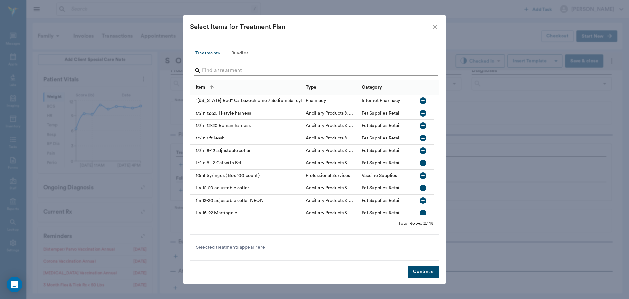
click at [231, 70] on input "Search" at bounding box center [315, 70] width 226 height 10
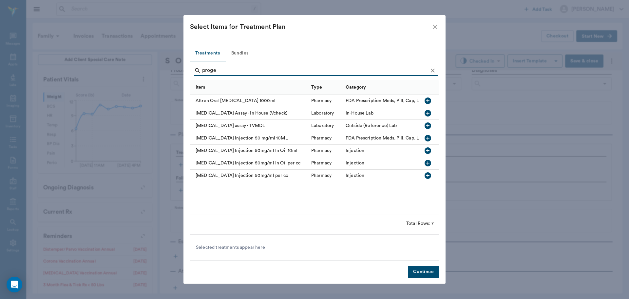
type input "proge"
click at [428, 113] on icon "button" at bounding box center [428, 113] width 8 height 8
click at [433, 271] on button "Continue" at bounding box center [423, 271] width 31 height 12
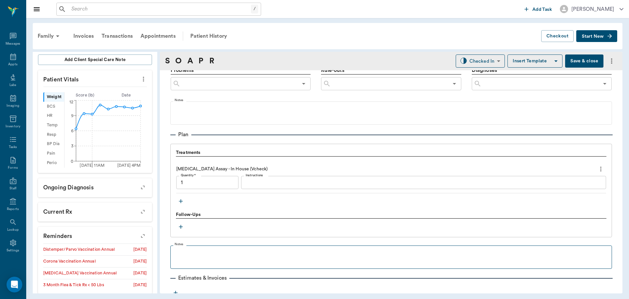
type input "1.00"
click at [9, 60] on icon at bounding box center [13, 57] width 8 height 8
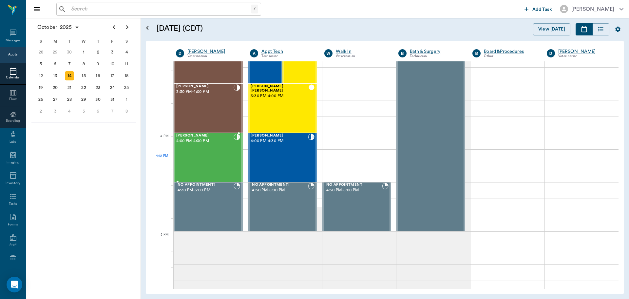
scroll to position [689, 0]
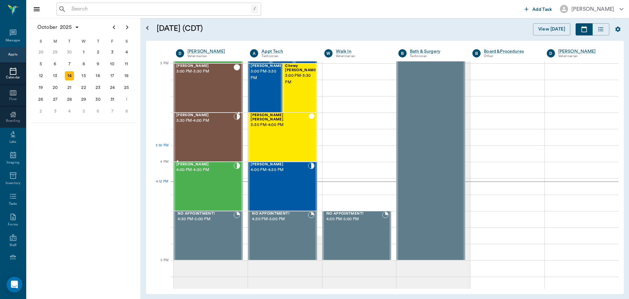
click at [216, 134] on div "Molley Aguirre 3:30 PM - 4:00 PM" at bounding box center [204, 137] width 57 height 48
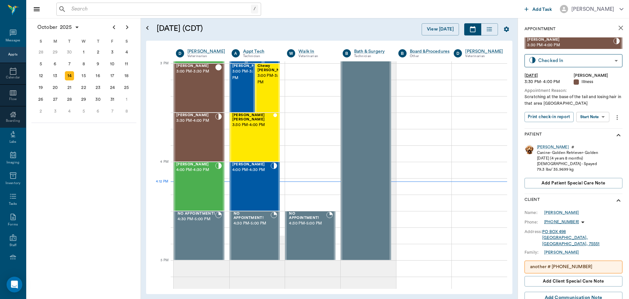
click at [600, 115] on body "/ ​ Add Task Dr. Bert Ellsworth Nectar Messages Appts Calendar Flow Boarding La…" at bounding box center [314, 149] width 629 height 299
click at [599, 129] on li "View SOAP" at bounding box center [594, 130] width 46 height 11
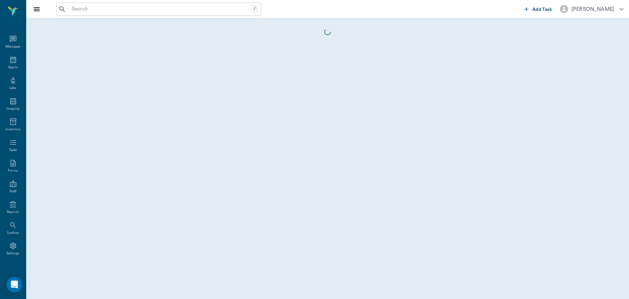
scroll to position [3, 0]
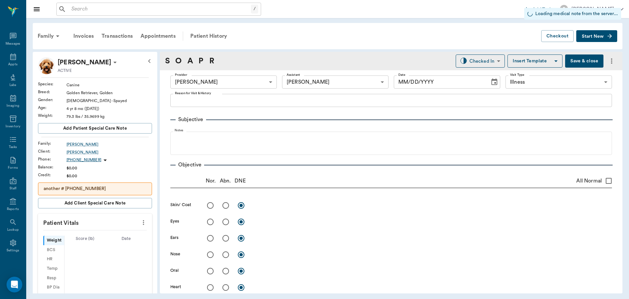
type input "63ec2f075fda476ae8351a4d"
type input "6740bf97de10e07744acf1eb"
type input "65d2be4f46e3a538d89b8c15"
type input "[DATE]"
type textarea "Scratching at the base of the tail and losing hair in that area Caryn"
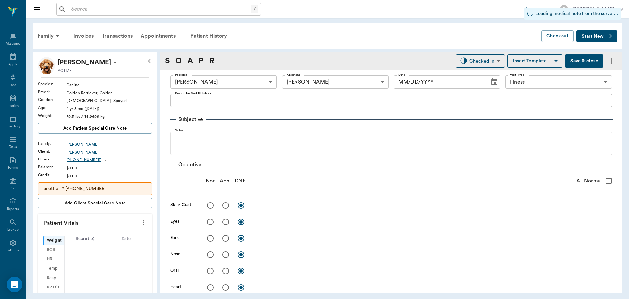
type input "1.00"
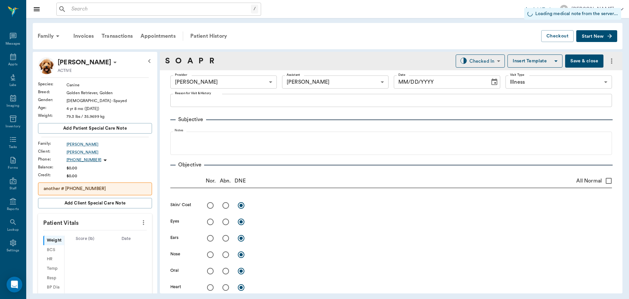
type input "1.00"
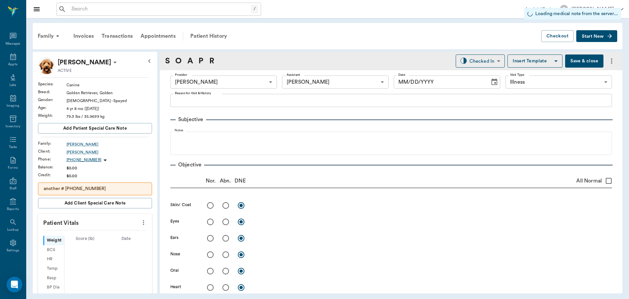
type input "0"
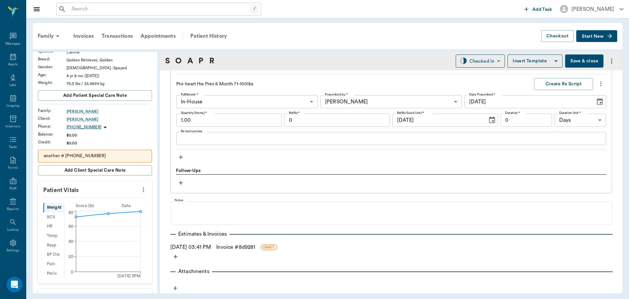
scroll to position [805, 0]
click at [178, 156] on icon "button" at bounding box center [181, 156] width 7 height 7
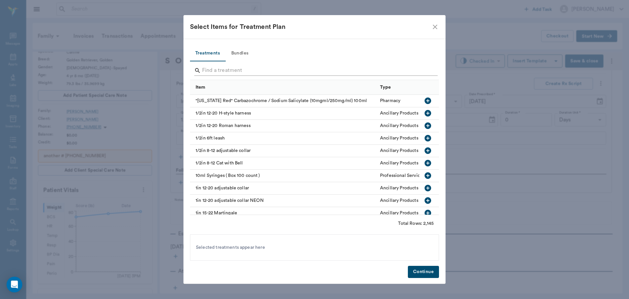
click at [240, 69] on input "Search" at bounding box center [315, 70] width 226 height 10
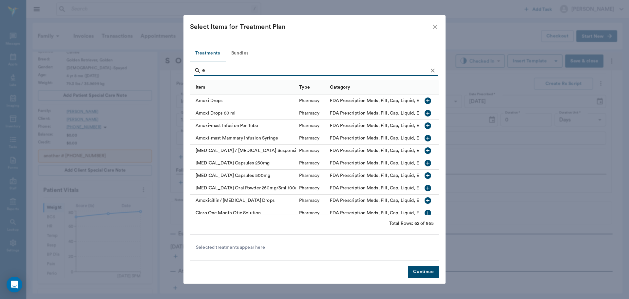
type input "e"
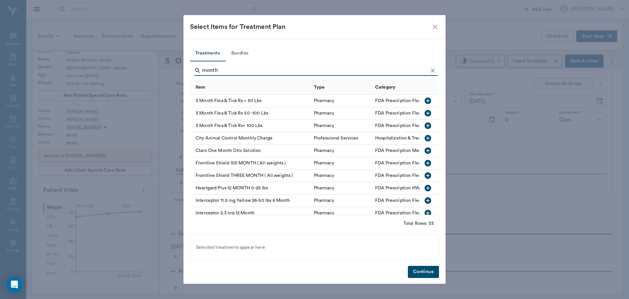
type input "month"
click at [424, 113] on icon "button" at bounding box center [428, 113] width 8 height 8
click at [426, 271] on button "Continue" at bounding box center [423, 271] width 31 height 12
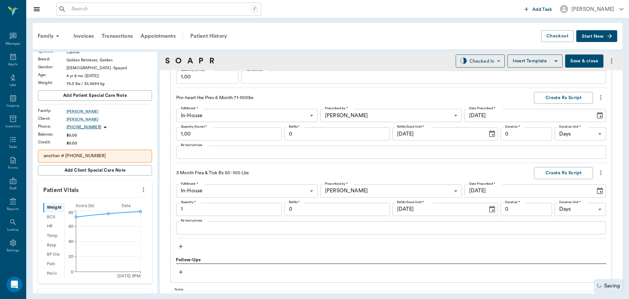
type input "1.00"
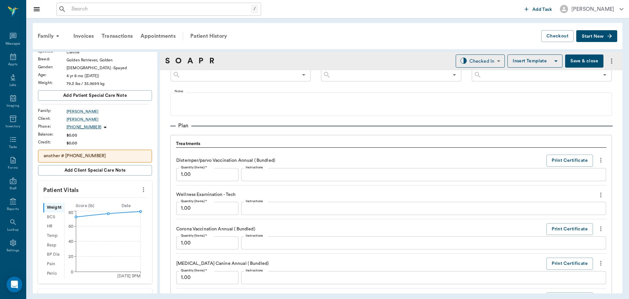
scroll to position [411, 0]
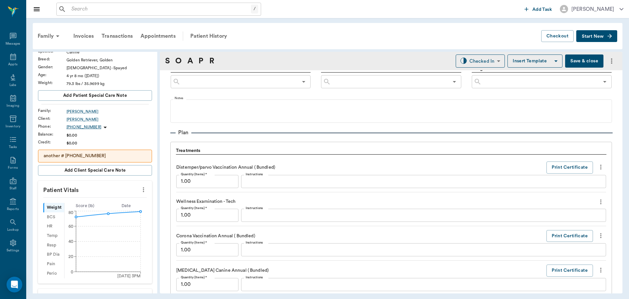
click at [597, 202] on icon "more" at bounding box center [600, 202] width 7 height 8
click at [564, 224] on span "Delete" at bounding box center [568, 225] width 55 height 7
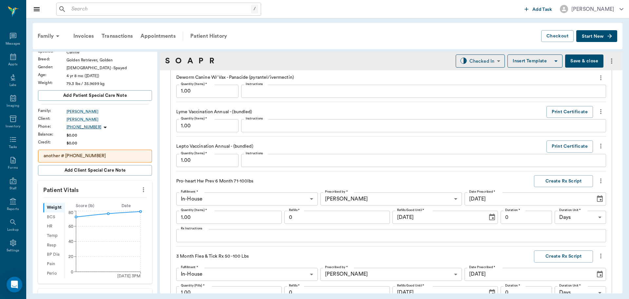
scroll to position [772, 0]
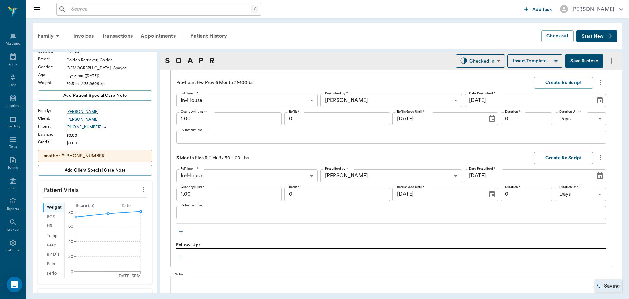
click at [184, 234] on button "button" at bounding box center [181, 231] width 10 height 10
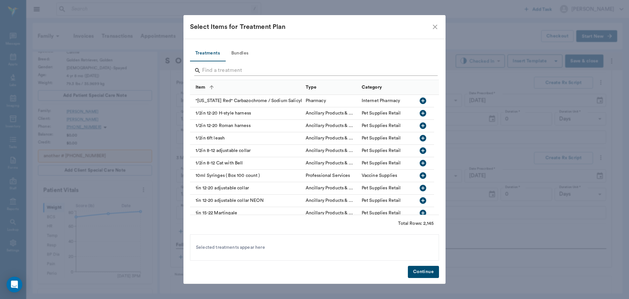
click at [209, 68] on input "Search" at bounding box center [315, 70] width 226 height 10
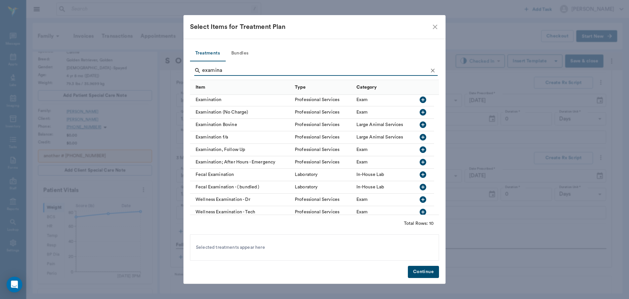
scroll to position [0, 0]
type input "examina"
click at [422, 101] on icon "button" at bounding box center [423, 101] width 8 height 8
click at [425, 273] on button "Continue" at bounding box center [423, 271] width 31 height 12
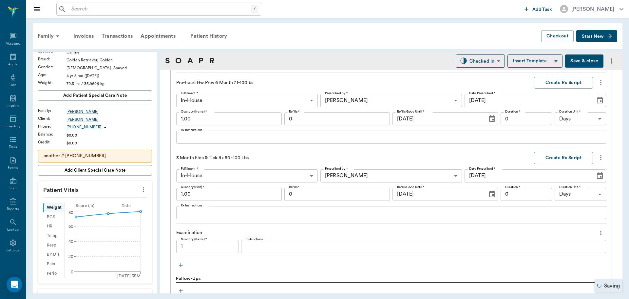
type input "1.00"
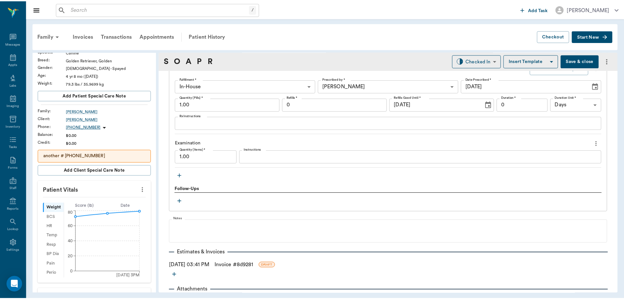
scroll to position [880, 0]
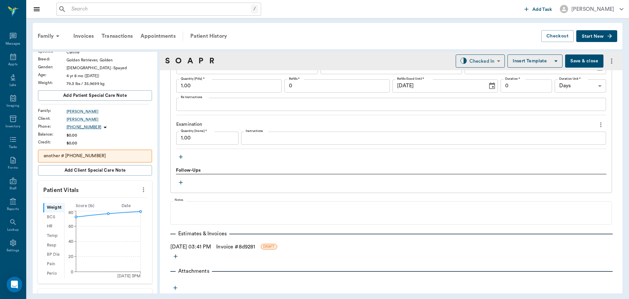
click at [250, 246] on link "Invoice # 8d9281" at bounding box center [235, 247] width 39 height 8
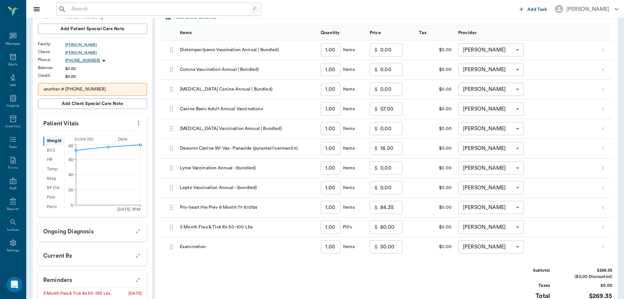
scroll to position [198, 0]
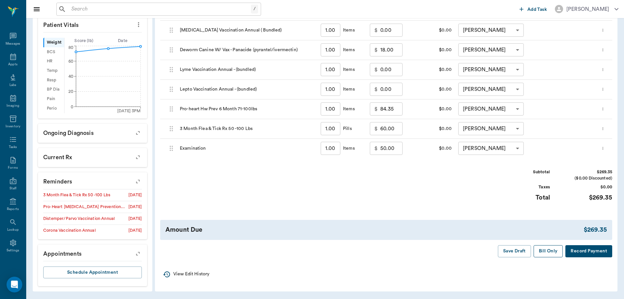
click at [555, 253] on button "Bill Only" at bounding box center [548, 251] width 29 height 12
click at [554, 250] on button "Bill Only" at bounding box center [548, 251] width 29 height 12
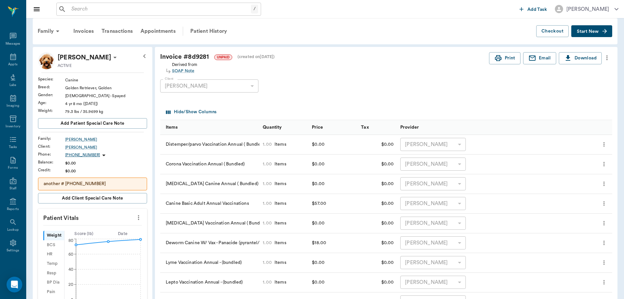
scroll to position [1, 0]
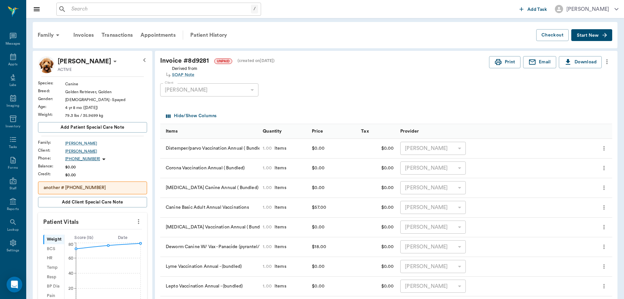
click at [81, 150] on div "Tammie Aguirre" at bounding box center [106, 151] width 82 height 6
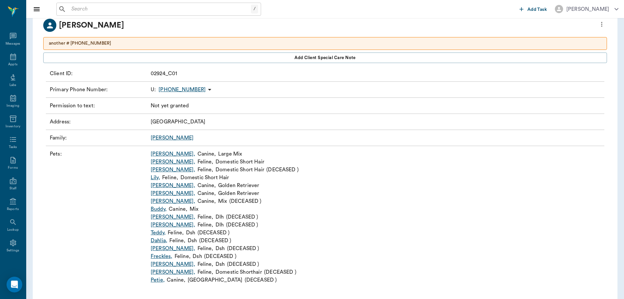
scroll to position [53, 0]
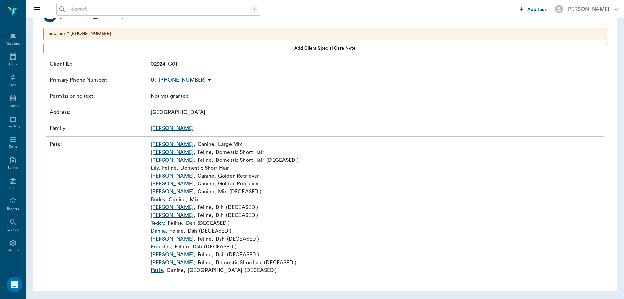
click at [160, 182] on link "Harper ," at bounding box center [173, 184] width 45 height 8
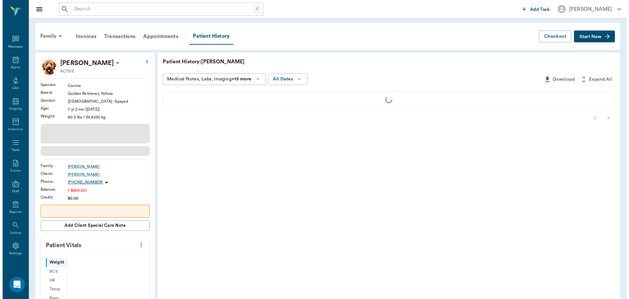
scroll to position [3, 0]
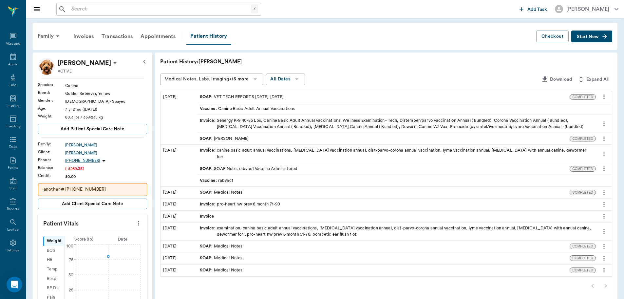
click at [597, 37] on span "Start New" at bounding box center [588, 37] width 22 height 0
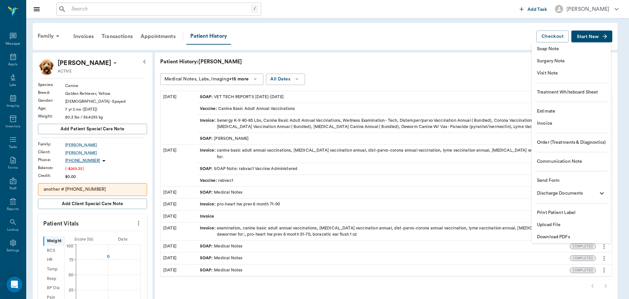
click at [569, 50] on span "Soap Note" at bounding box center [571, 49] width 69 height 7
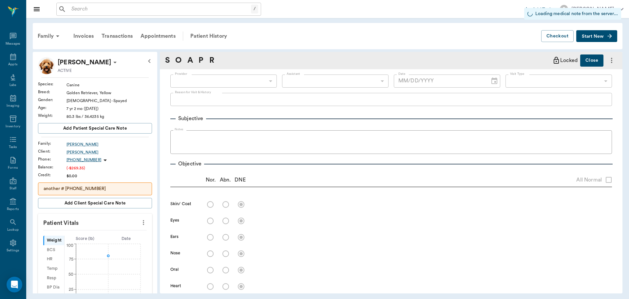
type input "[DATE]"
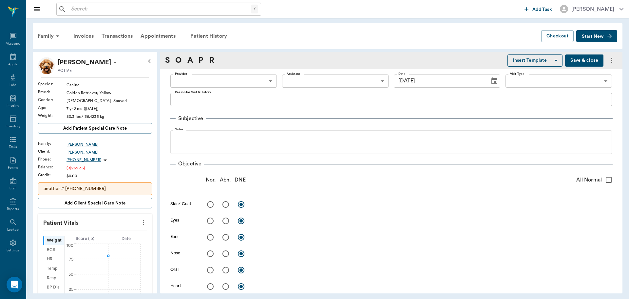
click at [218, 82] on body "/ ​ Add Task Dr. Bert Ellsworth Nectar Messages Appts Labs Imaging Inventory Ta…" at bounding box center [314, 149] width 629 height 299
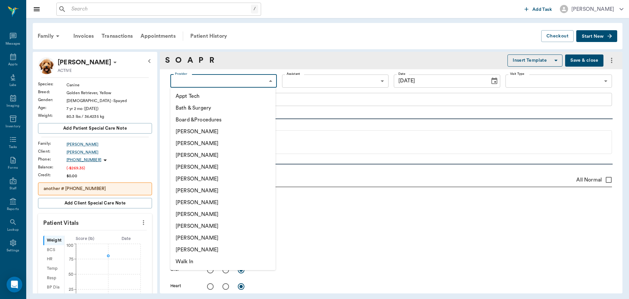
drag, startPoint x: 205, startPoint y: 170, endPoint x: 222, endPoint y: 156, distance: 22.2
click at [205, 169] on li "[PERSON_NAME]" at bounding box center [222, 167] width 105 height 12
type input "63ec2f075fda476ae8351a4d"
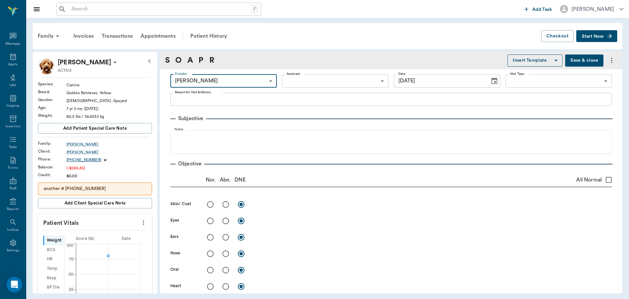
click at [334, 84] on body "/ ​ Add Task Dr. Bert Ellsworth Nectar Messages Appts Labs Imaging Inventory Ta…" at bounding box center [314, 149] width 629 height 299
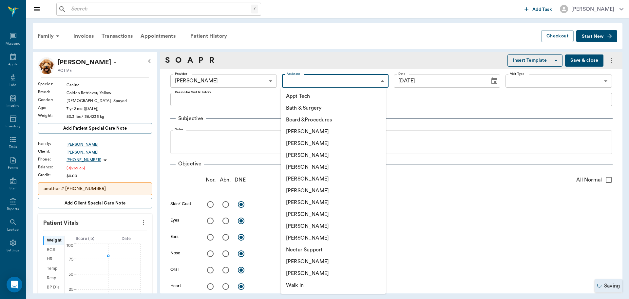
click at [324, 262] on li "[PERSON_NAME]" at bounding box center [333, 261] width 105 height 12
type input "6740bf97de10e07744acf1eb"
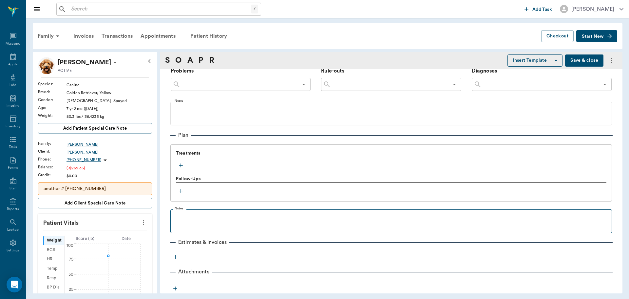
scroll to position [390, 0]
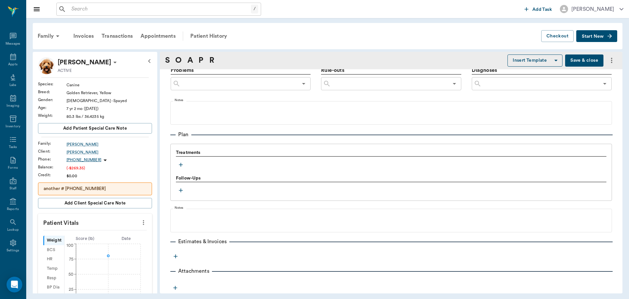
click at [176, 166] on button "button" at bounding box center [181, 165] width 10 height 10
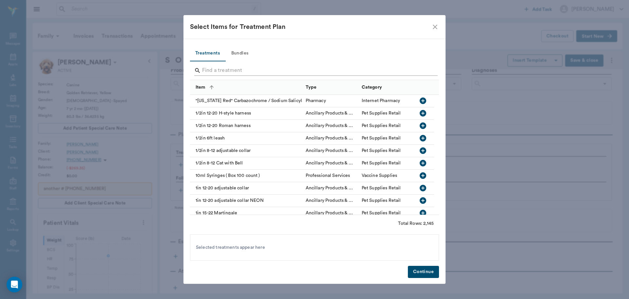
click at [214, 69] on input "Search" at bounding box center [315, 70] width 226 height 10
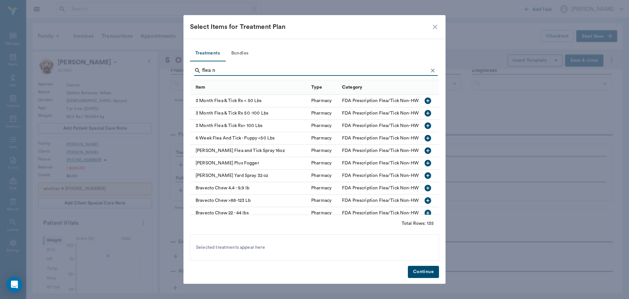
type input "flea n"
click at [424, 113] on icon "button" at bounding box center [428, 113] width 8 height 8
click at [428, 271] on button "Continue" at bounding box center [423, 271] width 31 height 12
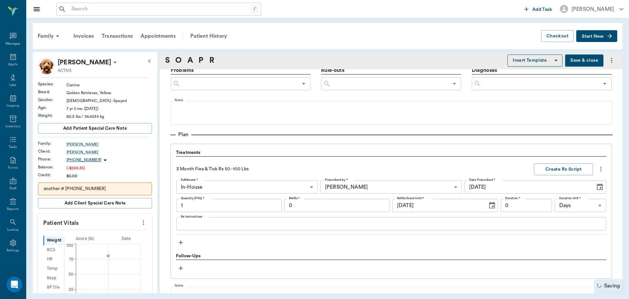
type input "1.00"
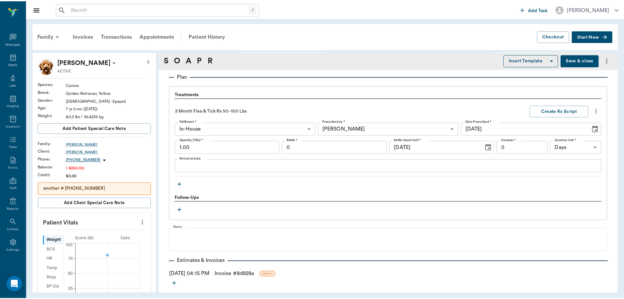
scroll to position [475, 0]
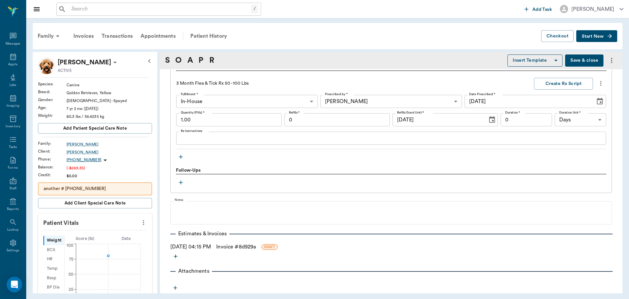
click at [256, 247] on link "Invoice # 8d929a" at bounding box center [236, 247] width 40 height 8
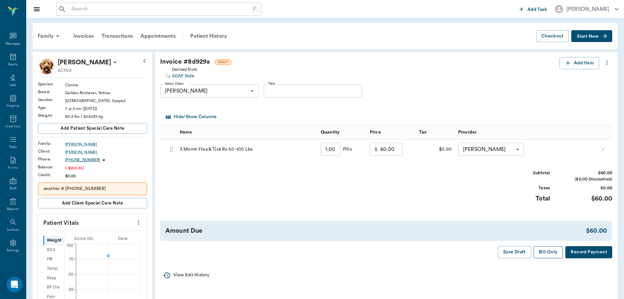
click at [547, 252] on button "Bill Only" at bounding box center [548, 252] width 29 height 12
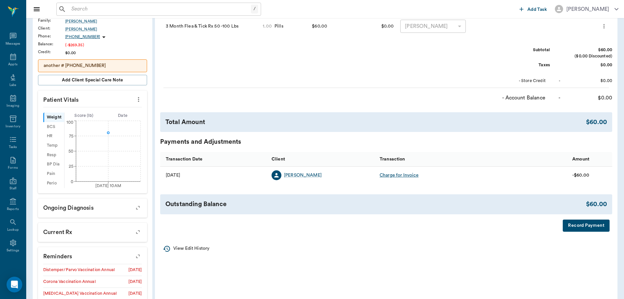
scroll to position [197, 0]
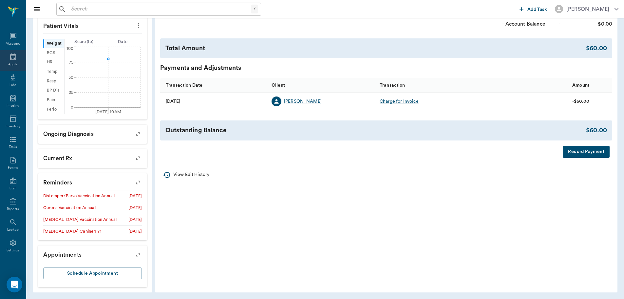
click at [9, 53] on icon at bounding box center [13, 57] width 8 height 8
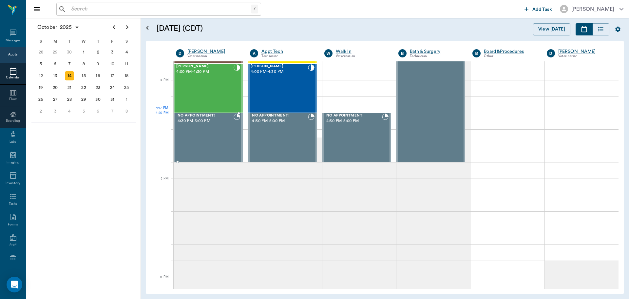
scroll to position [689, 0]
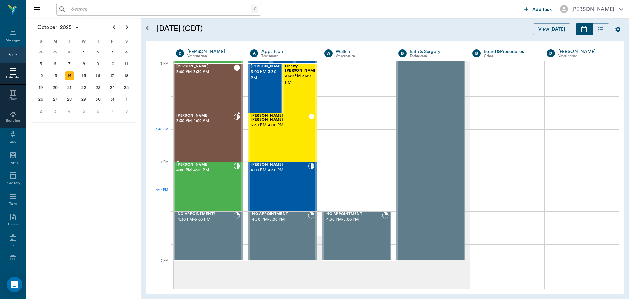
click at [223, 143] on div "Molley Aguirre 3:30 PM - 4:00 PM" at bounding box center [204, 137] width 57 height 48
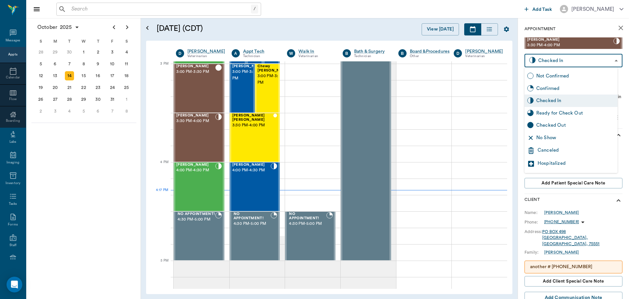
click at [567, 59] on body "/ ​ Add Task Dr. Bert Ellsworth Nectar Messages Appts Calendar Flow Boarding La…" at bounding box center [314, 149] width 629 height 299
click at [564, 115] on div "Ready for Check Out" at bounding box center [575, 112] width 79 height 7
type input "READY_TO_CHECKOUT"
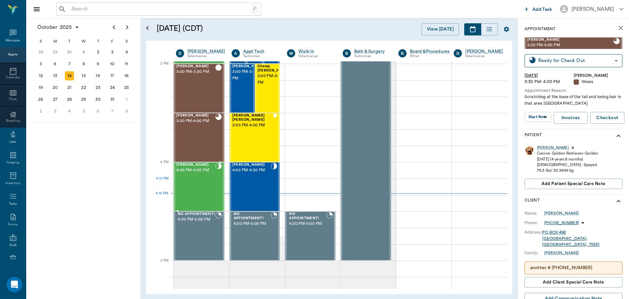
click at [202, 179] on div "Winston Leverett 4:00 PM - 4:30 PM" at bounding box center [195, 187] width 39 height 48
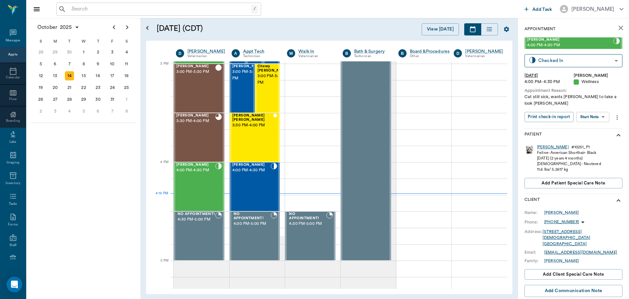
click at [541, 144] on div "Winston" at bounding box center [553, 147] width 32 height 6
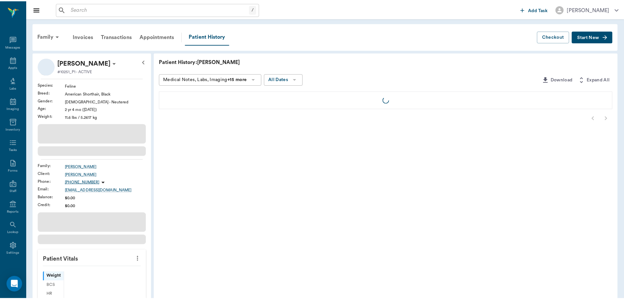
scroll to position [3, 0]
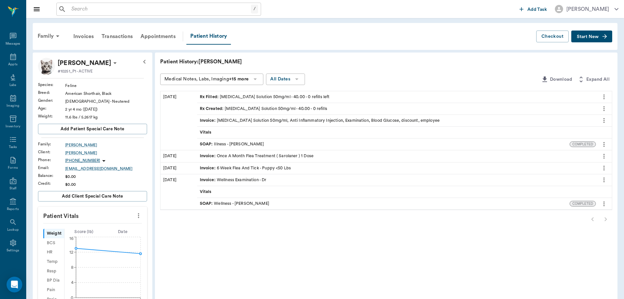
click at [242, 142] on div "SOAP : Illness - [PERSON_NAME]" at bounding box center [232, 144] width 64 height 6
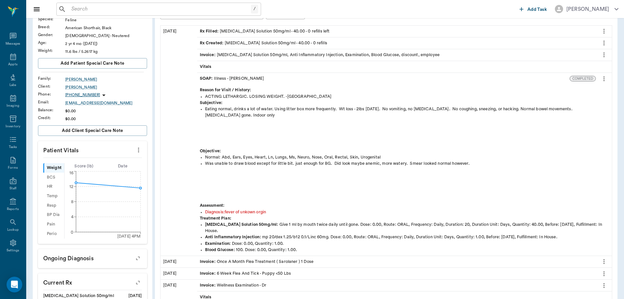
scroll to position [33, 0]
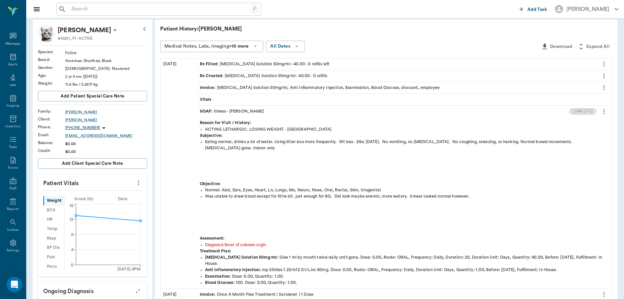
click at [214, 98] on div "Vitals" at bounding box center [396, 99] width 399 height 11
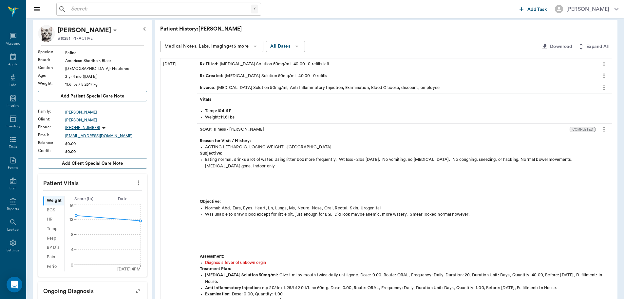
scroll to position [66, 0]
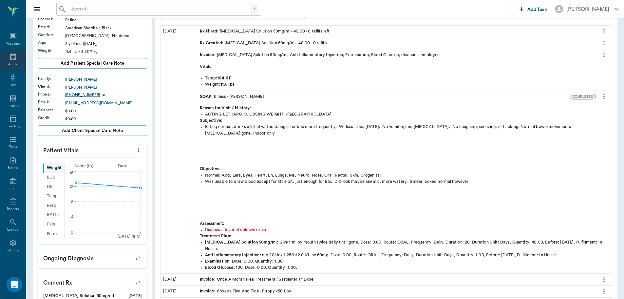
click at [10, 56] on icon at bounding box center [13, 56] width 6 height 7
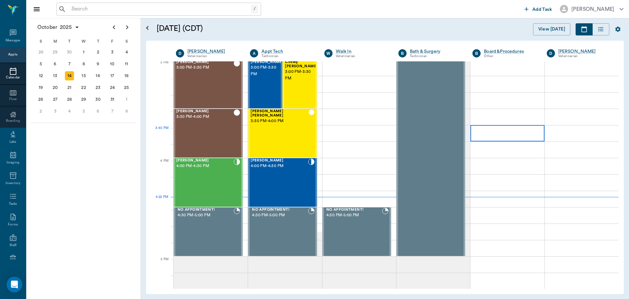
scroll to position [689, 0]
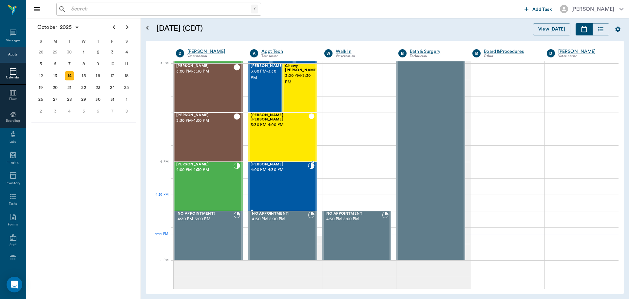
drag, startPoint x: 276, startPoint y: 195, endPoint x: 302, endPoint y: 195, distance: 26.2
click at [276, 195] on div "Ariel Avalos 4:00 PM - 4:30 PM" at bounding box center [279, 186] width 57 height 48
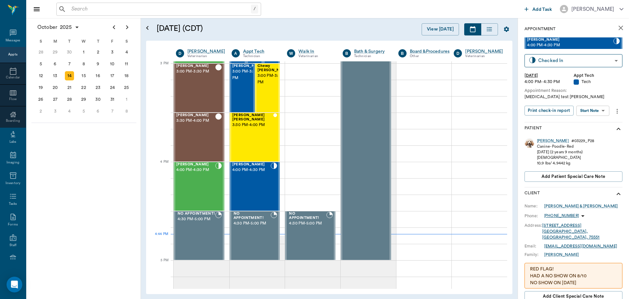
click at [547, 141] on div "Ariel # 03229_P28" at bounding box center [565, 141] width 57 height 6
click at [543, 140] on div "Ariel" at bounding box center [553, 141] width 32 height 6
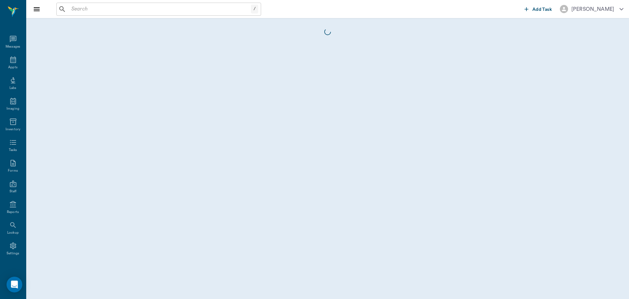
scroll to position [3, 0]
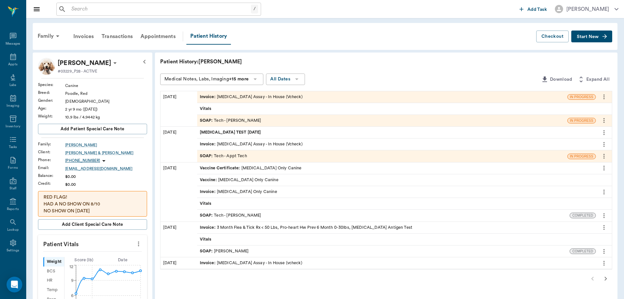
click at [280, 123] on div "SOAP : Tech - [PERSON_NAME]" at bounding box center [382, 120] width 370 height 11
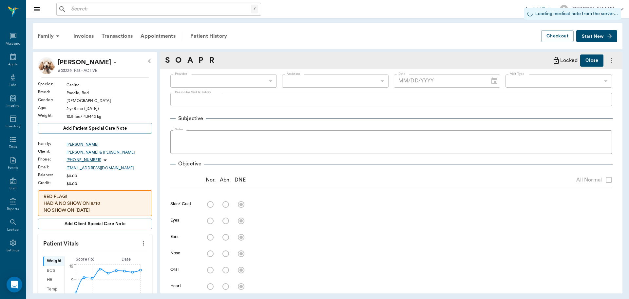
type input "682b670d8bdc6f7f8feef3db"
type input "63ec2f075fda476ae8351a4c"
type input "65d2be4f46e3a538d89b8c1a"
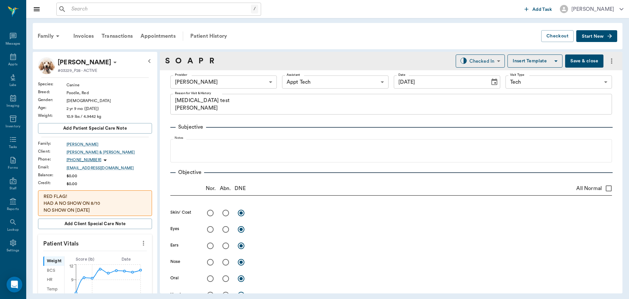
type input "[DATE]"
type textarea "progesterone test Christy"
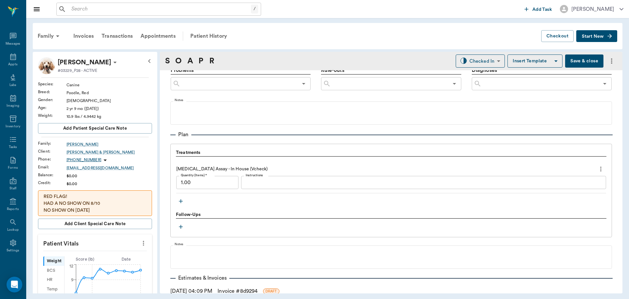
click at [180, 203] on icon "button" at bounding box center [181, 201] width 7 height 7
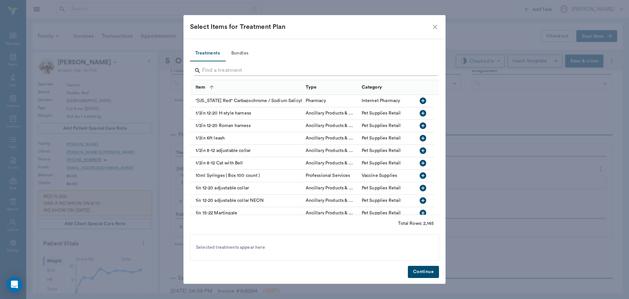
click at [295, 69] on input "Search" at bounding box center [315, 70] width 226 height 10
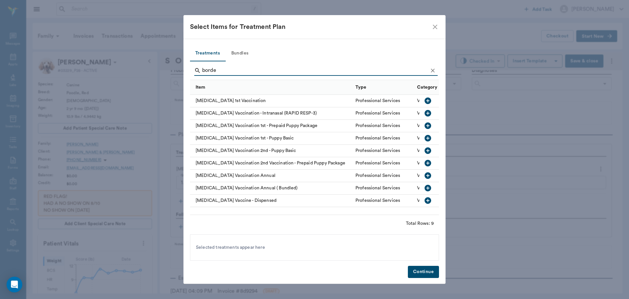
type input "borde"
click at [427, 177] on icon "button" at bounding box center [428, 175] width 7 height 7
click at [434, 270] on button "Continue" at bounding box center [423, 271] width 31 height 12
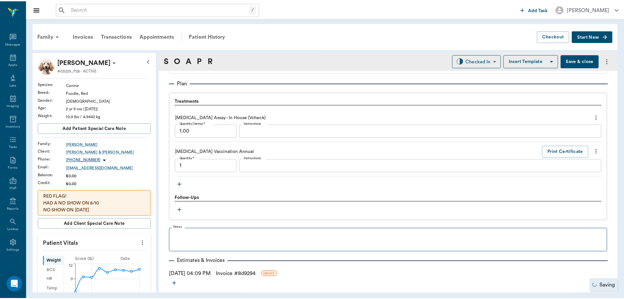
scroll to position [477, 0]
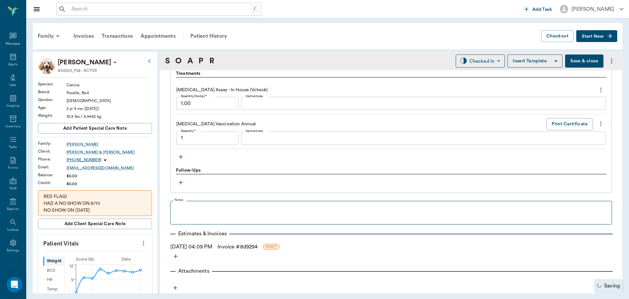
type input "1.00"
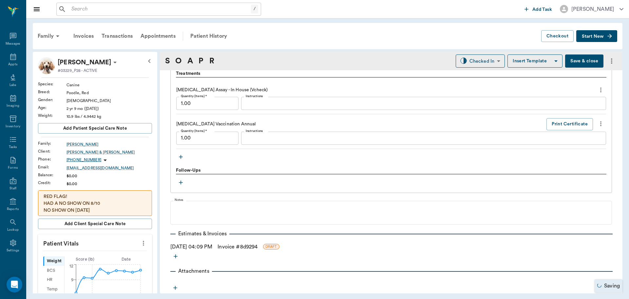
click at [258, 247] on link "Invoice # 8d9294" at bounding box center [238, 247] width 40 height 8
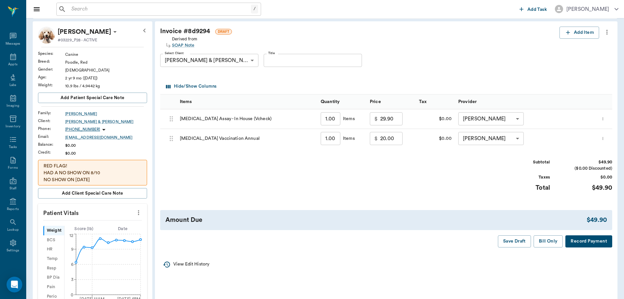
scroll to position [66, 0]
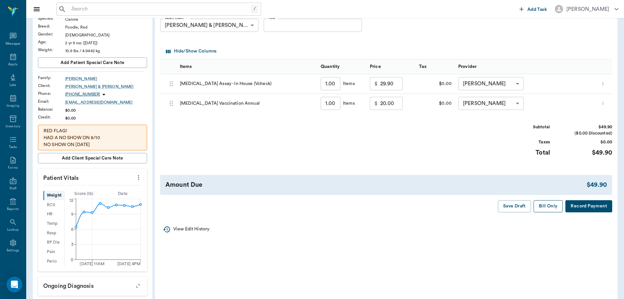
click at [545, 210] on button "Bill Only" at bounding box center [548, 206] width 29 height 12
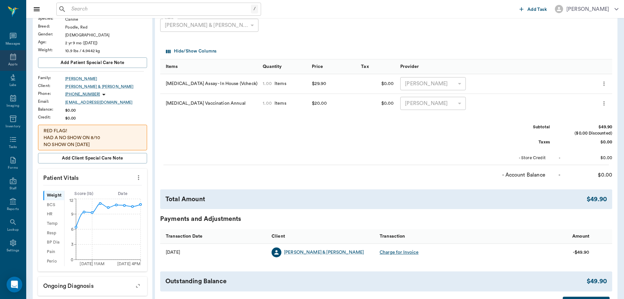
click at [5, 57] on div "Appts" at bounding box center [13, 60] width 26 height 21
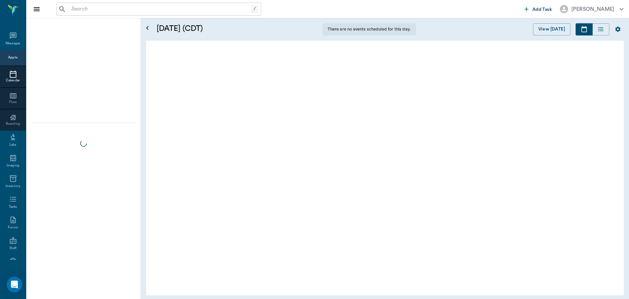
scroll to position [746, 0]
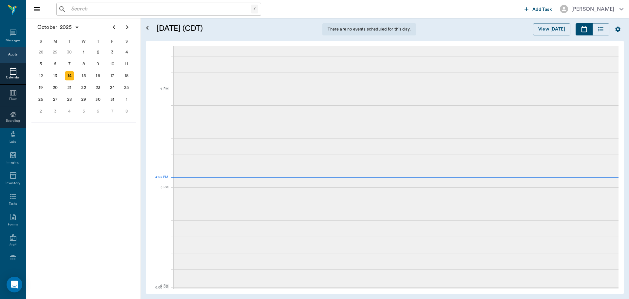
click at [132, 13] on input "text" at bounding box center [160, 9] width 182 height 9
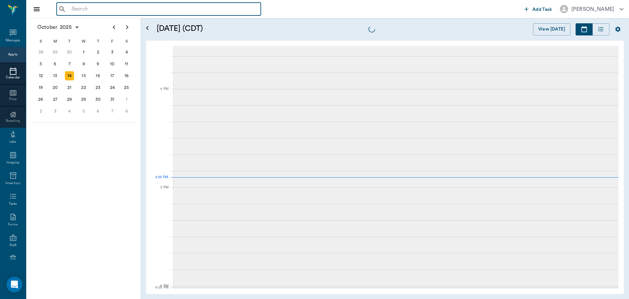
scroll to position [787, 0]
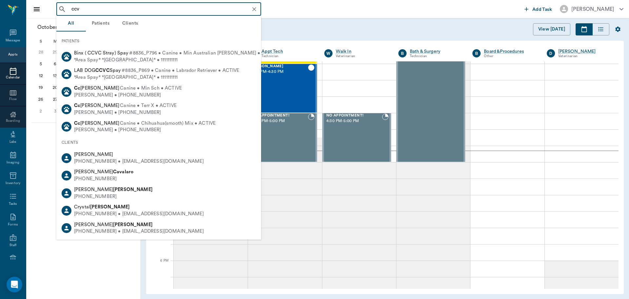
drag, startPoint x: 98, startPoint y: 7, endPoint x: 0, endPoint y: -2, distance: 98.1
click at [0, 0] on html "ccv ​ Add Task Dr. Bert Ellsworth Nectar Messages Appts Calendar Flow Boarding …" at bounding box center [314, 149] width 629 height 299
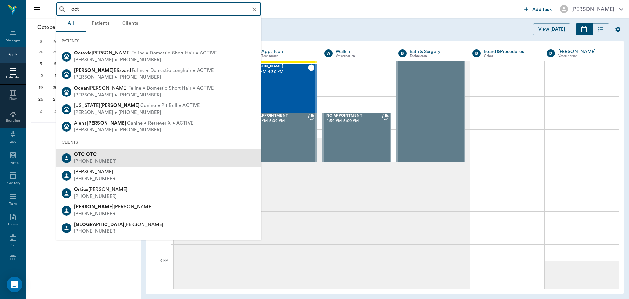
click at [117, 160] on div "OTC OTC (555) 555-5555" at bounding box center [158, 157] width 205 height 17
type input "oct"
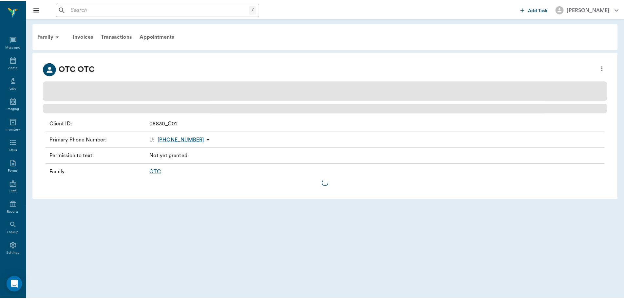
scroll to position [3, 0]
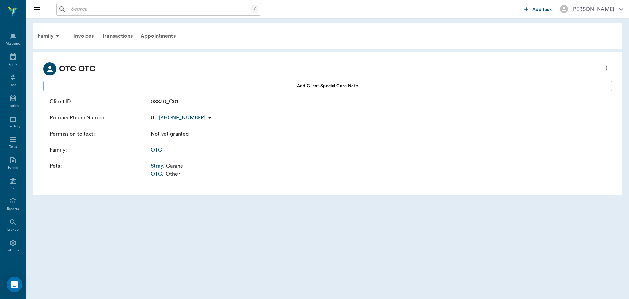
click at [159, 149] on link "OTC" at bounding box center [156, 149] width 11 height 5
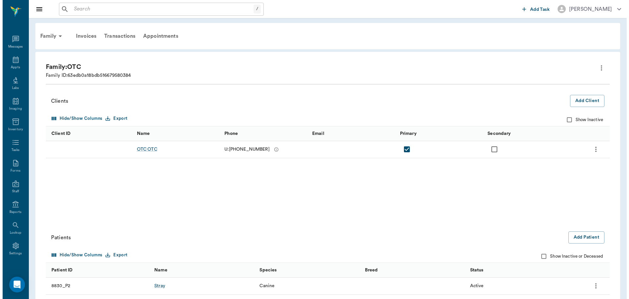
scroll to position [3, 0]
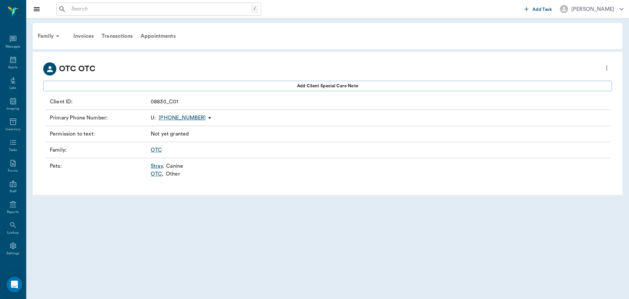
scroll to position [3, 0]
click at [609, 68] on icon "more" at bounding box center [606, 68] width 7 height 8
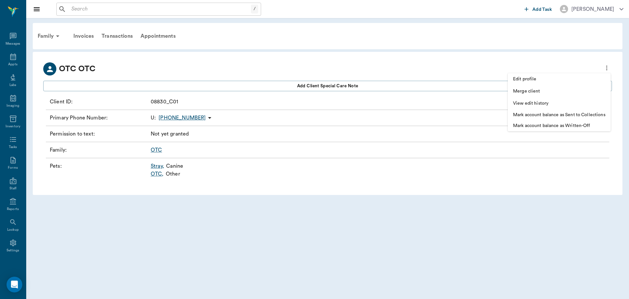
click at [388, 184] on div at bounding box center [314, 149] width 629 height 299
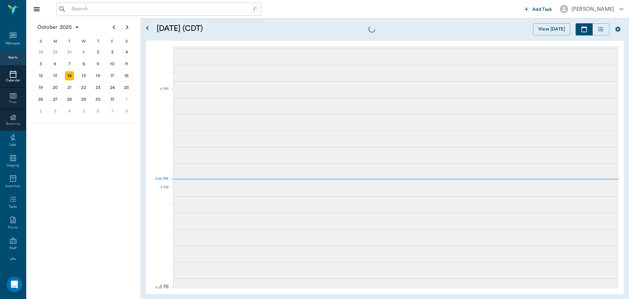
scroll to position [3, 0]
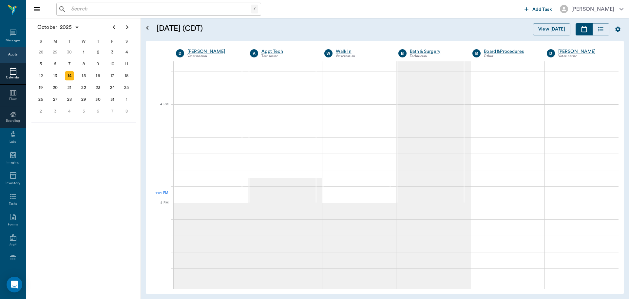
click at [124, 10] on input "text" at bounding box center [160, 9] width 182 height 9
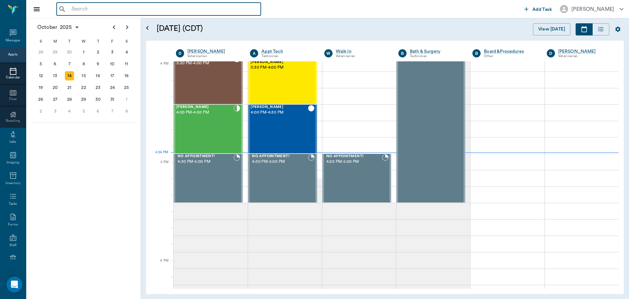
scroll to position [787, 0]
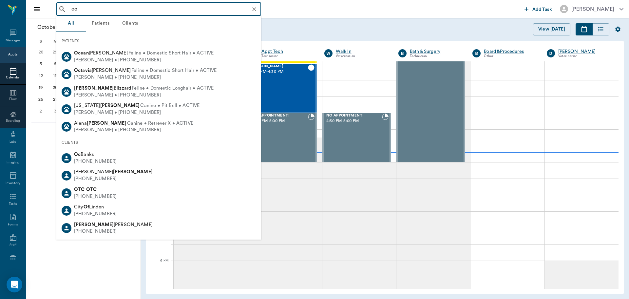
type input "oct"
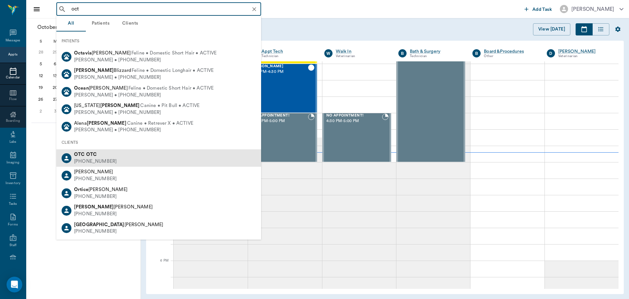
click at [99, 161] on div "(555) 555-5555" at bounding box center [95, 161] width 43 height 7
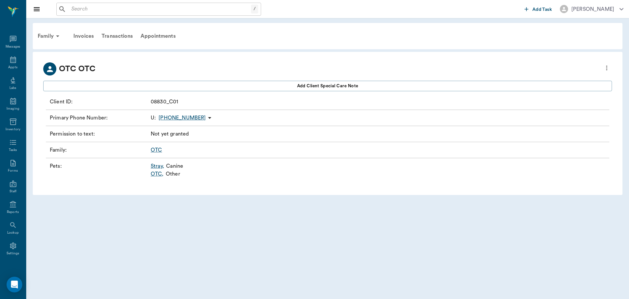
scroll to position [3, 0]
click at [611, 68] on button "more" at bounding box center [607, 67] width 10 height 11
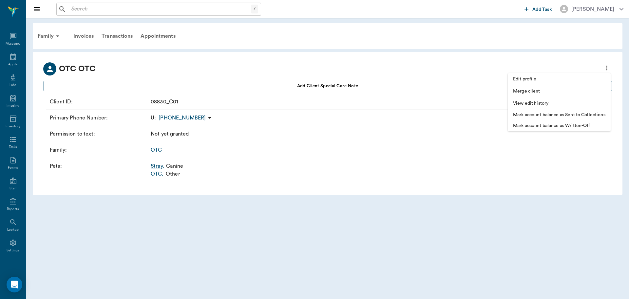
click at [435, 175] on div at bounding box center [314, 149] width 629 height 299
click at [157, 174] on link "OTC ," at bounding box center [157, 174] width 13 height 8
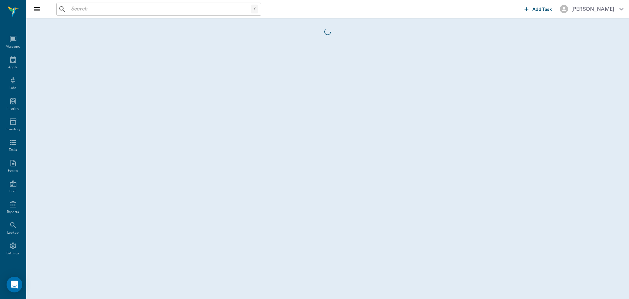
scroll to position [3, 0]
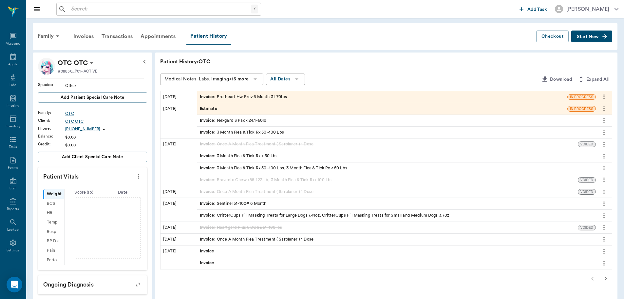
click at [586, 37] on span "Start New" at bounding box center [588, 37] width 22 height 0
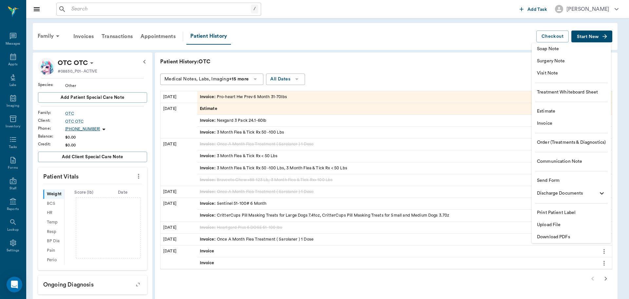
click at [589, 110] on span "Estimate" at bounding box center [571, 111] width 69 height 7
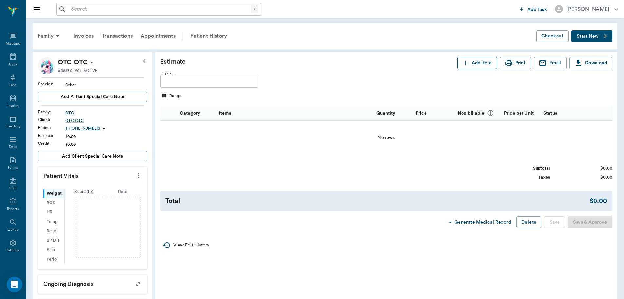
click at [471, 65] on button "Add Item" at bounding box center [478, 63] width 40 height 12
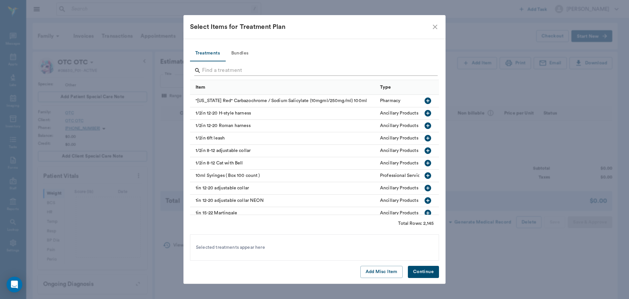
click at [275, 75] on input "Search" at bounding box center [315, 70] width 226 height 10
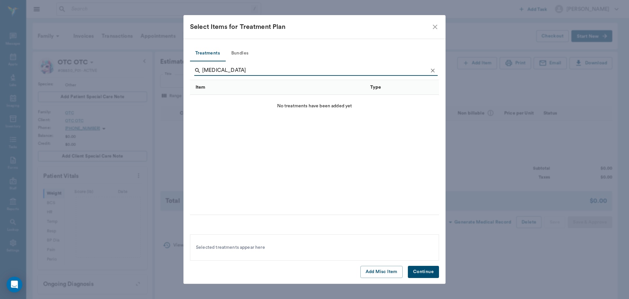
drag, startPoint x: 268, startPoint y: 71, endPoint x: 96, endPoint y: 63, distance: 172.9
click at [96, 63] on div "Select Items for Treatment Plan Treatments Bundles neomycin Item Type Category …" at bounding box center [314, 149] width 629 height 299
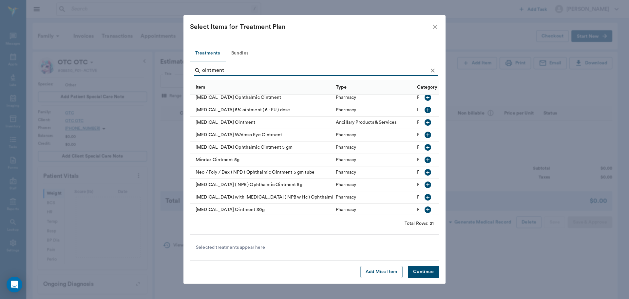
scroll to position [98, 0]
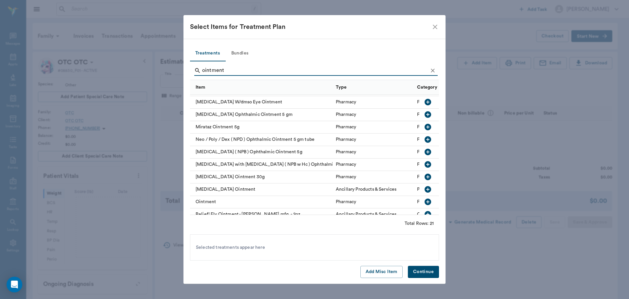
type input "ointment"
click at [424, 139] on icon "button" at bounding box center [428, 139] width 8 height 8
click at [418, 272] on button "Continue" at bounding box center [423, 271] width 31 height 12
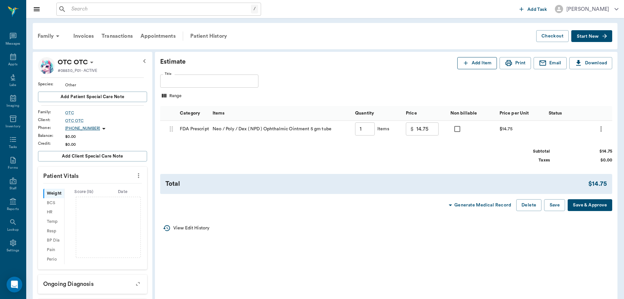
click at [487, 61] on button "Add Item" at bounding box center [478, 63] width 40 height 12
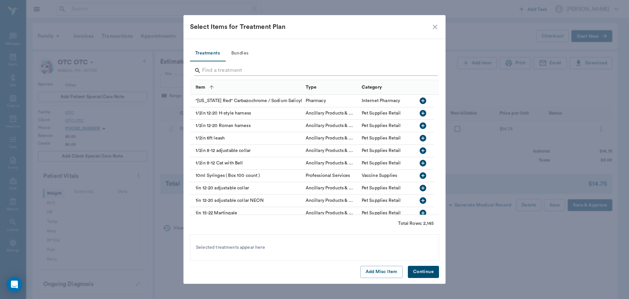
click at [220, 68] on input "Search" at bounding box center [315, 70] width 226 height 10
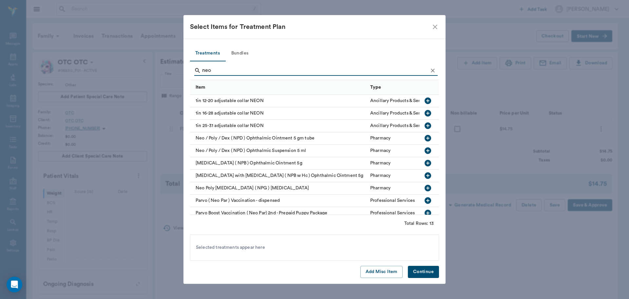
type input "neo"
click at [431, 26] on div "Select Items for Treatment Plan" at bounding box center [310, 27] width 241 height 10
click at [435, 28] on icon "close" at bounding box center [435, 27] width 8 height 8
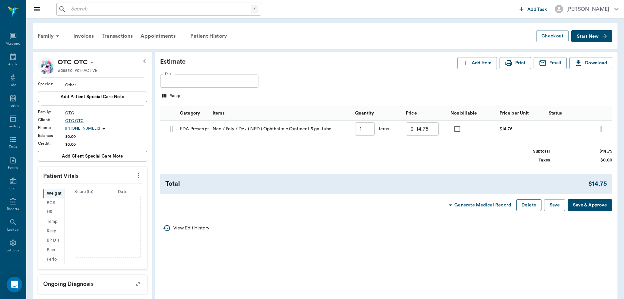
click at [530, 207] on button "Delete" at bounding box center [528, 205] width 25 height 12
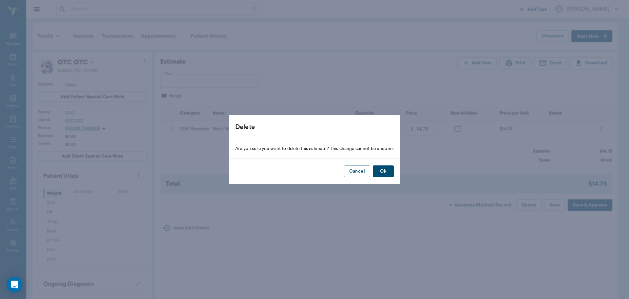
click at [384, 167] on button "Ok" at bounding box center [383, 171] width 21 height 12
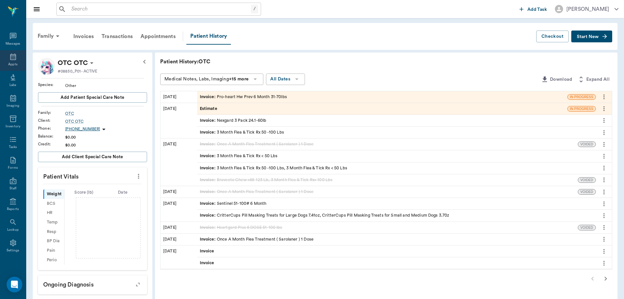
click at [6, 58] on div "Appts" at bounding box center [13, 60] width 26 height 21
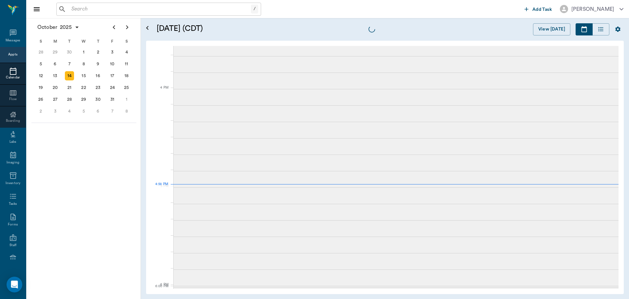
scroll to position [788, 0]
